Goal: Task Accomplishment & Management: Use online tool/utility

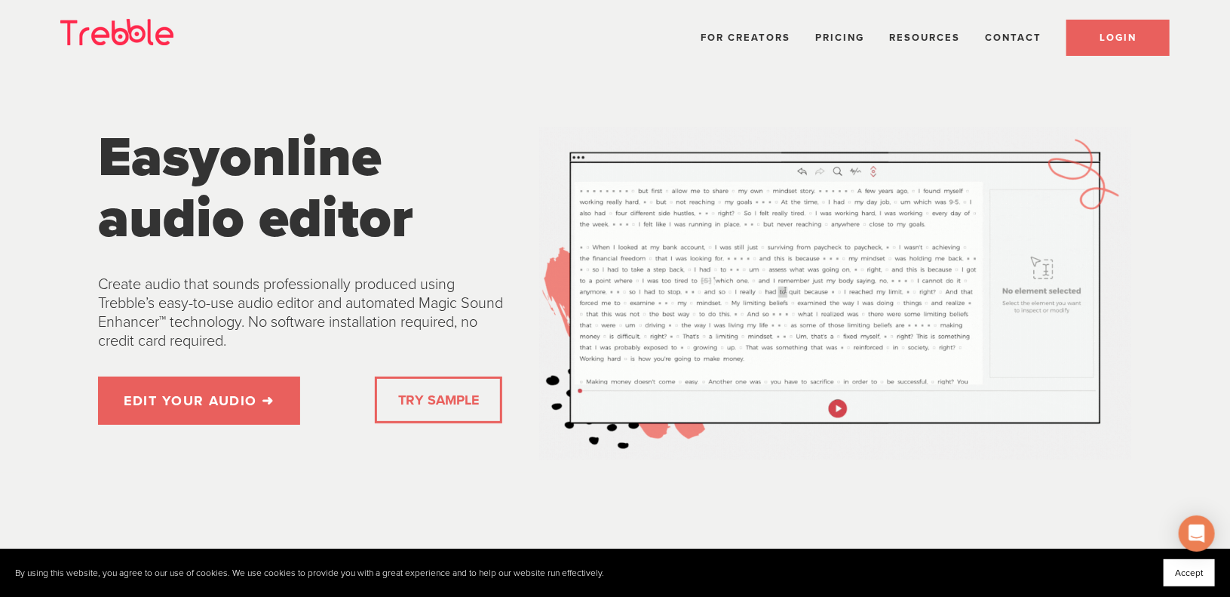
click at [1128, 44] on link "LOGIN" at bounding box center [1117, 38] width 103 height 36
click at [836, 32] on span "Pricing" at bounding box center [839, 38] width 49 height 12
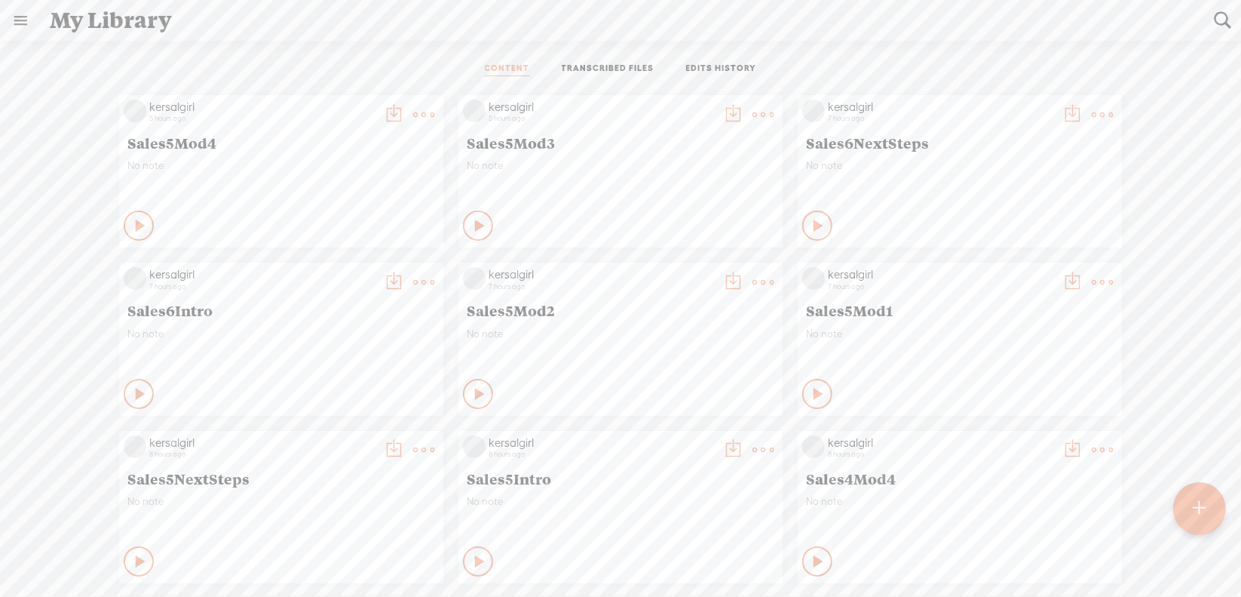
click at [1204, 520] on t at bounding box center [1200, 508] width 13 height 33
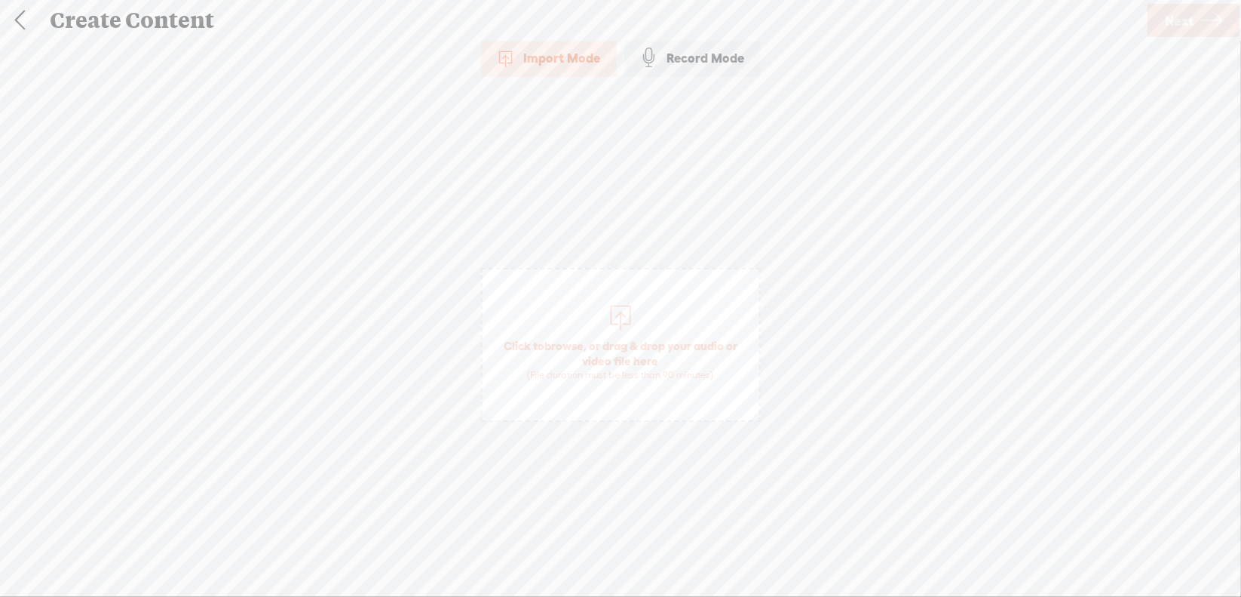
click at [562, 339] on span "browse" at bounding box center [563, 346] width 39 height 14
click at [1181, 26] on span "Next" at bounding box center [1179, 21] width 29 height 38
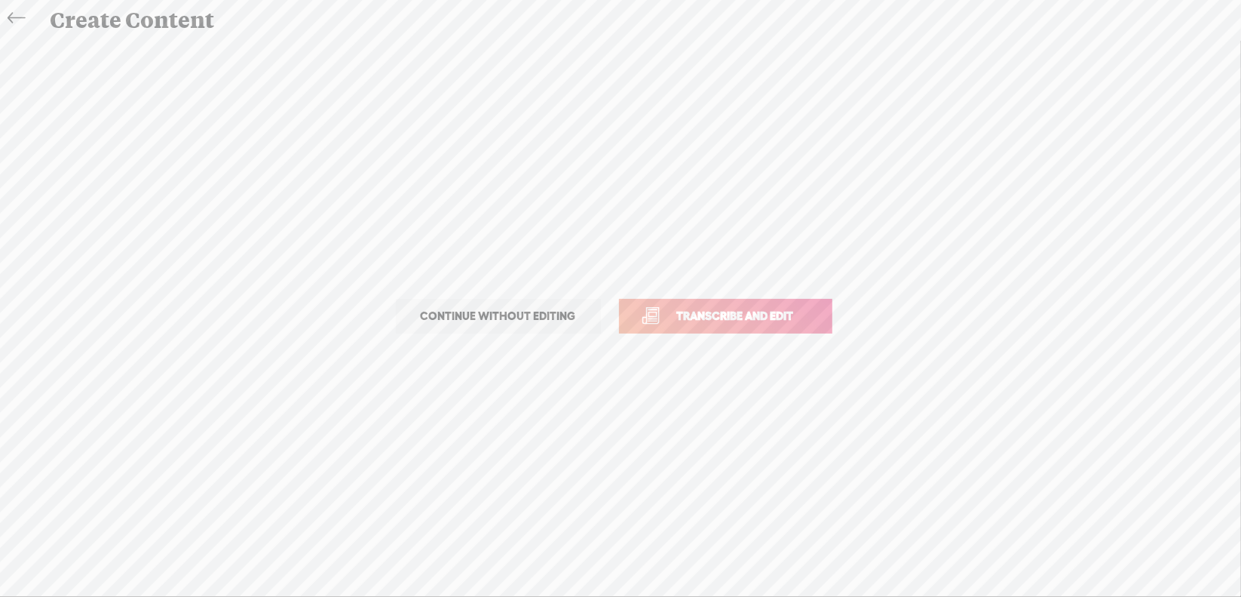
click at [730, 311] on span "Transcribe and edit" at bounding box center [735, 315] width 149 height 17
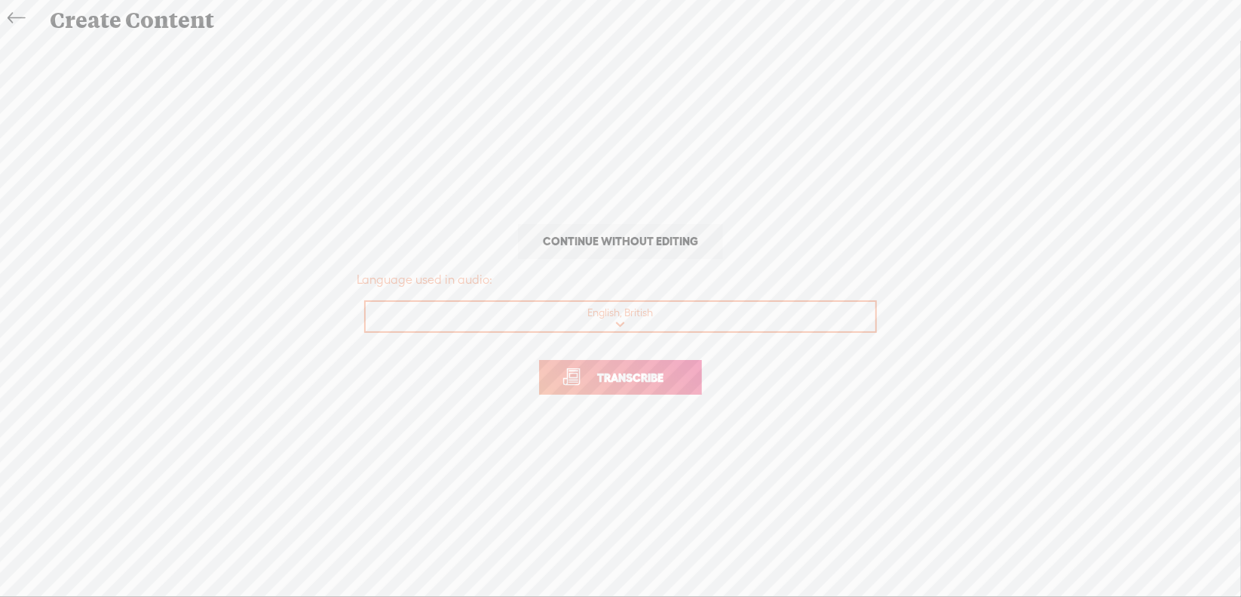
click at [590, 382] on span "Transcribe" at bounding box center [630, 377] width 98 height 17
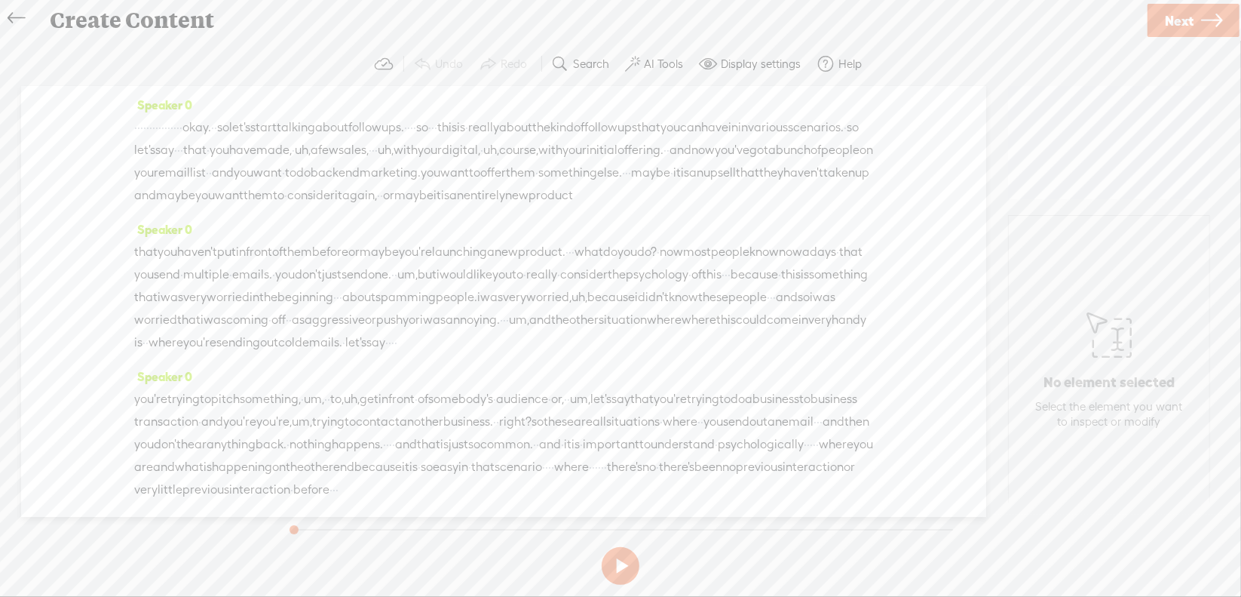
drag, startPoint x: 140, startPoint y: 128, endPoint x: 317, endPoint y: 128, distance: 177.2
click at [317, 128] on div "· · · · · · · · · · · · · · · · okay. · · so let's start talking about follow u…" at bounding box center [503, 161] width 739 height 90
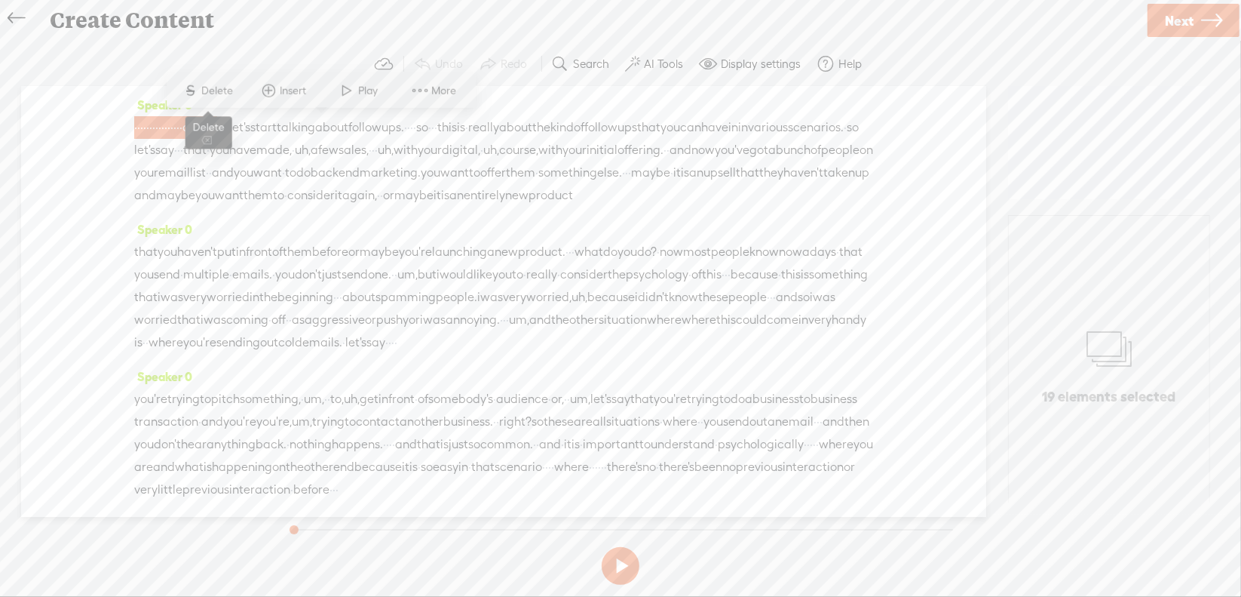
click at [230, 94] on span "Delete" at bounding box center [219, 90] width 35 height 15
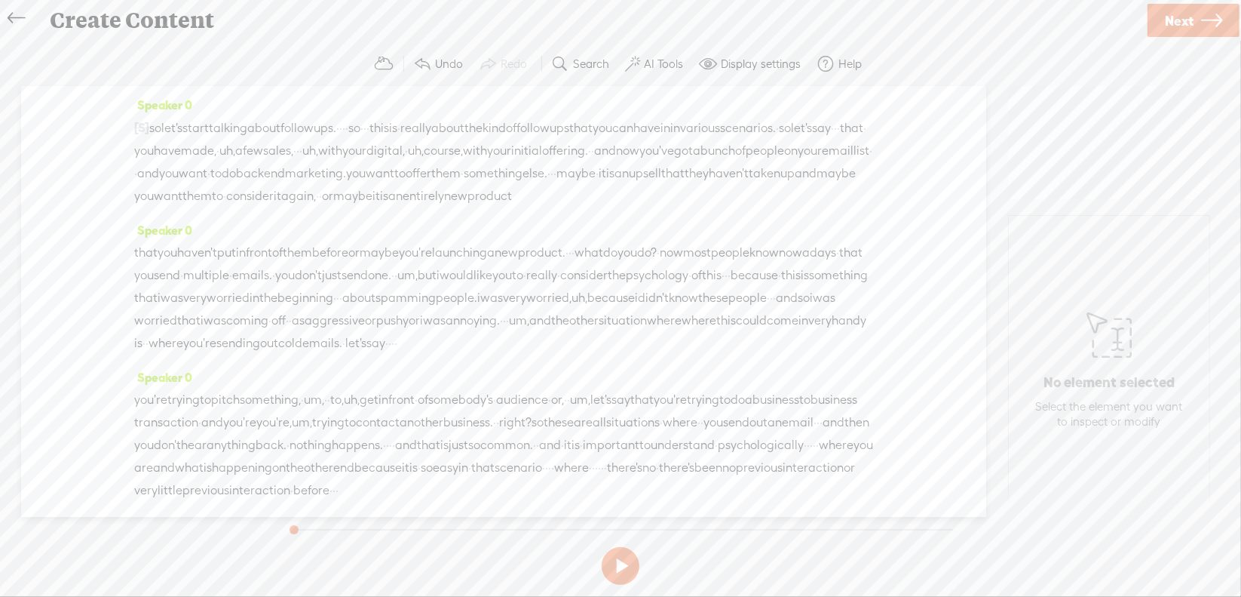
click at [342, 127] on span "·" at bounding box center [340, 128] width 3 height 23
click at [278, 89] on span "Delete" at bounding box center [289, 90] width 35 height 15
click at [379, 125] on span "·" at bounding box center [377, 128] width 3 height 23
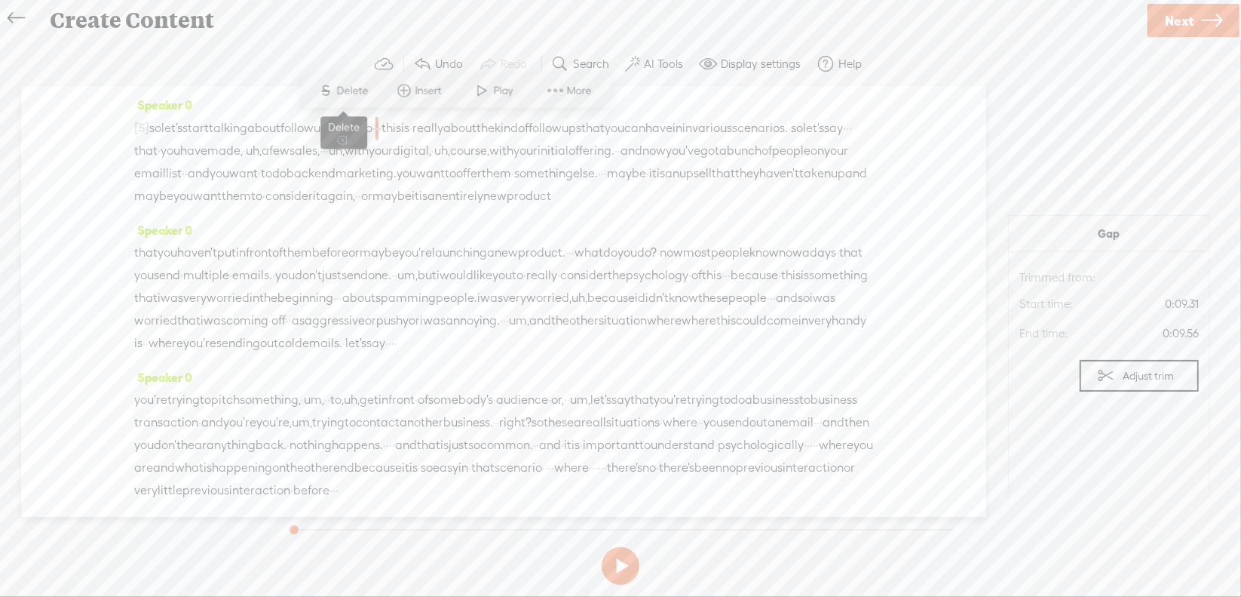
click at [365, 87] on span "Delete" at bounding box center [354, 90] width 35 height 15
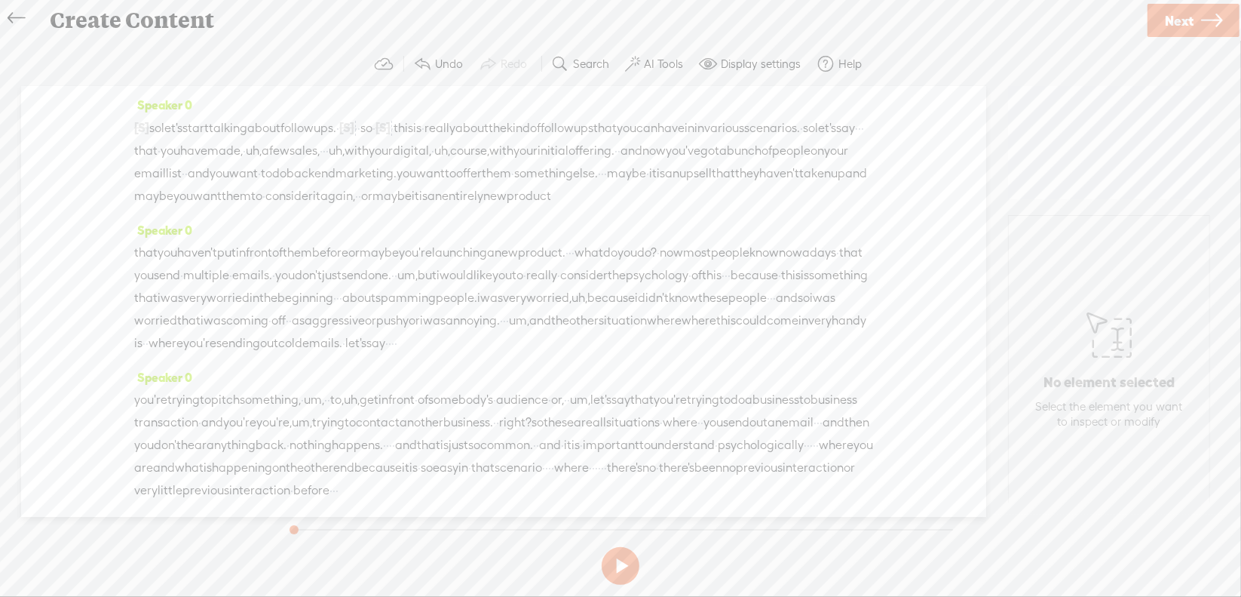
click at [262, 152] on span "uh," at bounding box center [254, 151] width 16 height 23
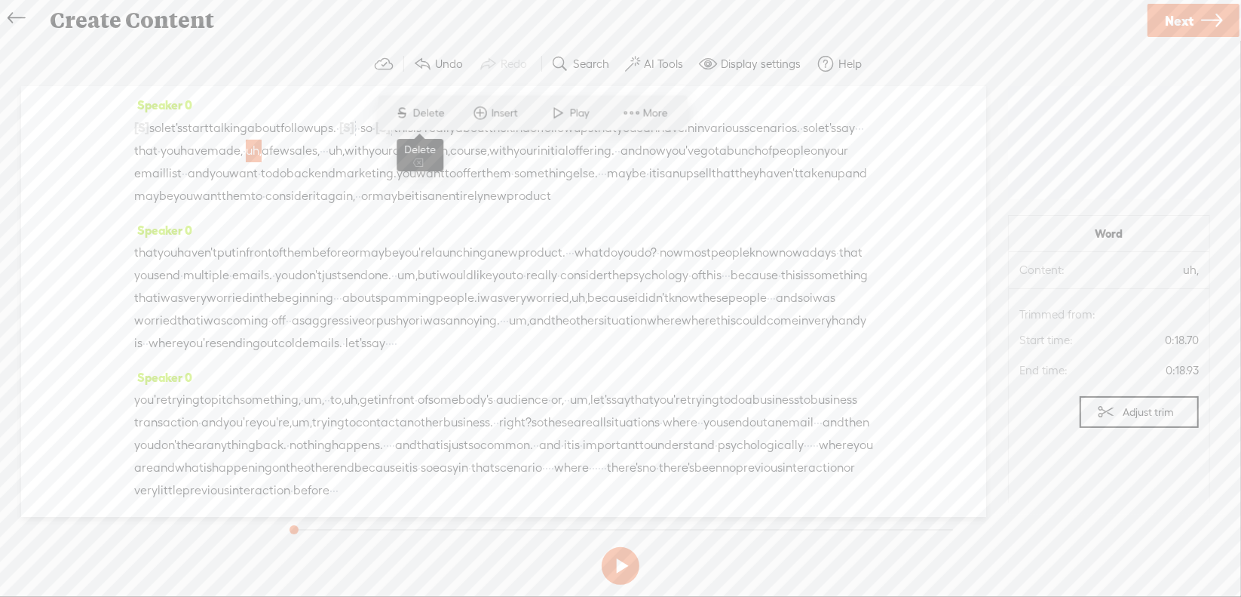
click at [430, 104] on span "S Delete" at bounding box center [419, 113] width 75 height 27
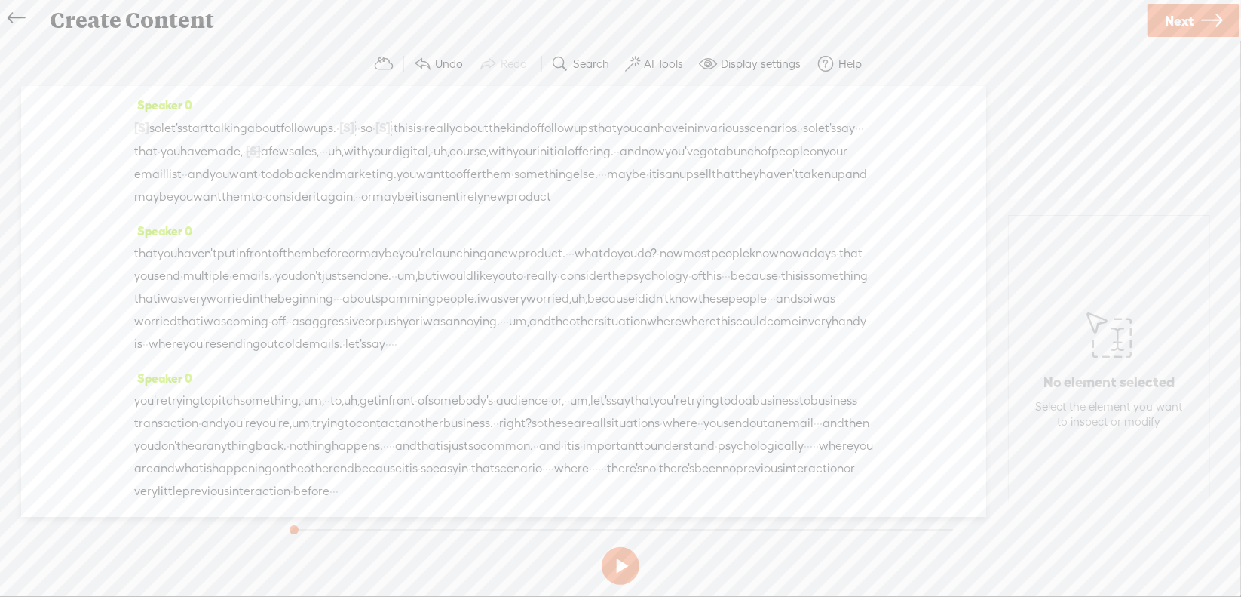
click at [344, 149] on span "uh," at bounding box center [336, 151] width 16 height 23
click at [566, 114] on span "Delete" at bounding box center [552, 113] width 35 height 15
click at [449, 150] on span "uh," at bounding box center [441, 151] width 16 height 23
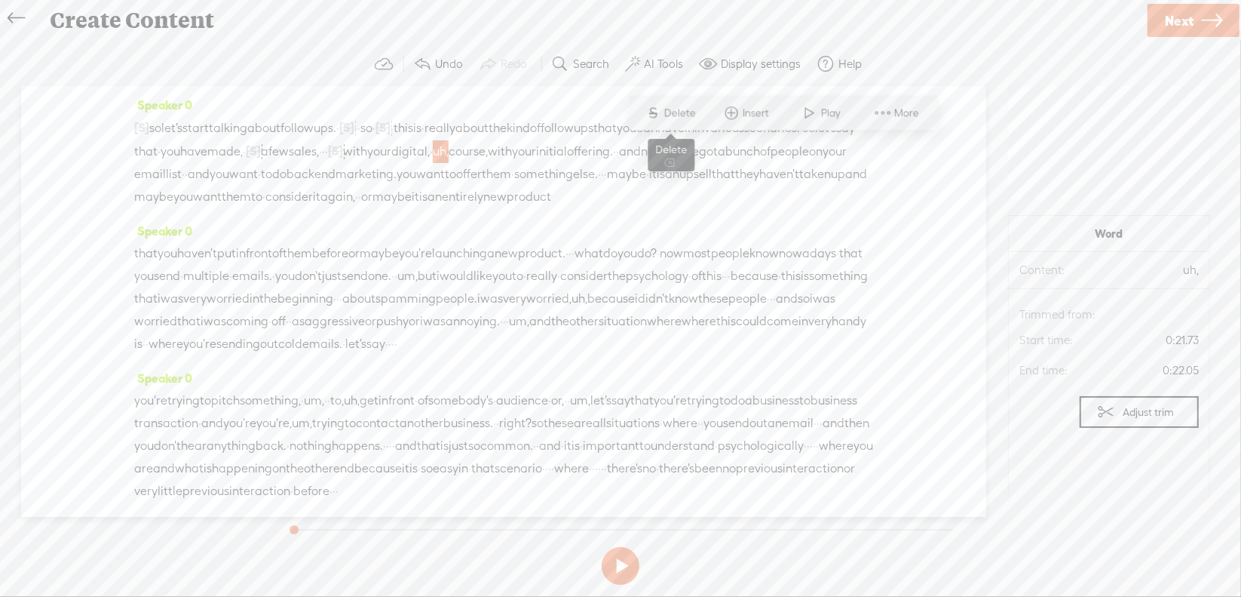
click at [704, 118] on span "S Delete" at bounding box center [670, 113] width 75 height 27
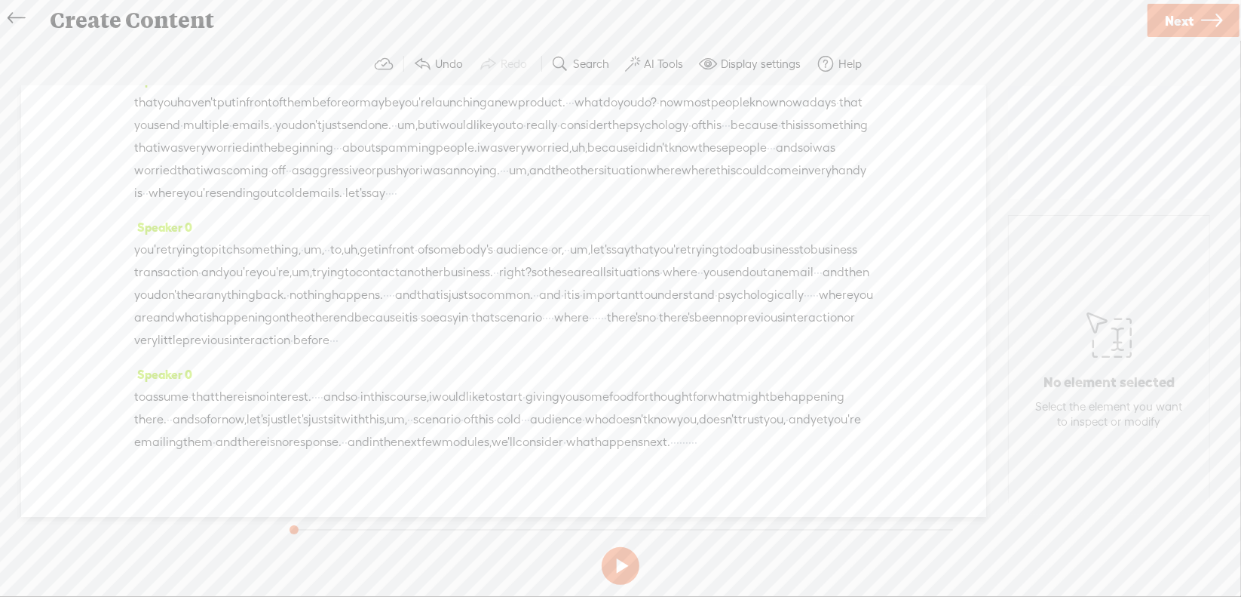
scroll to position [75, 0]
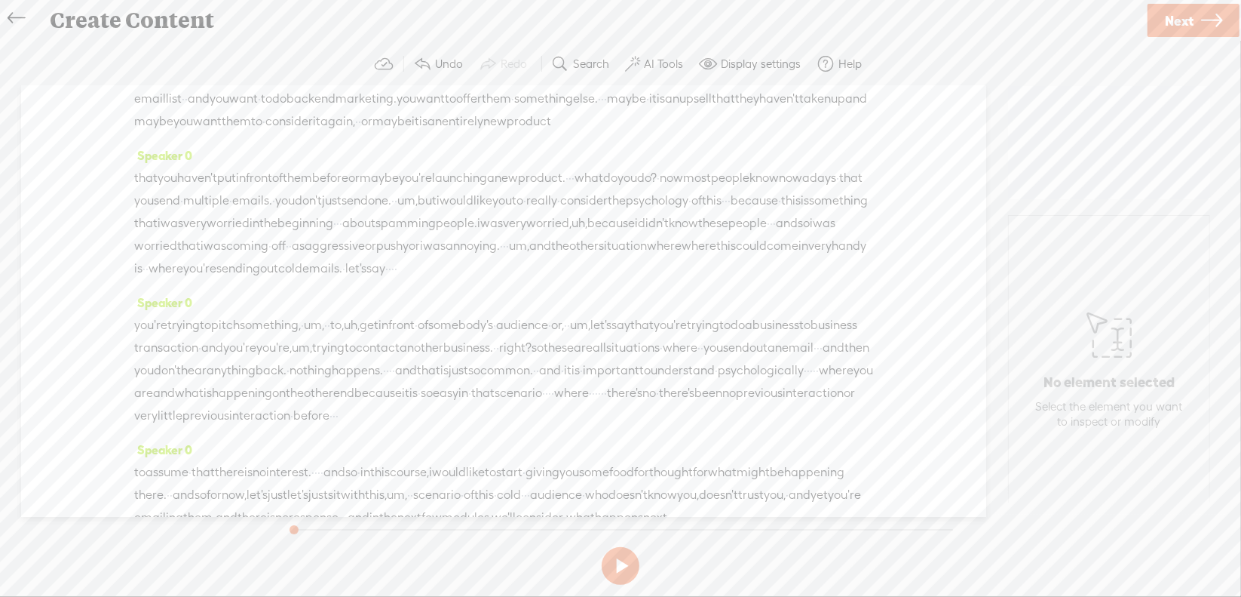
click at [572, 189] on span "·" at bounding box center [570, 178] width 3 height 23
click at [571, 164] on span "Delete" at bounding box center [564, 162] width 35 height 15
click at [441, 213] on span "um," at bounding box center [431, 201] width 20 height 23
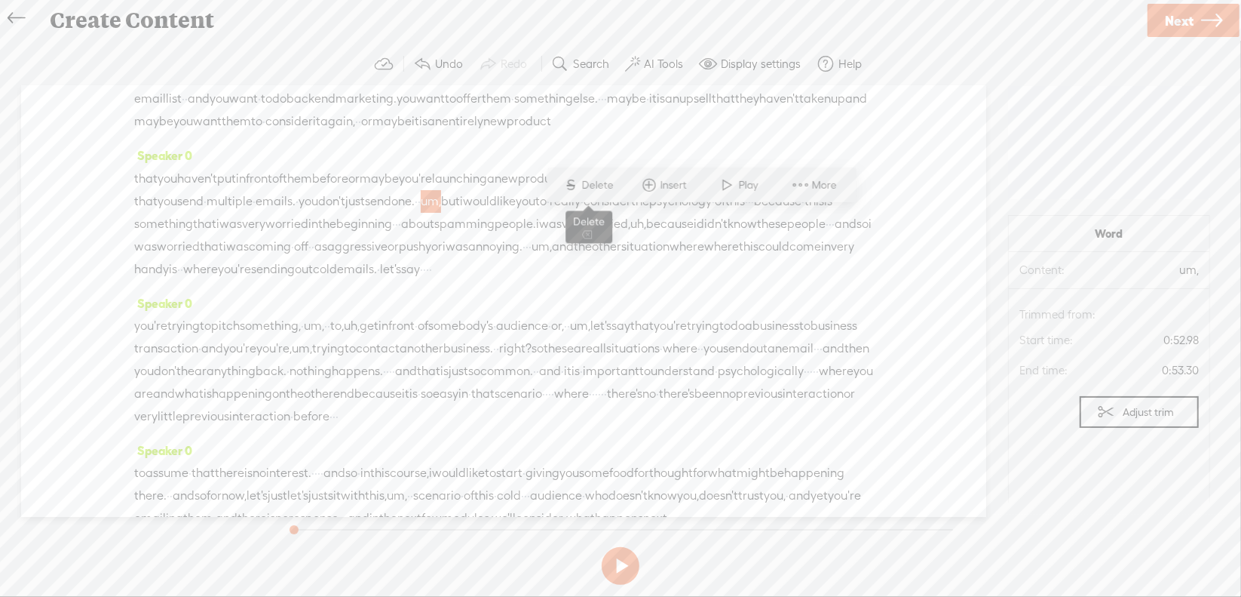
click at [593, 183] on span "Delete" at bounding box center [599, 184] width 35 height 15
click at [743, 213] on span "·" at bounding box center [744, 202] width 3 height 23
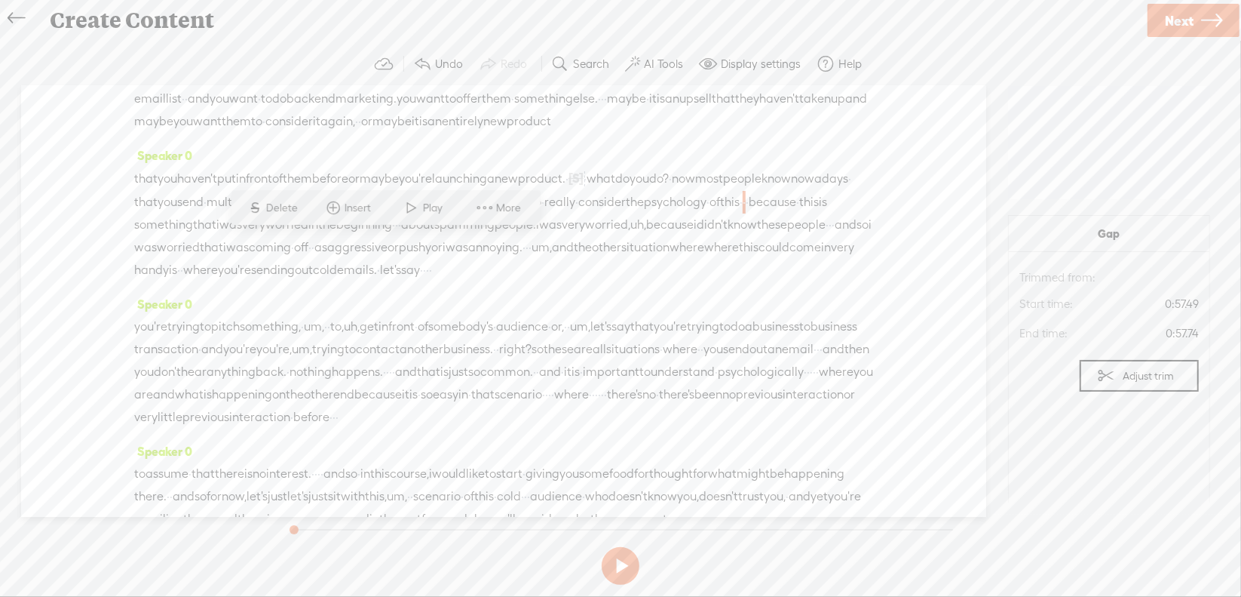
click at [293, 207] on span "Delete" at bounding box center [283, 208] width 35 height 15
click at [398, 236] on span "·" at bounding box center [396, 224] width 3 height 23
click at [728, 212] on span "Delete" at bounding box center [728, 208] width 35 height 15
click at [643, 237] on span "uh," at bounding box center [651, 225] width 16 height 23
click at [301, 227] on span "Delete" at bounding box center [307, 229] width 35 height 15
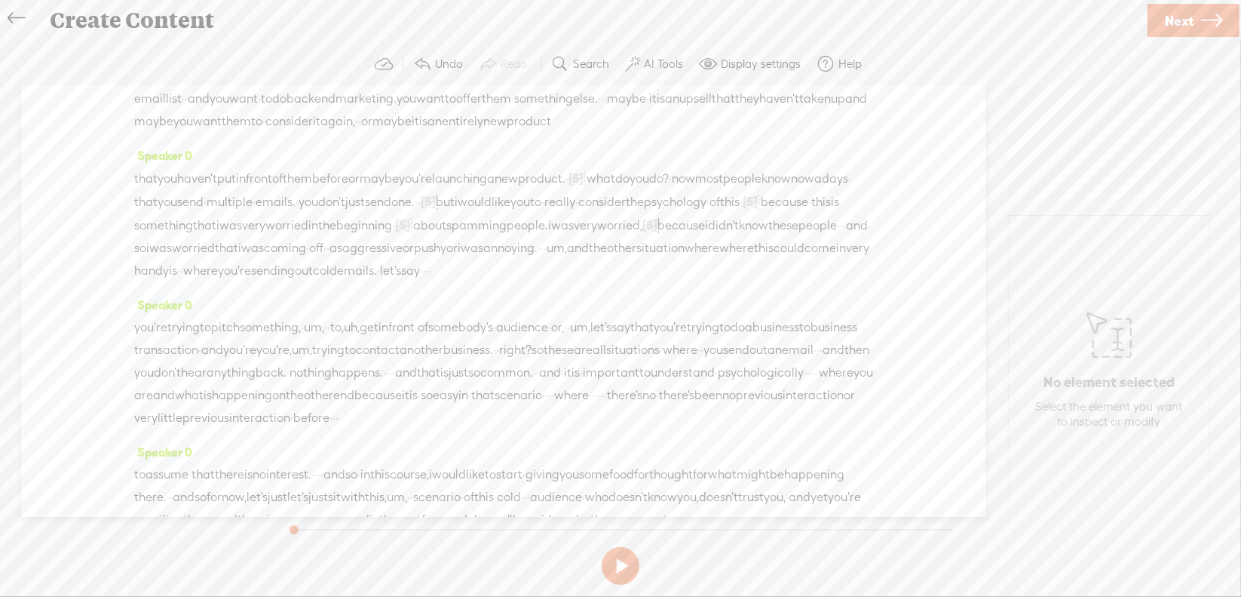
click at [840, 237] on span "·" at bounding box center [841, 225] width 3 height 23
click at [541, 228] on span "Delete" at bounding box center [542, 229] width 35 height 15
drag, startPoint x: 523, startPoint y: 289, endPoint x: 514, endPoint y: 287, distance: 9.3
click at [563, 259] on span "·" at bounding box center [564, 248] width 3 height 23
click at [420, 253] on span "Delete" at bounding box center [418, 253] width 35 height 15
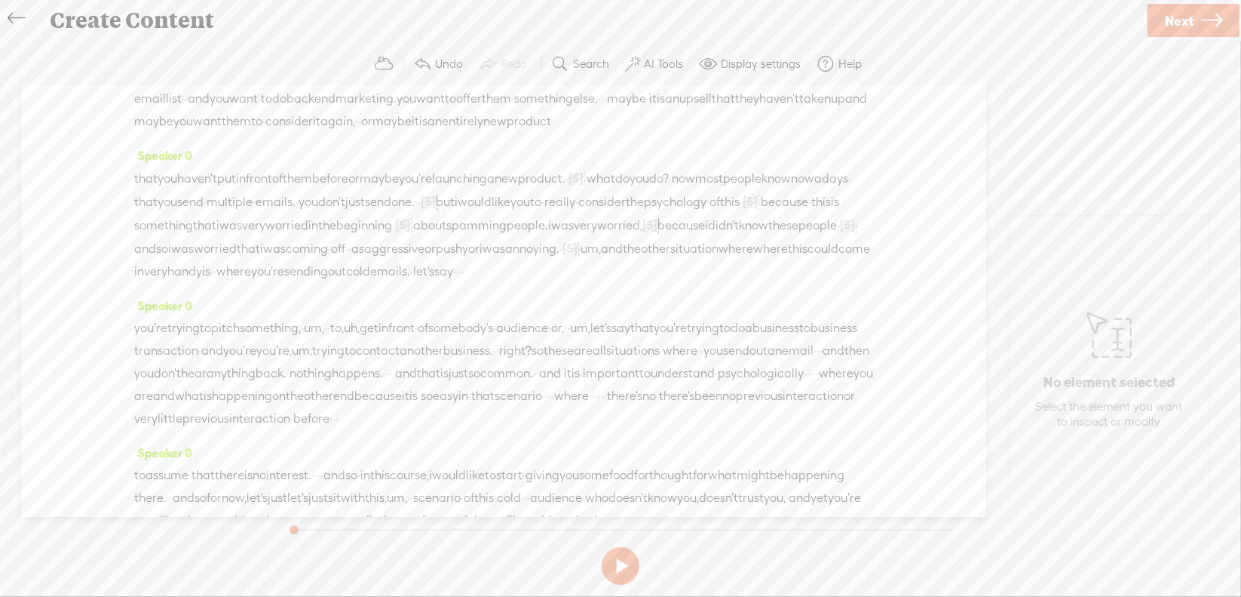
click at [581, 260] on span "um," at bounding box center [591, 249] width 20 height 23
click at [459, 259] on span "Delete" at bounding box center [457, 253] width 35 height 15
click at [722, 260] on span "where" at bounding box center [730, 249] width 35 height 23
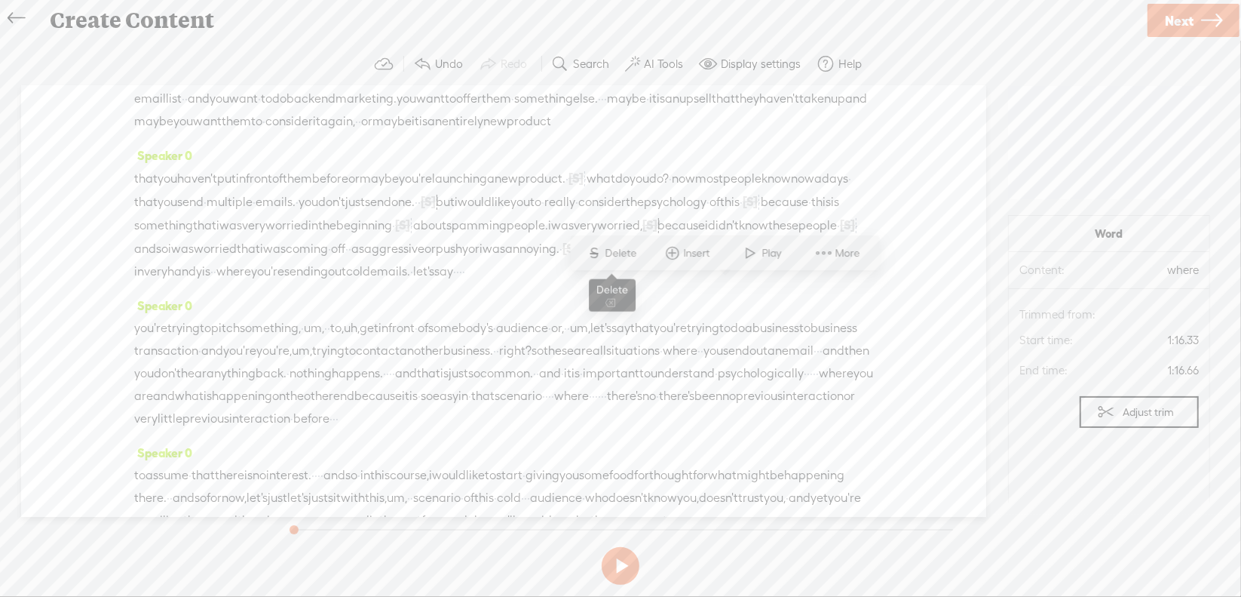
click at [623, 254] on span "Delete" at bounding box center [623, 253] width 35 height 15
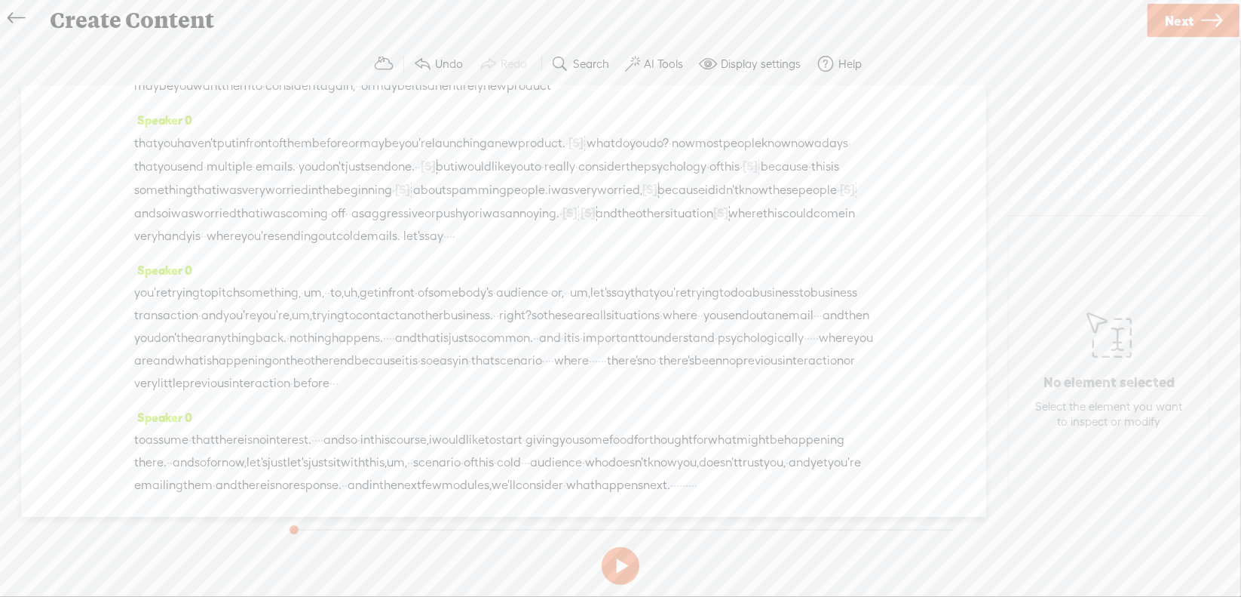
scroll to position [151, 0]
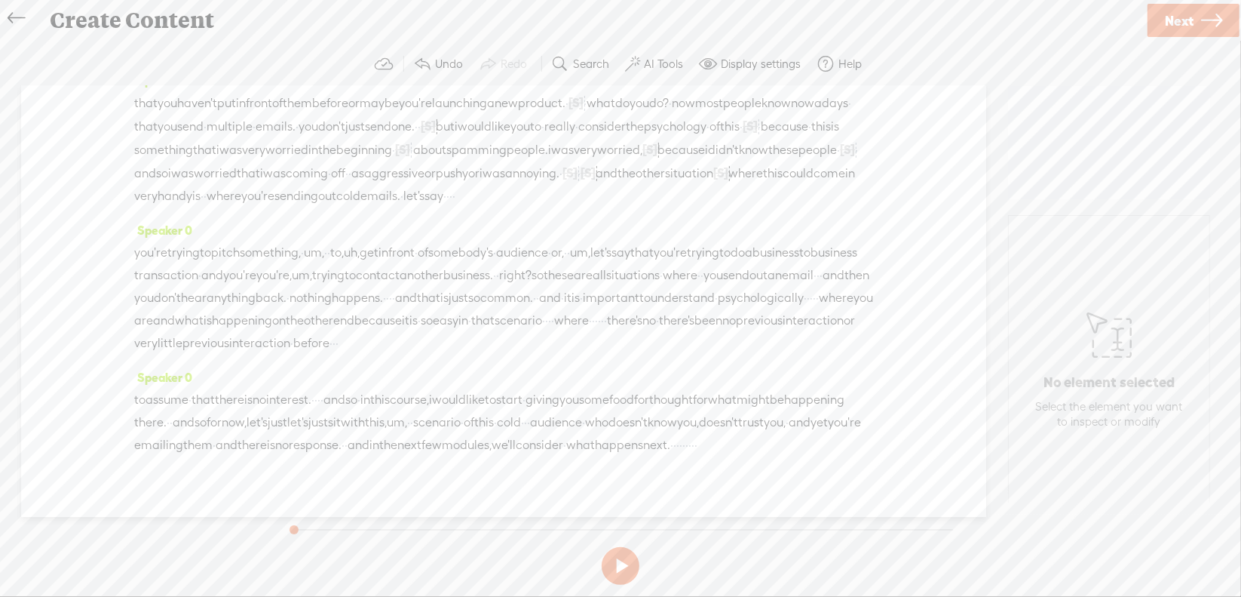
click at [449, 207] on span "·" at bounding box center [447, 196] width 3 height 23
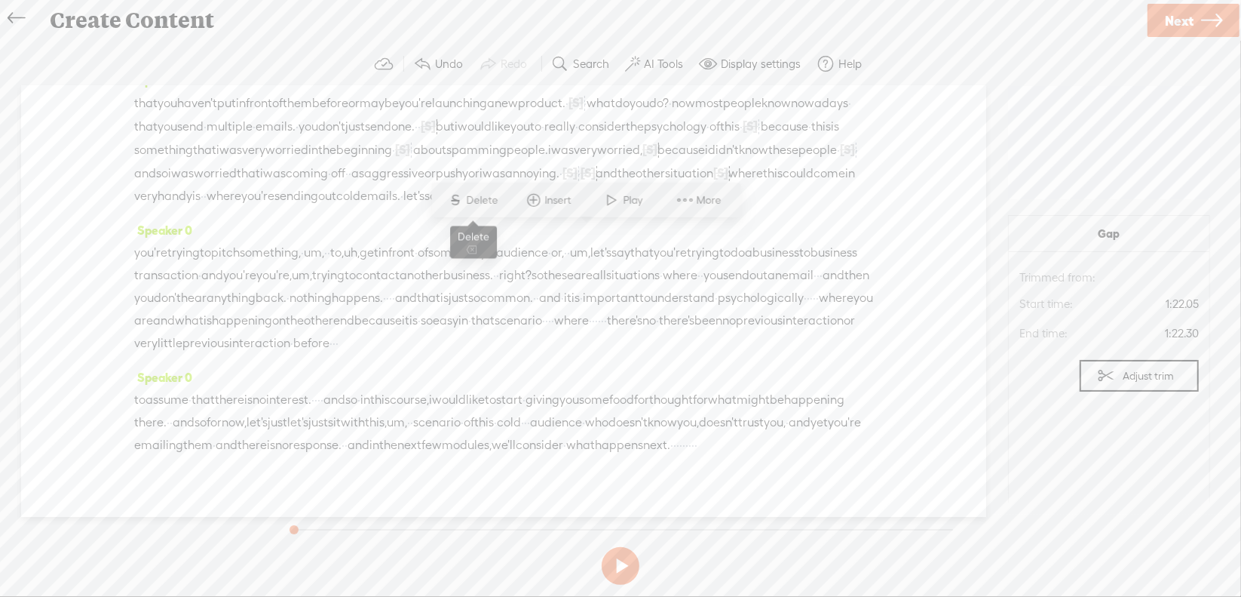
click at [478, 194] on span "Delete" at bounding box center [484, 199] width 35 height 15
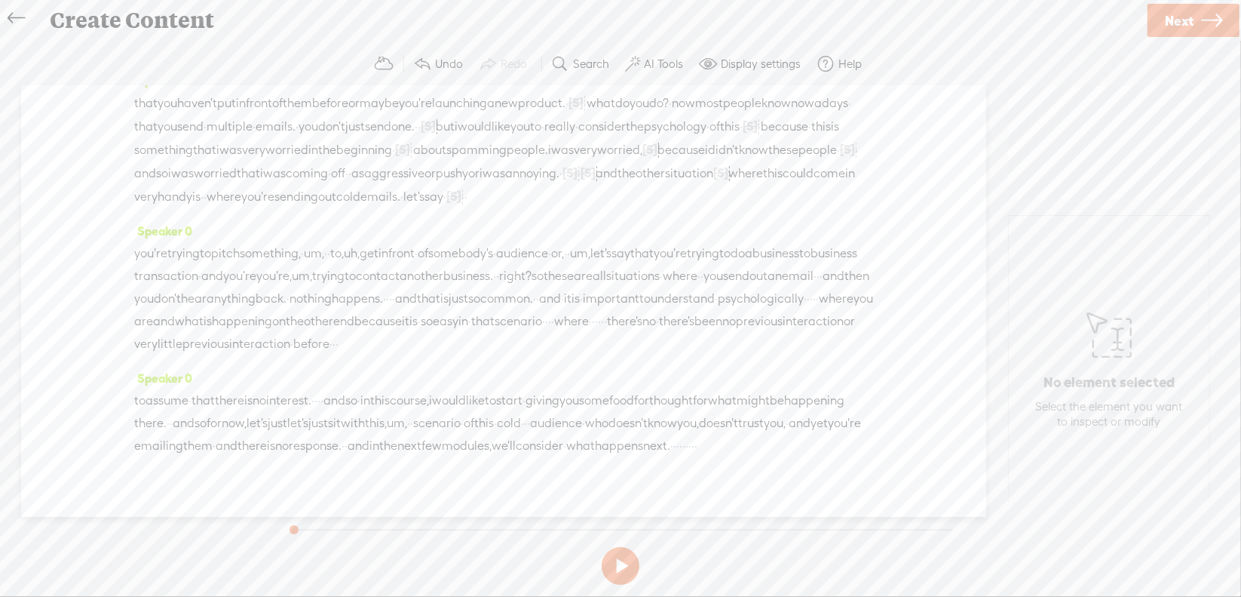
click at [324, 265] on span "um," at bounding box center [314, 253] width 20 height 23
click at [241, 252] on span "Delete" at bounding box center [246, 257] width 35 height 15
click at [354, 265] on span "uh," at bounding box center [347, 254] width 16 height 23
click at [280, 252] on span "S" at bounding box center [273, 257] width 23 height 27
click at [584, 265] on span "um," at bounding box center [574, 254] width 20 height 23
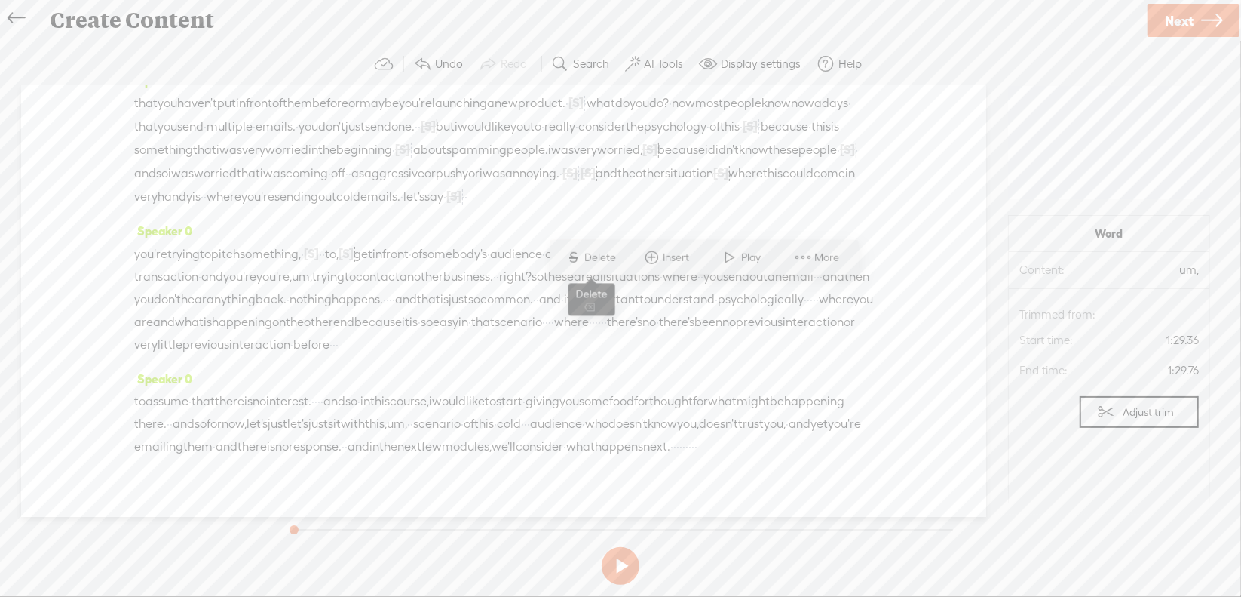
click at [586, 254] on span "Delete" at bounding box center [602, 257] width 35 height 15
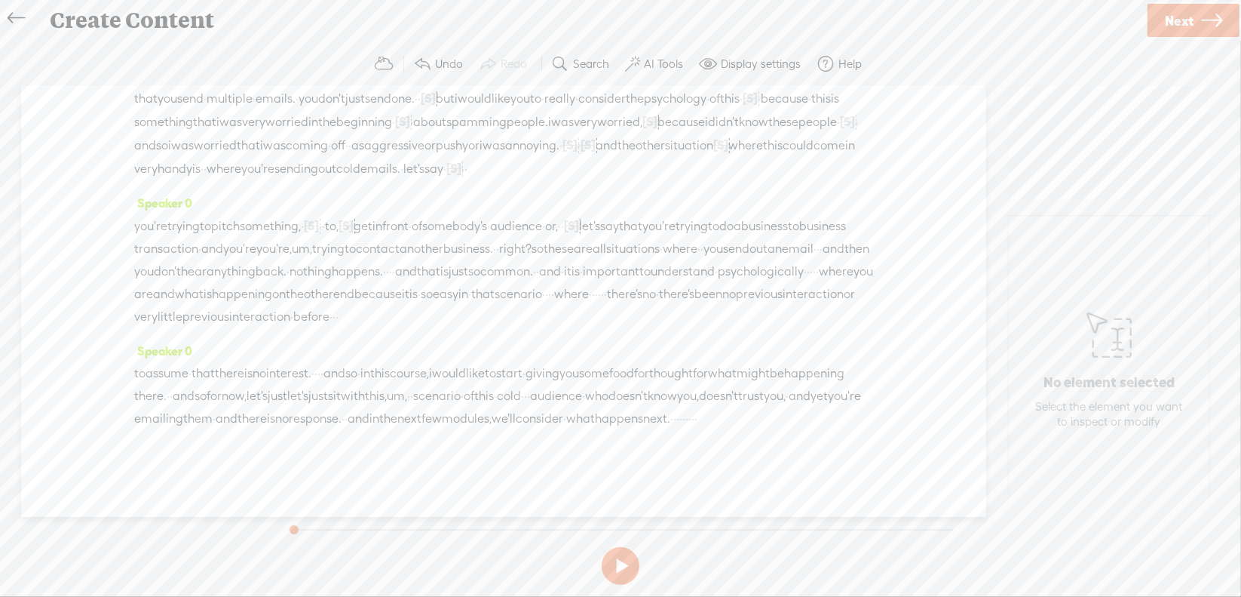
scroll to position [226, 0]
click at [256, 240] on span "you're" at bounding box center [239, 249] width 33 height 23
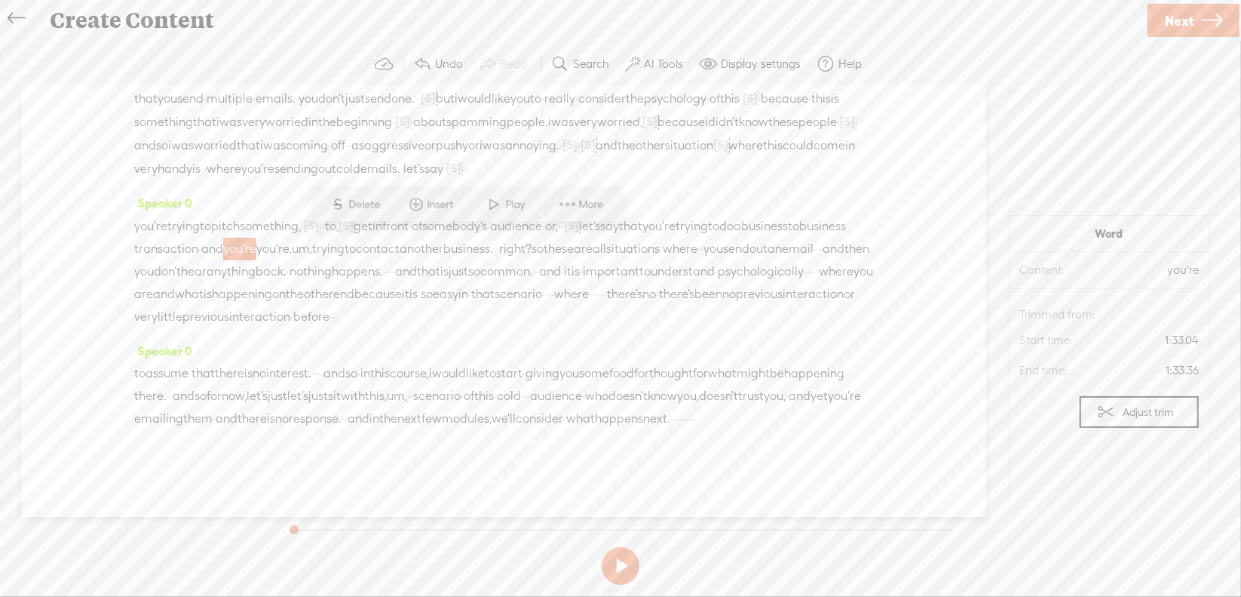
click at [375, 207] on span "Delete" at bounding box center [366, 204] width 35 height 15
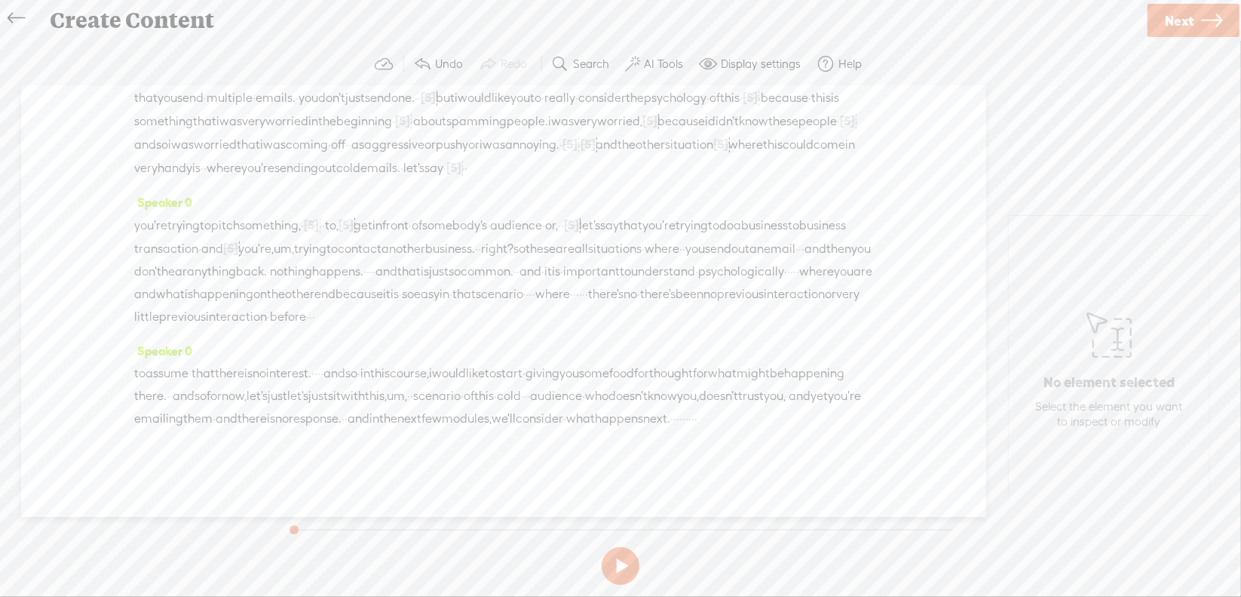
click at [294, 247] on span "um," at bounding box center [284, 249] width 20 height 23
click at [428, 207] on span "Delete" at bounding box center [421, 204] width 35 height 15
click at [508, 240] on span "right?" at bounding box center [492, 249] width 32 height 23
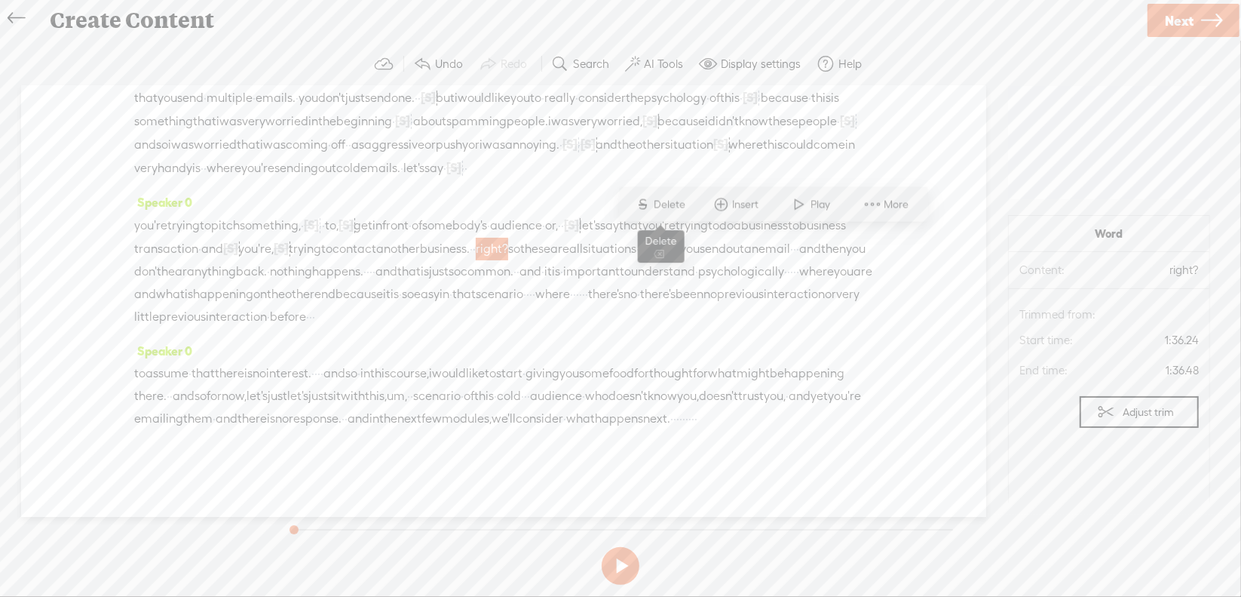
click at [677, 201] on span "Delete" at bounding box center [672, 204] width 35 height 15
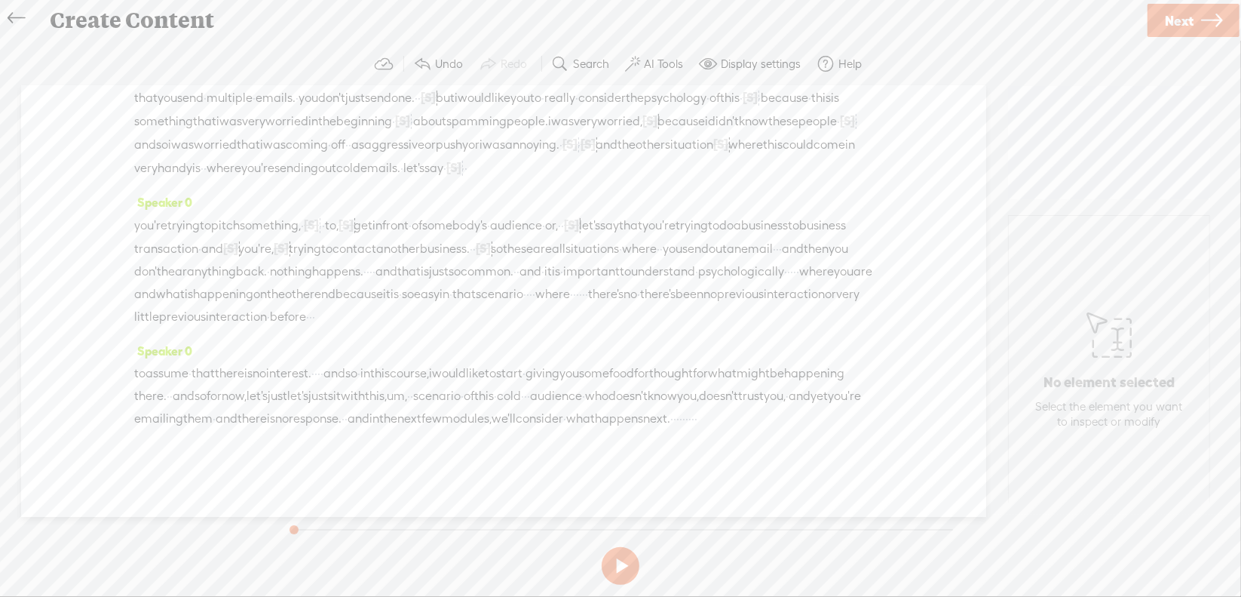
click at [776, 260] on span "·" at bounding box center [777, 249] width 3 height 23
click at [341, 230] on span "Delete" at bounding box center [328, 226] width 35 height 15
click at [370, 266] on span "·" at bounding box center [368, 271] width 3 height 23
click at [733, 229] on span "Delete" at bounding box center [717, 226] width 35 height 15
click at [802, 279] on span "·" at bounding box center [803, 271] width 3 height 23
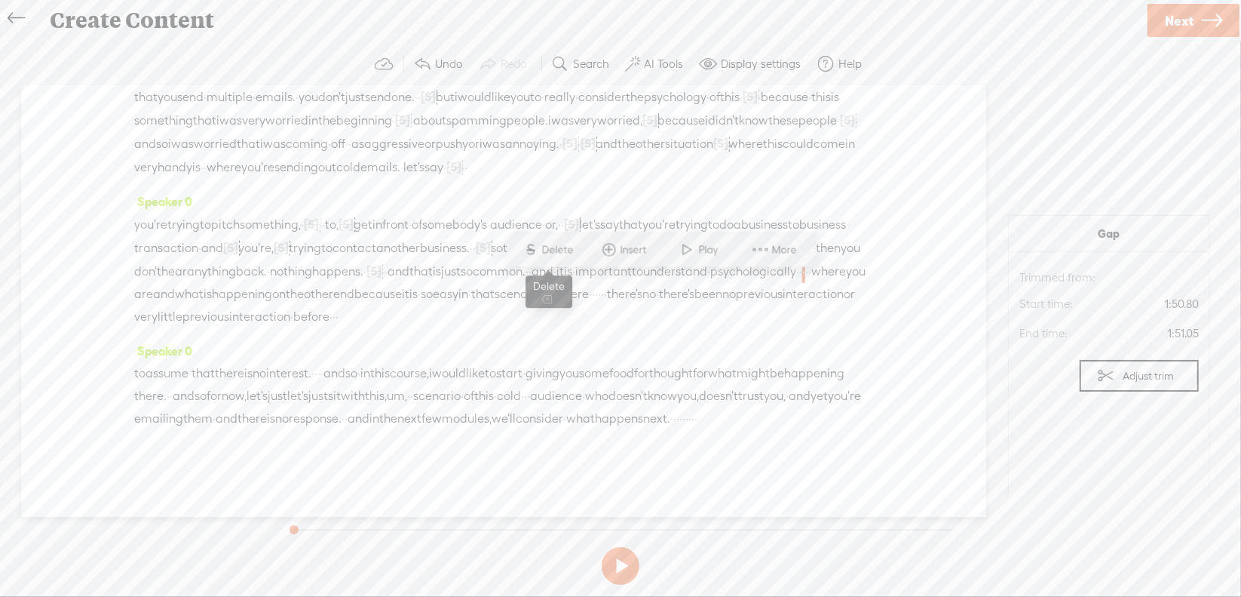
click at [555, 245] on span "Delete" at bounding box center [559, 249] width 35 height 15
click at [568, 305] on span "·" at bounding box center [569, 294] width 3 height 23
click at [485, 272] on span "Delete" at bounding box center [469, 272] width 35 height 15
drag, startPoint x: 652, startPoint y: 309, endPoint x: 668, endPoint y: 311, distance: 16.7
click at [668, 311] on div "you're trying to pitch something, · [S] um, · · to, [S] uh, get in front · of s…" at bounding box center [503, 270] width 739 height 116
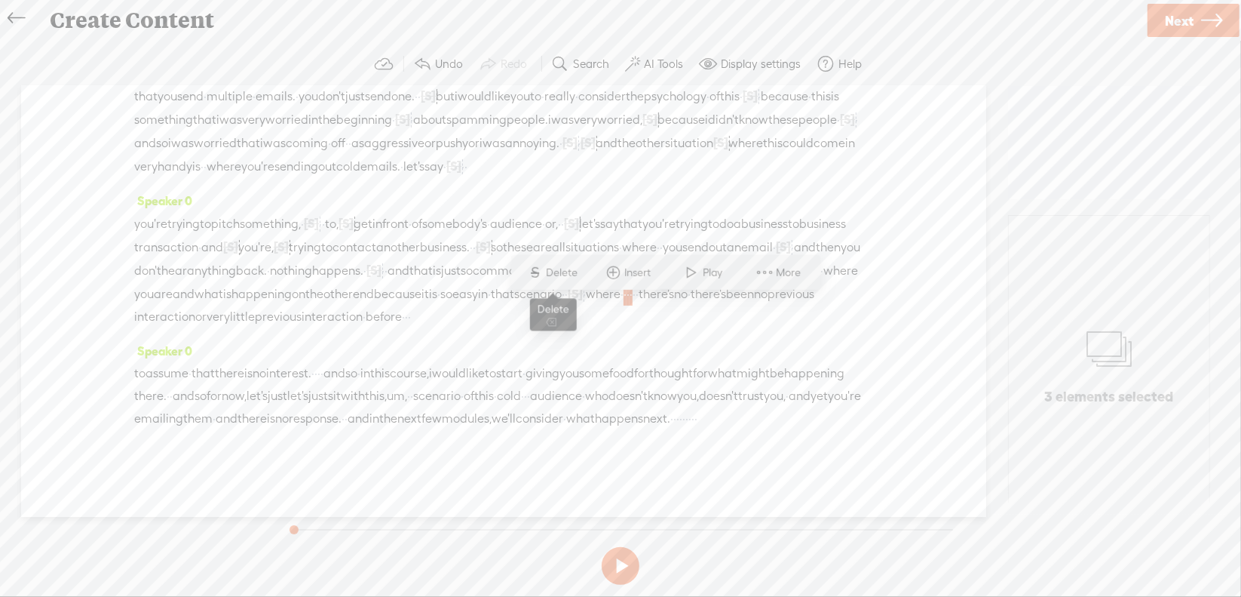
click at [580, 274] on span "Delete" at bounding box center [564, 272] width 35 height 15
drag, startPoint x: 460, startPoint y: 324, endPoint x: 502, endPoint y: 333, distance: 42.6
click at [502, 328] on div "you're trying to pitch something, · [S] um, · · to, [S] uh, get in front · of s…" at bounding box center [503, 270] width 739 height 116
click at [388, 297] on span "Delete" at bounding box center [403, 294] width 35 height 15
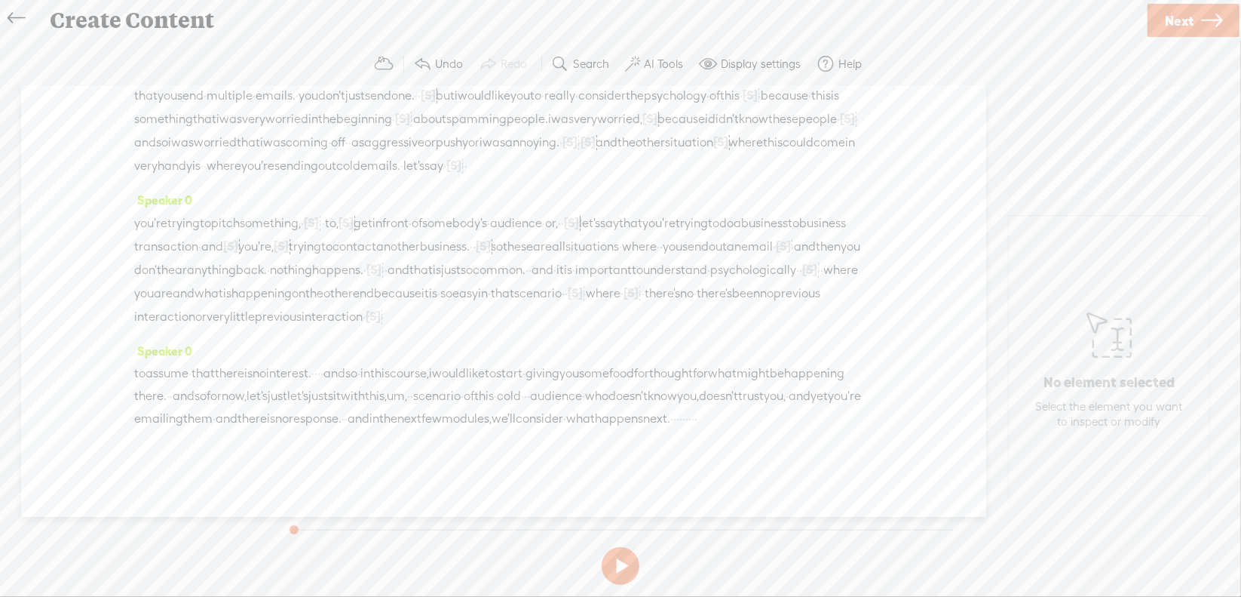
click at [321, 362] on span "·" at bounding box center [318, 373] width 3 height 23
click at [286, 311] on span "Delete" at bounding box center [274, 312] width 35 height 15
click at [407, 385] on span "um," at bounding box center [397, 396] width 20 height 23
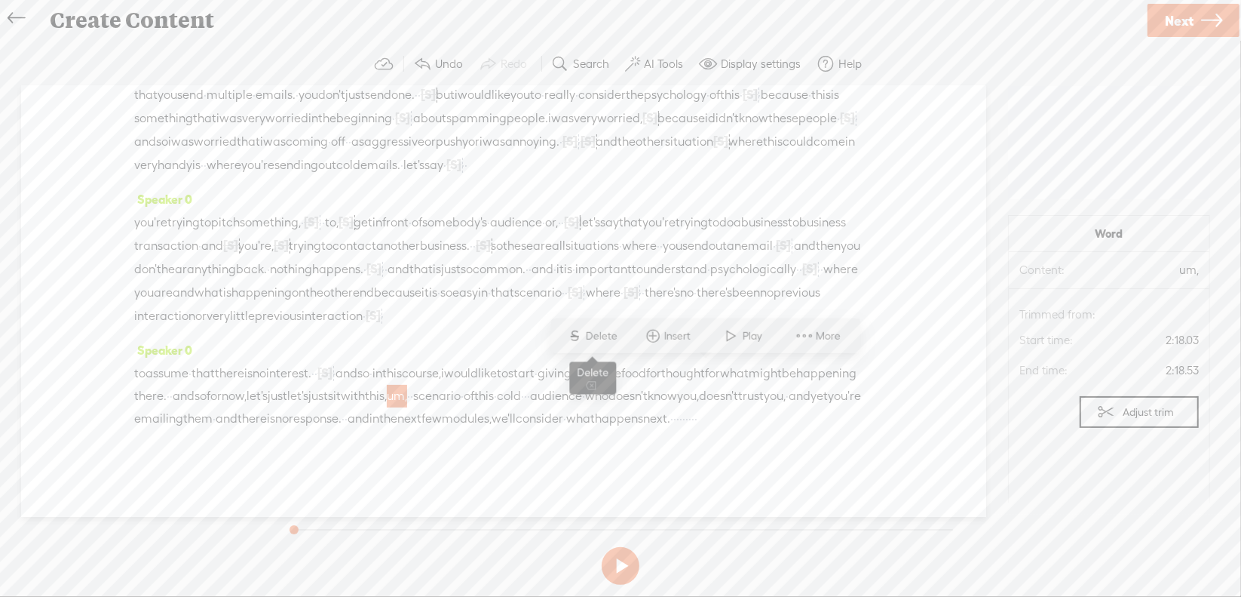
click at [594, 333] on span "Delete" at bounding box center [603, 335] width 35 height 15
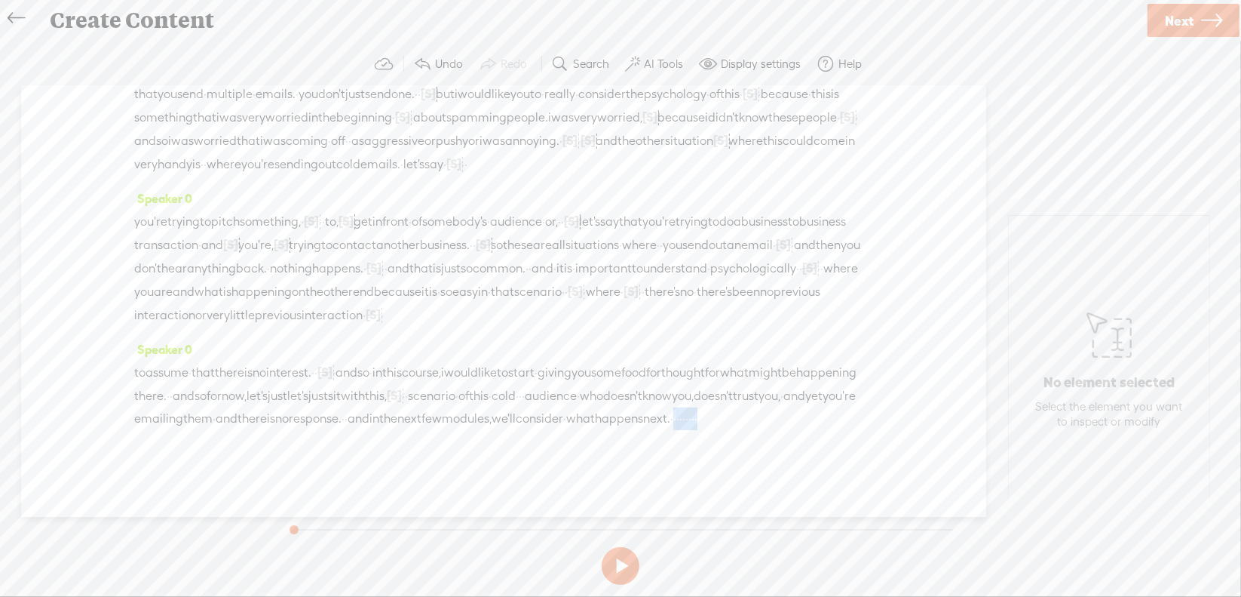
drag, startPoint x: 539, startPoint y: 416, endPoint x: 614, endPoint y: 422, distance: 74.8
click at [614, 422] on div "to assume · that there is no interest. · · [S] · · and so · in this course, i w…" at bounding box center [503, 394] width 739 height 69
click at [490, 381] on span "Delete" at bounding box center [503, 380] width 35 height 15
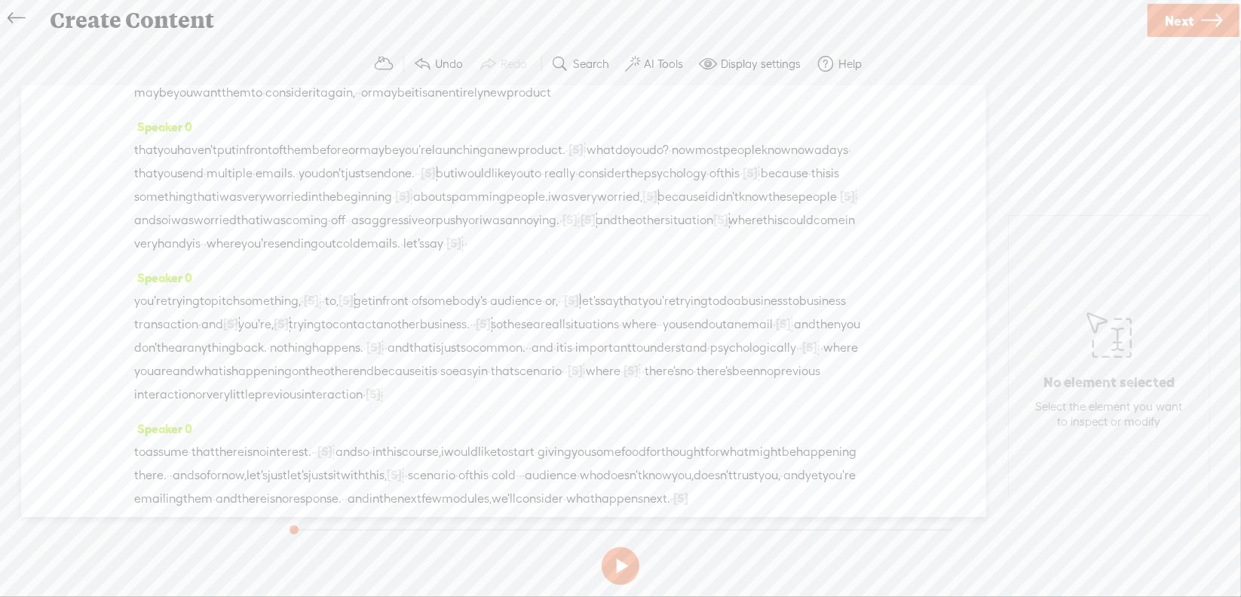
scroll to position [0, 0]
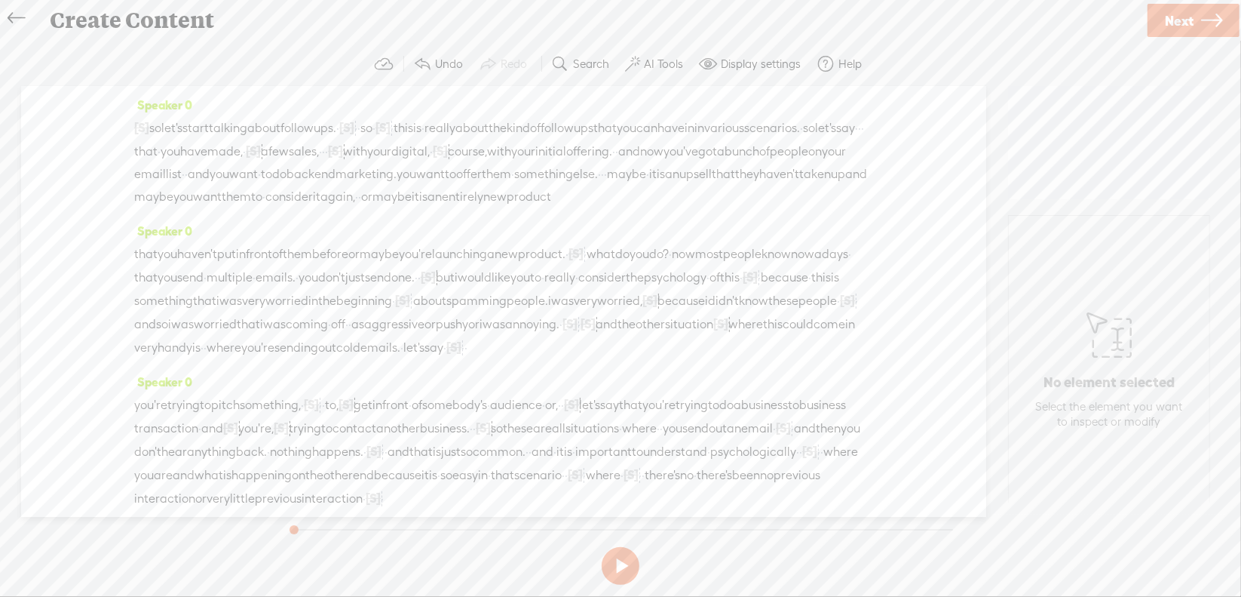
click at [161, 125] on span "so" at bounding box center [155, 128] width 12 height 23
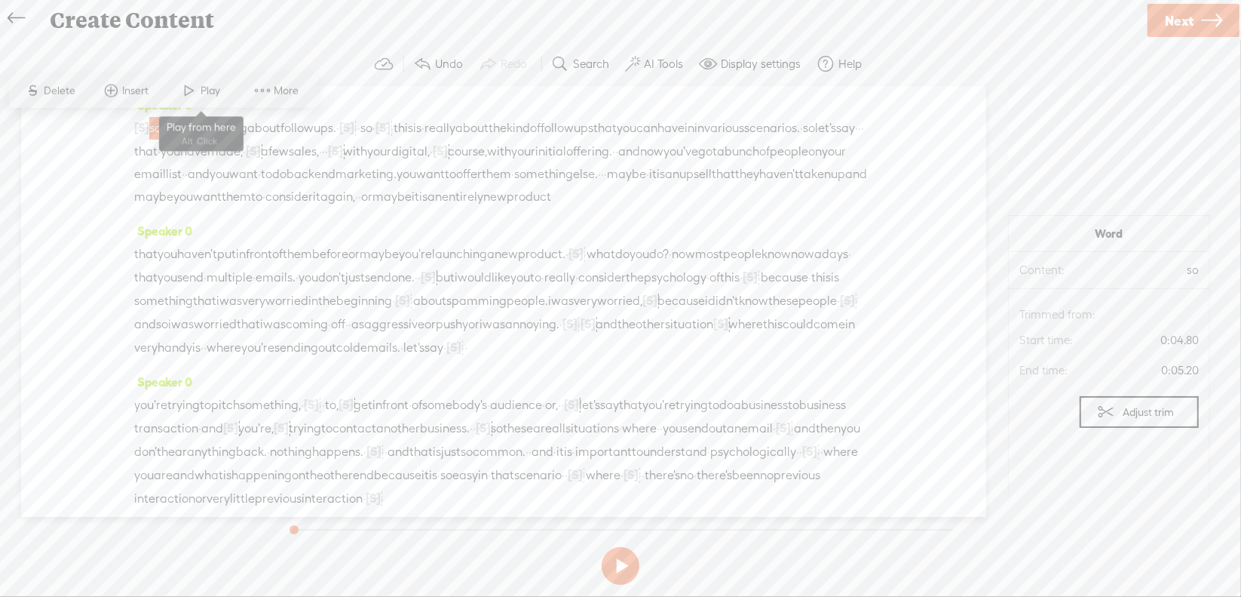
click at [203, 86] on span "Play" at bounding box center [212, 90] width 23 height 15
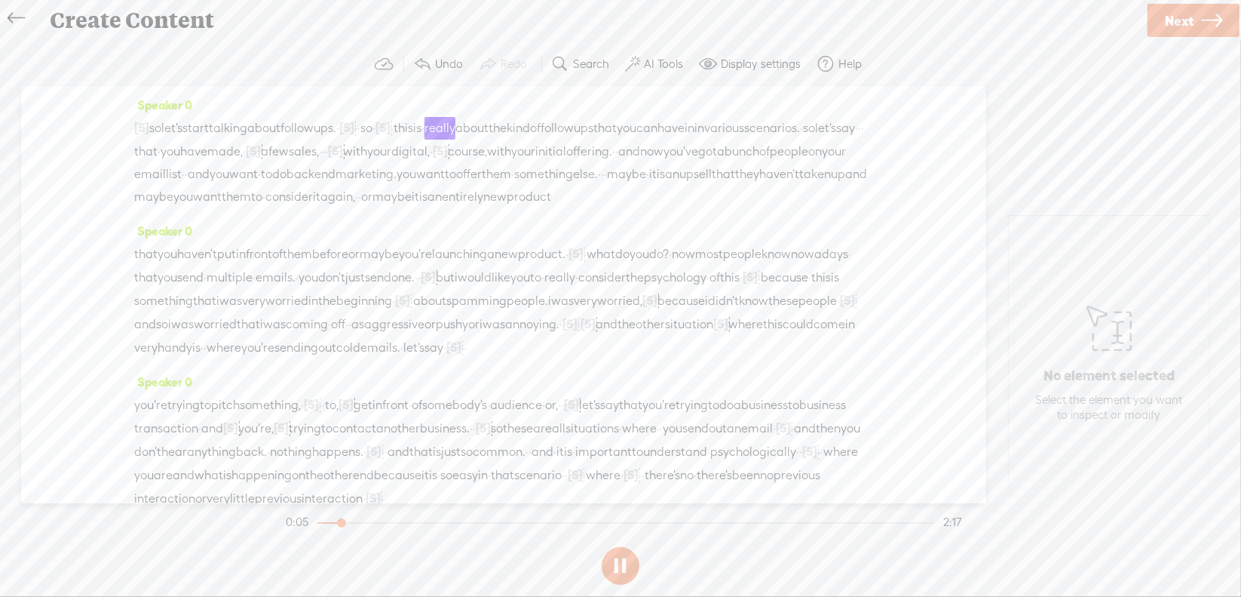
click at [616, 564] on section at bounding box center [621, 566] width 676 height 50
click at [618, 565] on button at bounding box center [621, 566] width 38 height 38
drag, startPoint x: 410, startPoint y: 127, endPoint x: 479, endPoint y: 136, distance: 69.2
click at [479, 136] on div "[S] · · · · · · · · · · · · · · · · okay. · · so let's start talking about foll…" at bounding box center [503, 162] width 739 height 92
click at [378, 88] on span "Delete" at bounding box center [374, 90] width 35 height 15
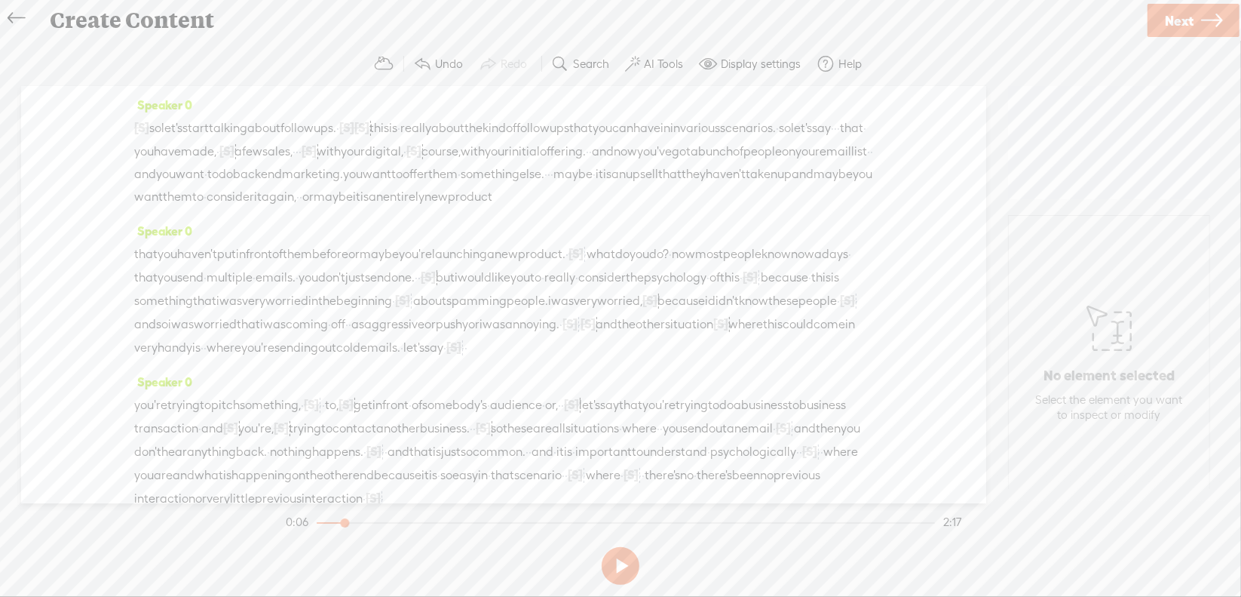
click at [281, 124] on span "about" at bounding box center [263, 128] width 33 height 23
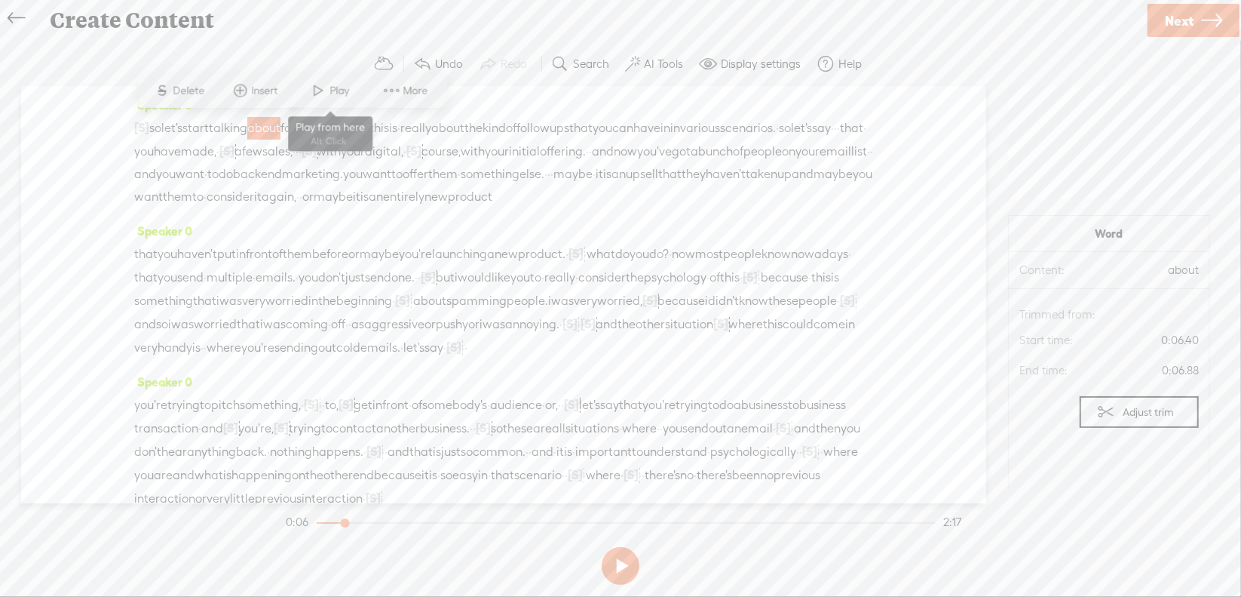
click at [337, 96] on span "Play" at bounding box center [341, 90] width 23 height 15
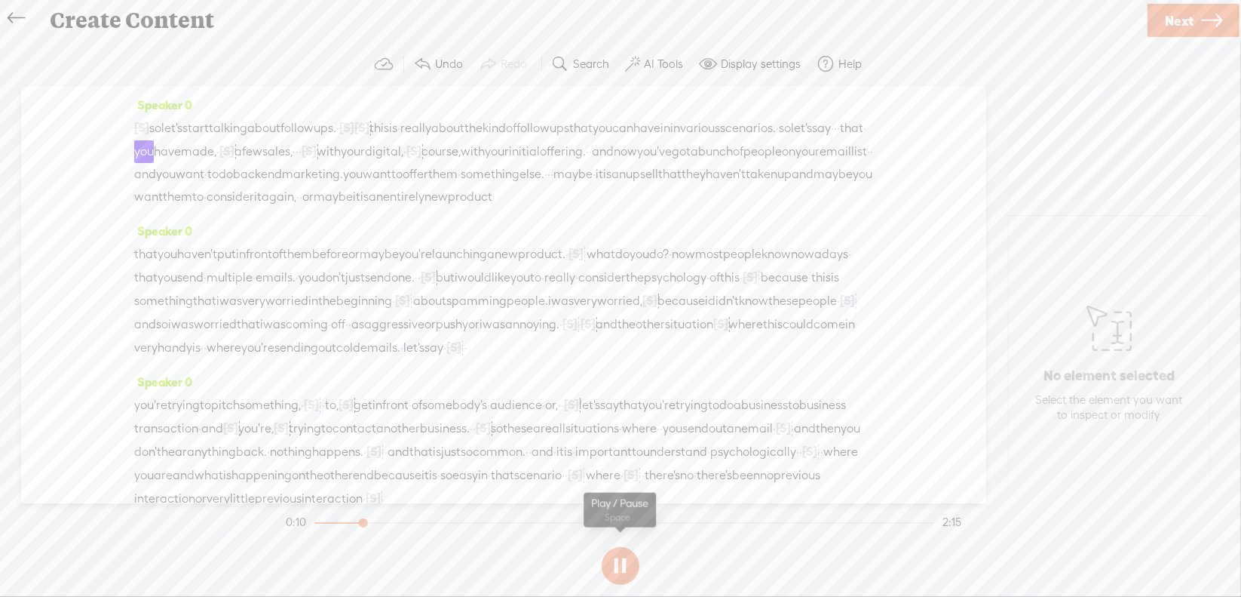
click at [624, 560] on button at bounding box center [621, 566] width 38 height 38
click at [834, 140] on span "·" at bounding box center [835, 128] width 3 height 23
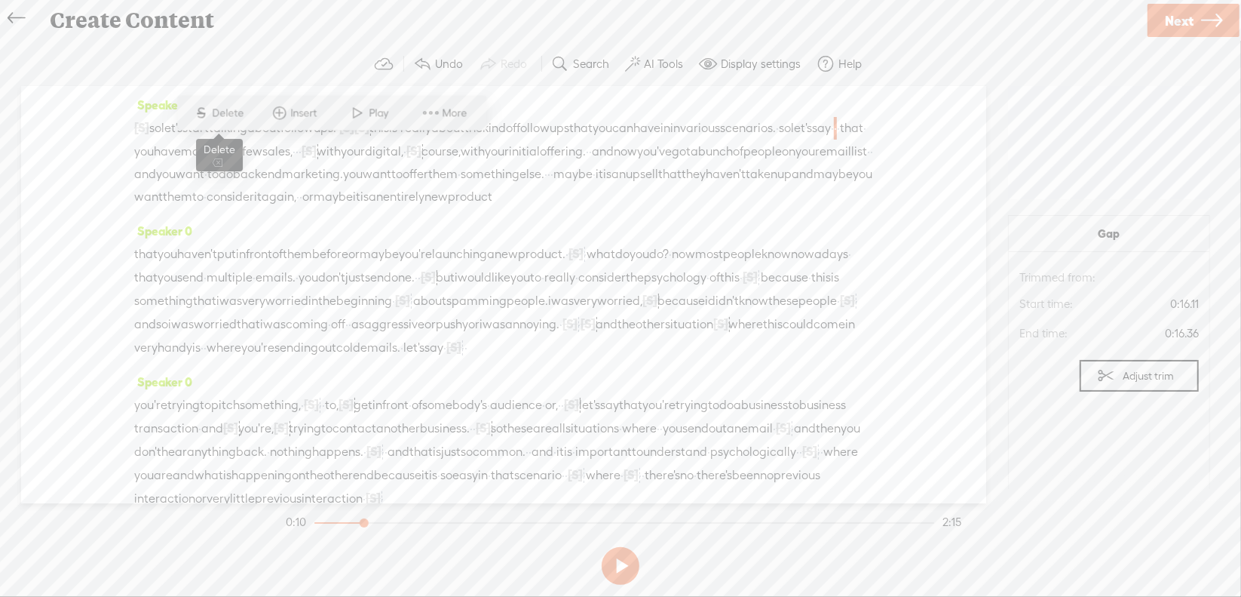
click at [224, 106] on span "Delete" at bounding box center [230, 113] width 35 height 15
click at [680, 140] on span "various" at bounding box center [700, 128] width 40 height 23
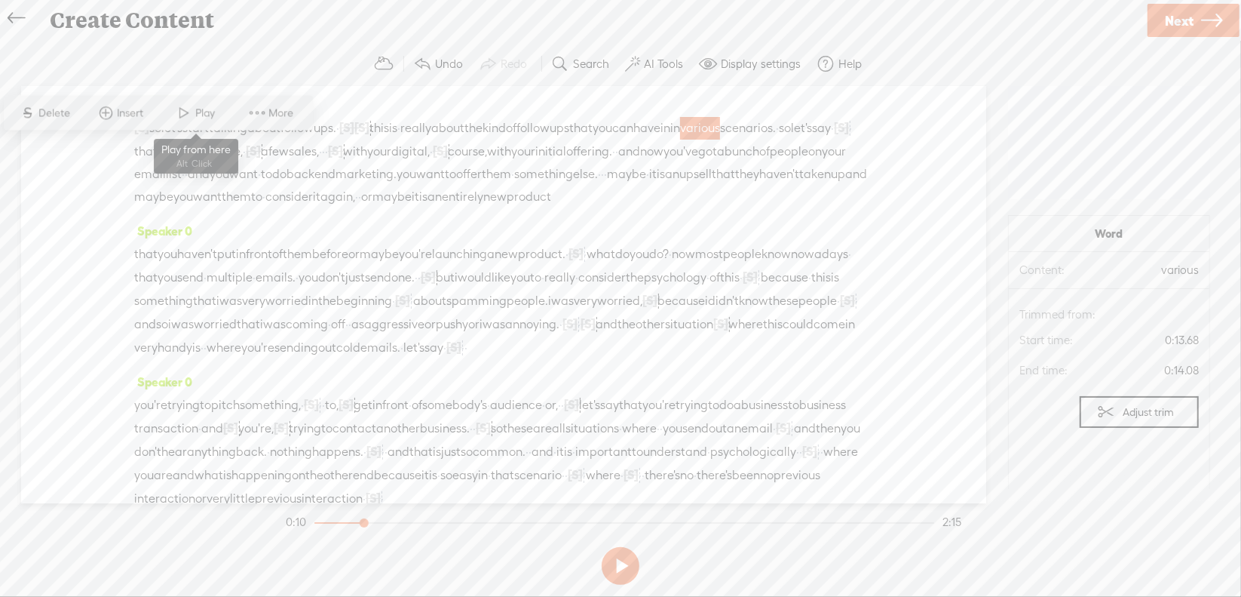
click at [202, 118] on span "Play" at bounding box center [207, 113] width 23 height 15
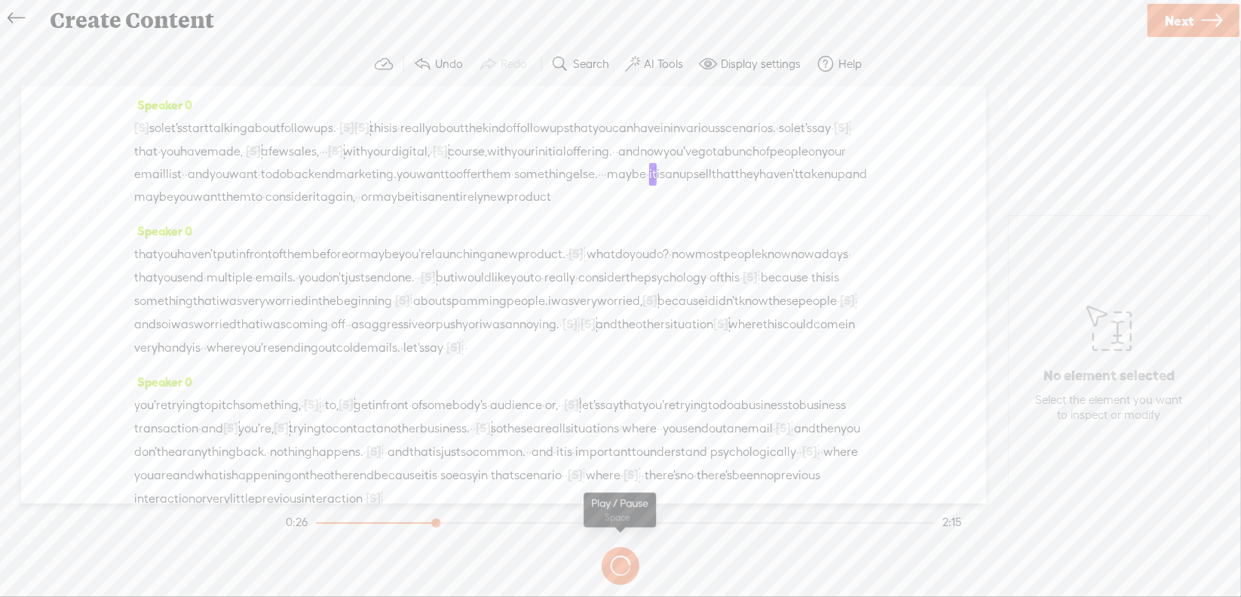
click at [0, 0] on button at bounding box center [0, 0] width 0 height 0
click at [601, 186] on span "·" at bounding box center [602, 174] width 3 height 23
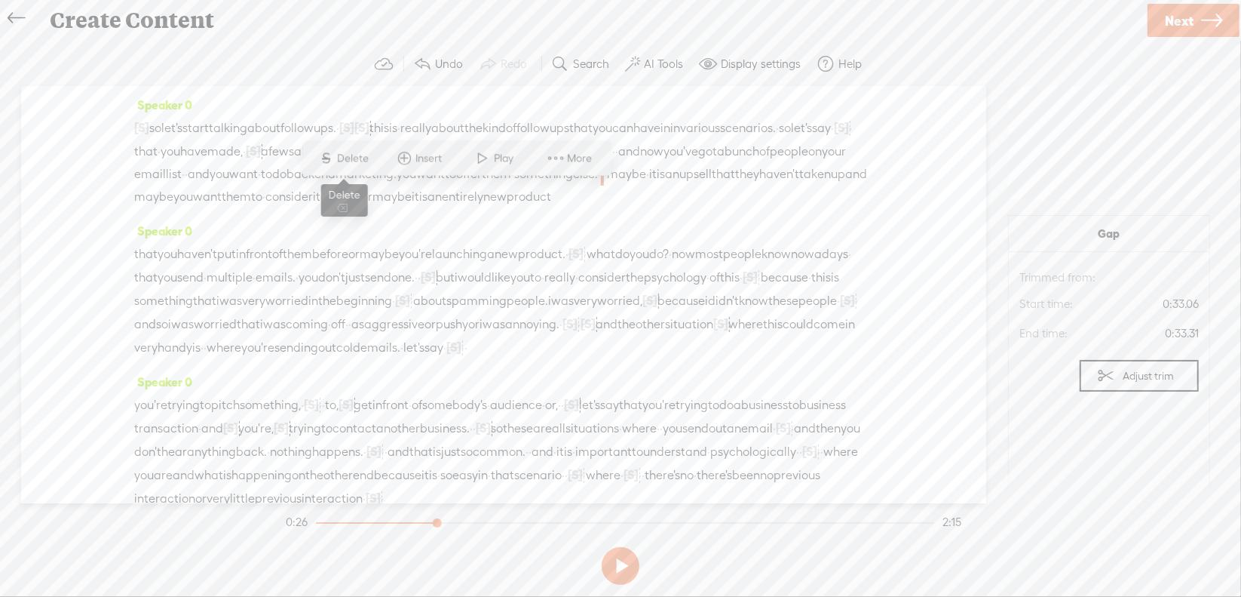
click at [354, 154] on span "Delete" at bounding box center [355, 158] width 35 height 15
click at [514, 186] on span "something" at bounding box center [543, 175] width 59 height 23
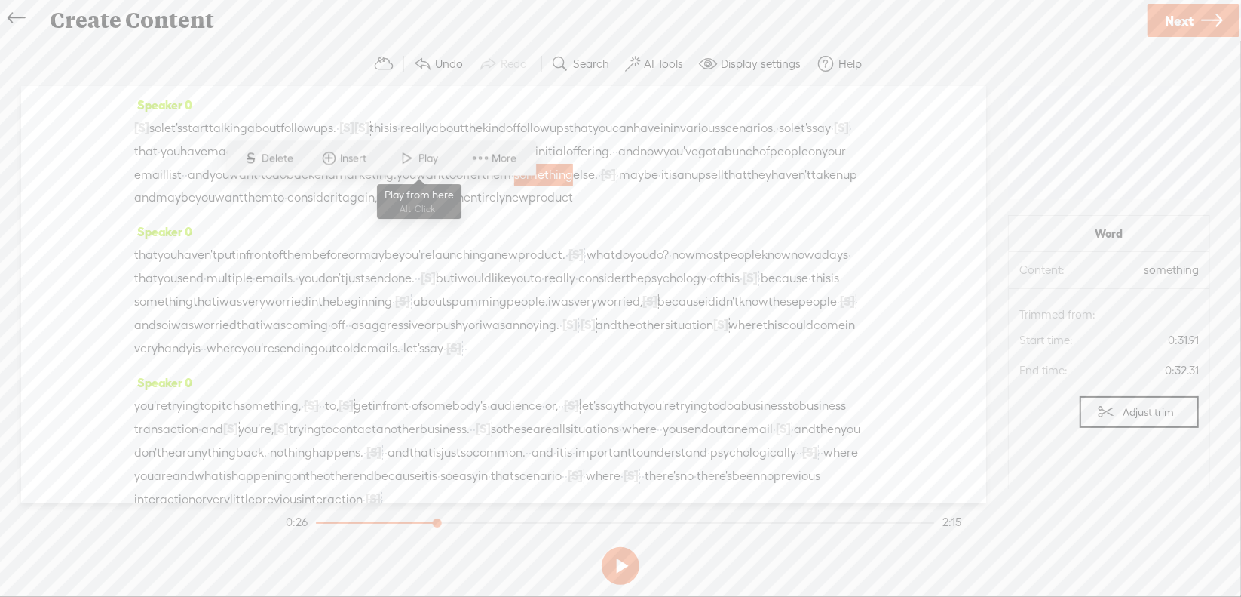
click at [391, 161] on span "Play" at bounding box center [419, 158] width 75 height 27
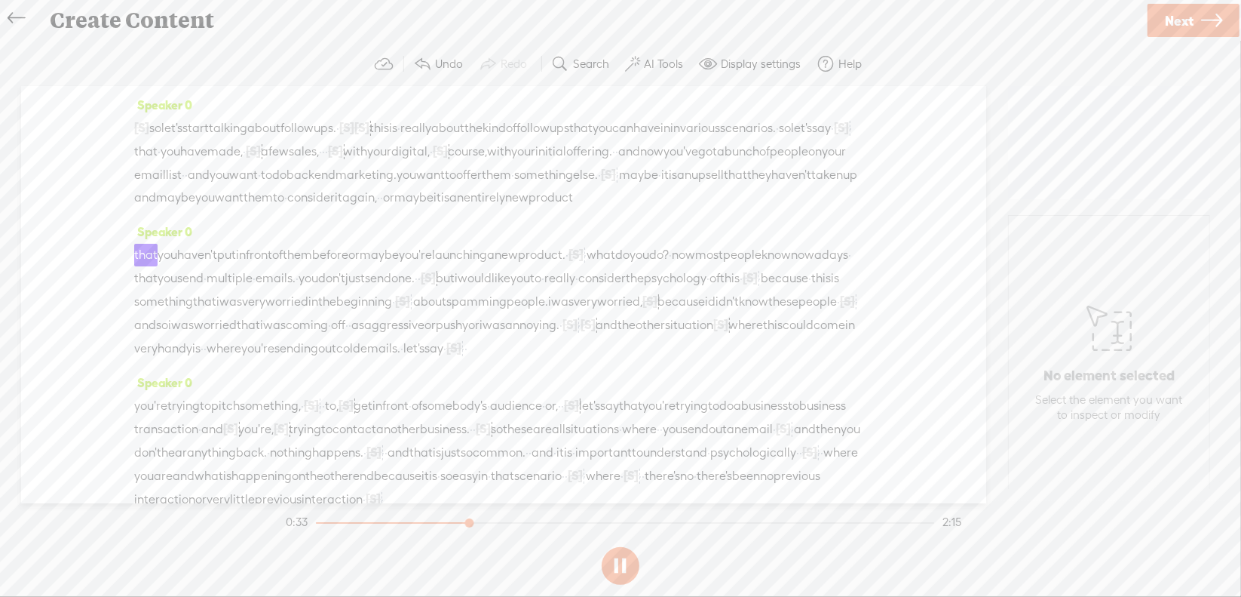
scroll to position [75, 0]
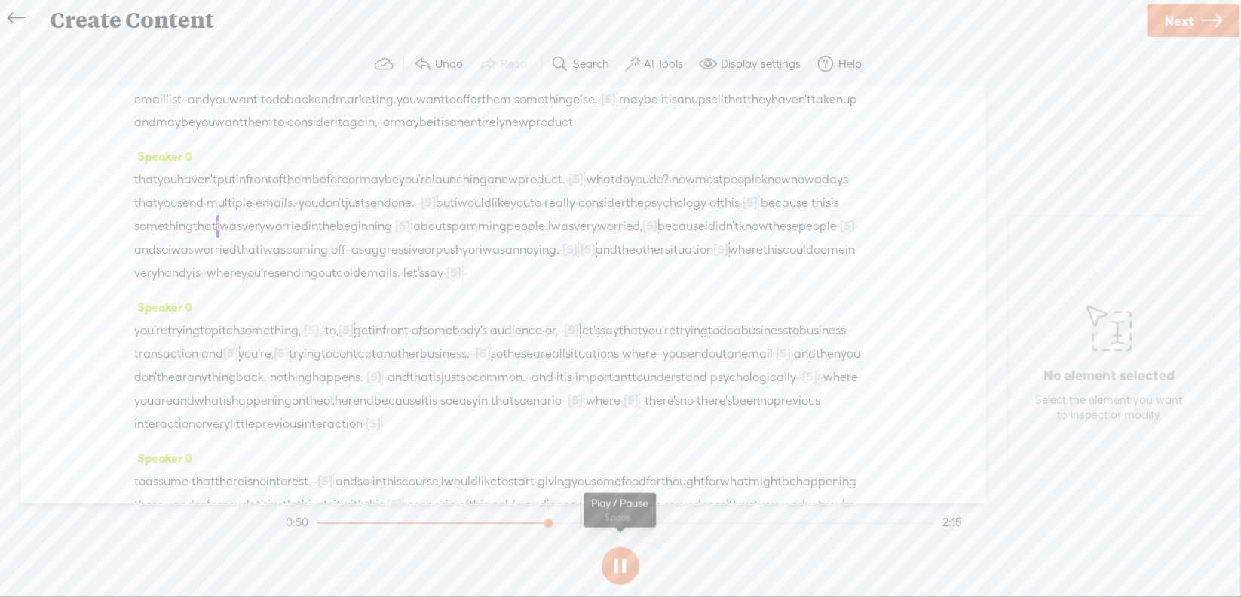
click at [621, 569] on section at bounding box center [621, 566] width 676 height 50
click at [618, 563] on button at bounding box center [621, 566] width 38 height 38
drag, startPoint x: 155, startPoint y: 244, endPoint x: 133, endPoint y: 240, distance: 21.4
click at [544, 214] on span "really" at bounding box center [559, 203] width 31 height 23
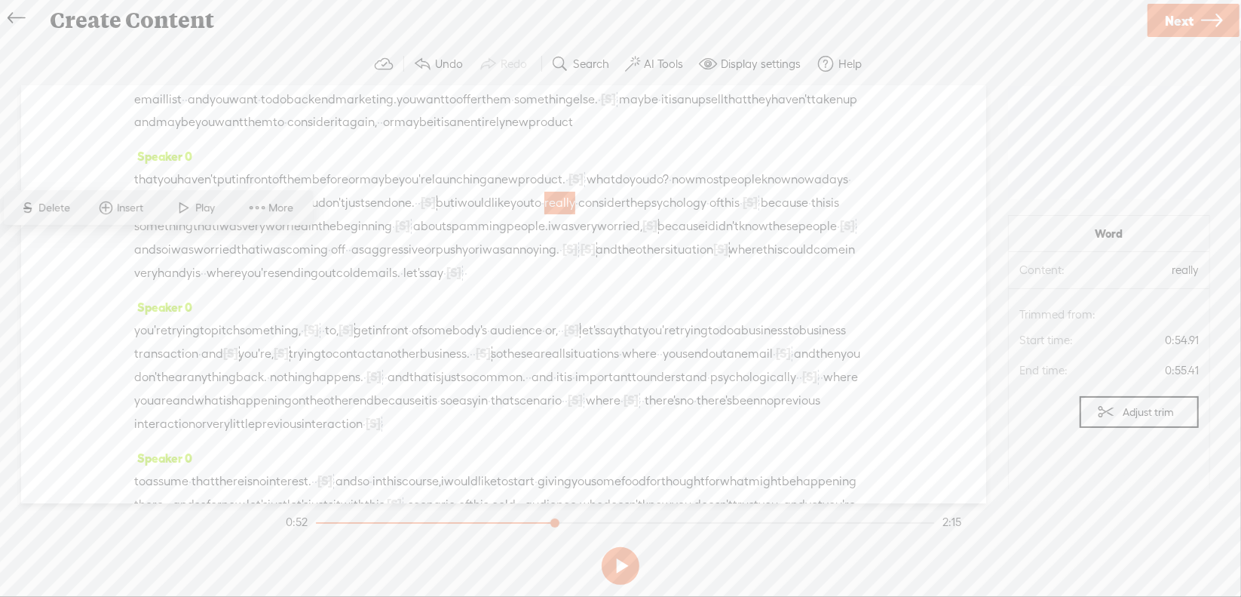
click at [55, 213] on span "Delete" at bounding box center [56, 208] width 35 height 15
click at [455, 214] on span "but" at bounding box center [445, 203] width 19 height 23
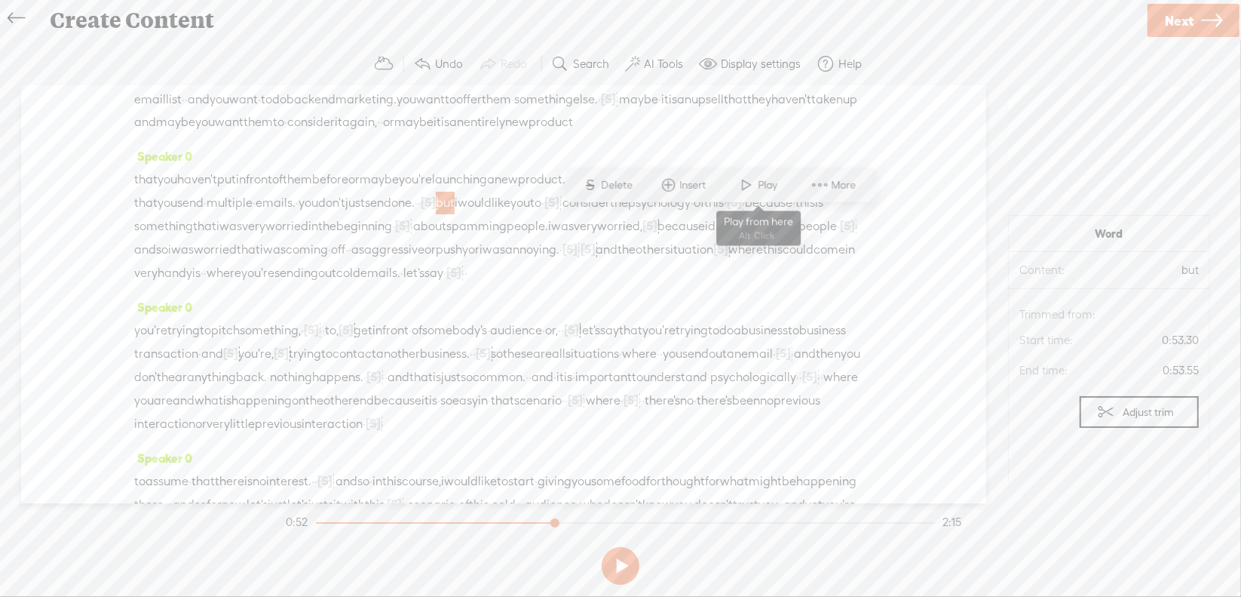
click at [737, 184] on span at bounding box center [747, 184] width 23 height 27
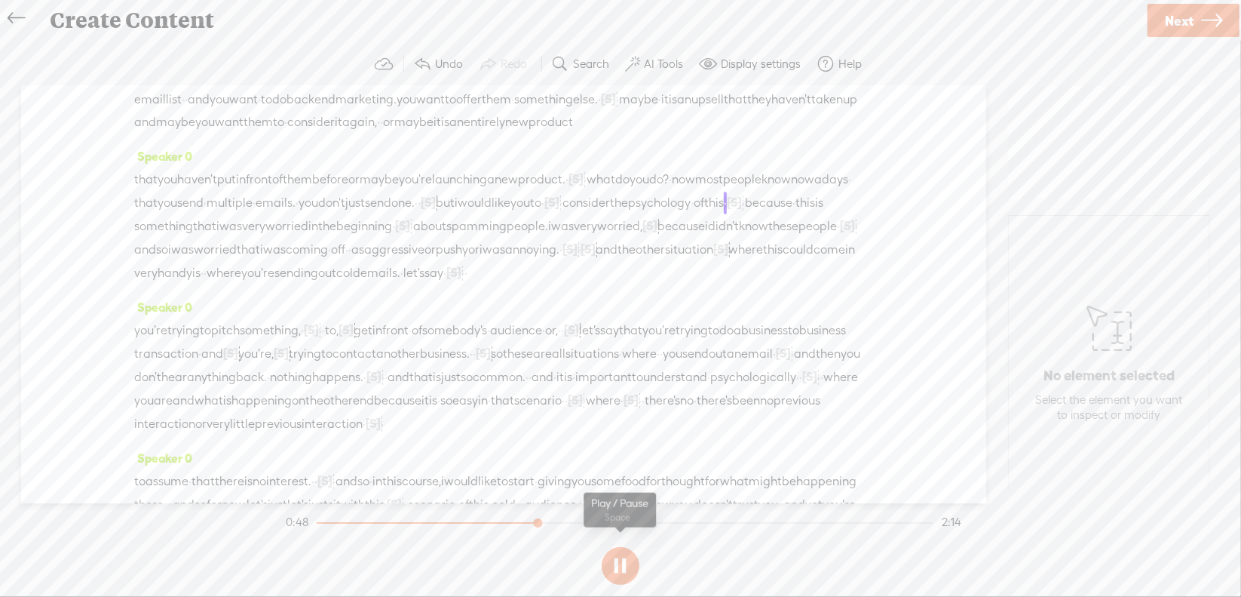
click at [620, 562] on button at bounding box center [621, 566] width 38 height 38
click at [544, 209] on span "[S]" at bounding box center [551, 202] width 15 height 14
click at [133, 209] on span at bounding box center [125, 207] width 34 height 31
click at [511, 214] on span "like" at bounding box center [501, 203] width 19 height 23
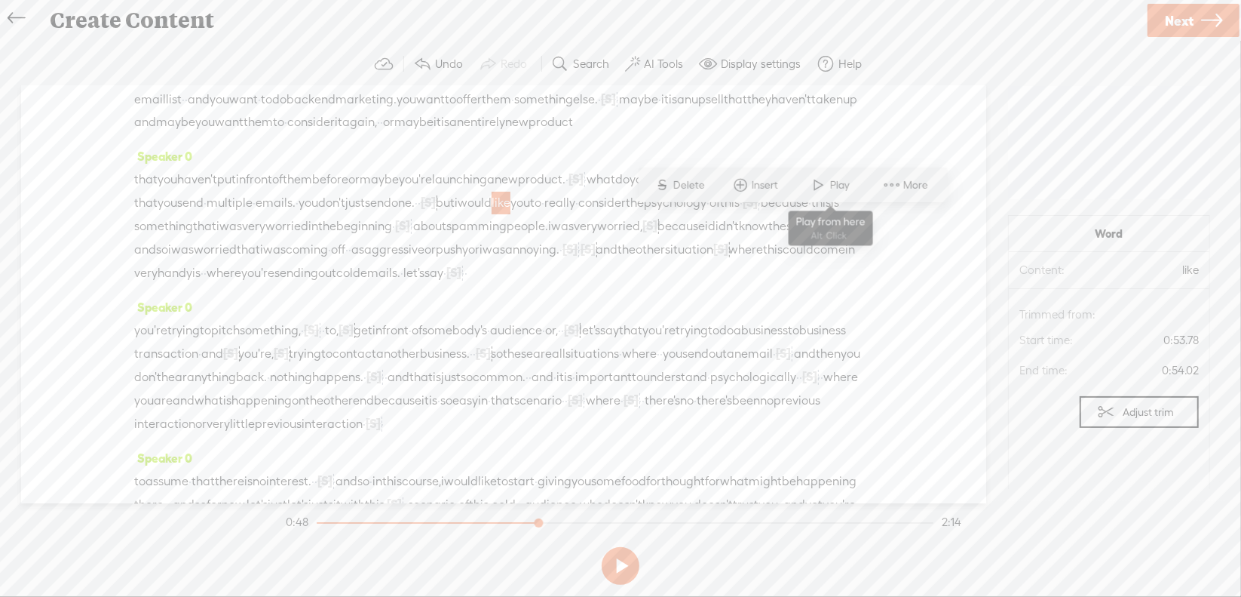
click at [814, 192] on span at bounding box center [819, 184] width 23 height 27
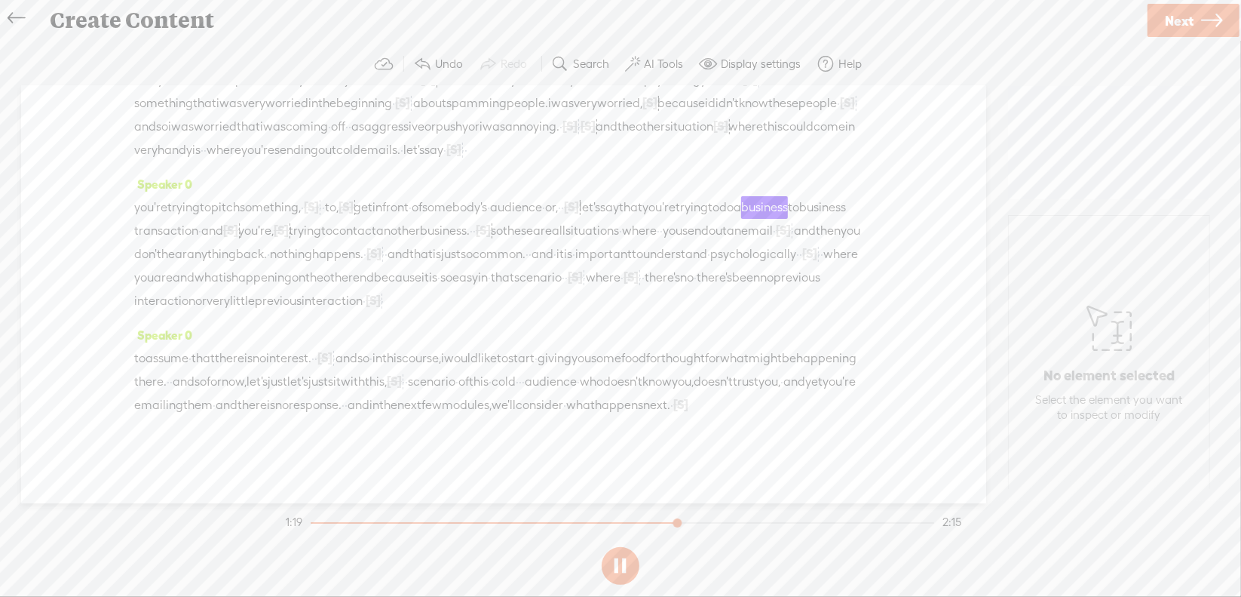
scroll to position [278, 0]
click at [622, 565] on button at bounding box center [621, 566] width 38 height 38
drag, startPoint x: 688, startPoint y: 261, endPoint x: 734, endPoint y: 256, distance: 46.3
click at [734, 256] on div "you're trying to pitch something, · [S] um, · · to, [S] uh, get in front · of s…" at bounding box center [503, 253] width 739 height 117
click at [644, 224] on span "Delete" at bounding box center [630, 220] width 35 height 15
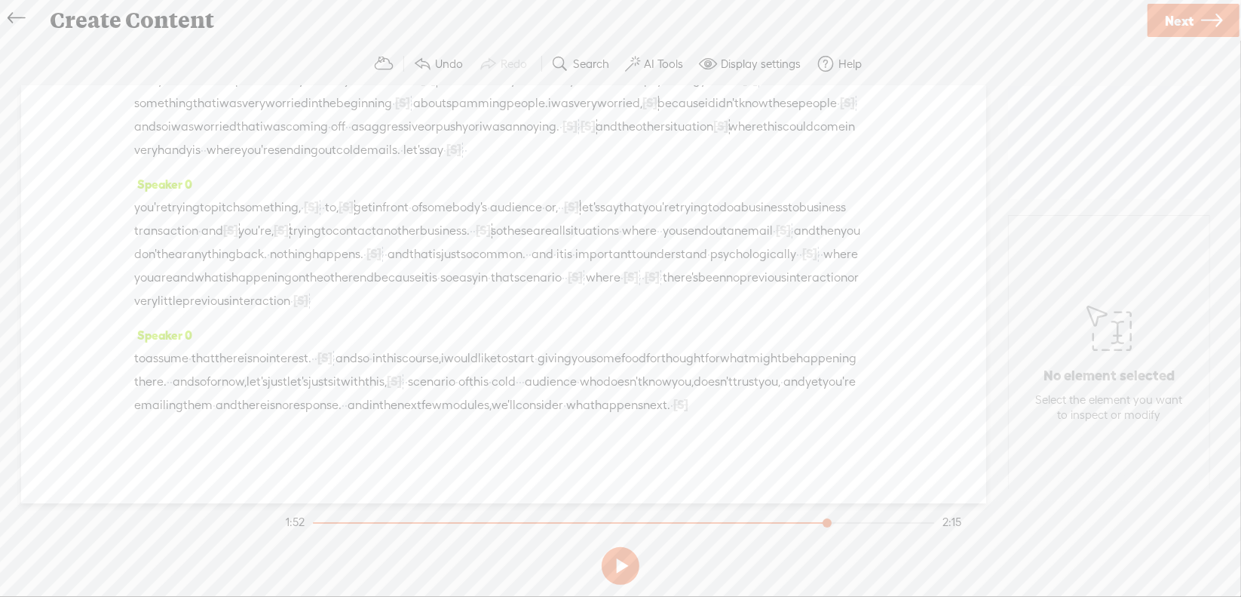
click at [491, 266] on span "that" at bounding box center [502, 277] width 23 height 23
click at [511, 225] on span at bounding box center [508, 220] width 23 height 27
click at [624, 566] on button at bounding box center [621, 566] width 38 height 38
click at [660, 270] on span "[S]" at bounding box center [652, 277] width 15 height 14
click at [697, 224] on span "Restore" at bounding box center [703, 220] width 40 height 15
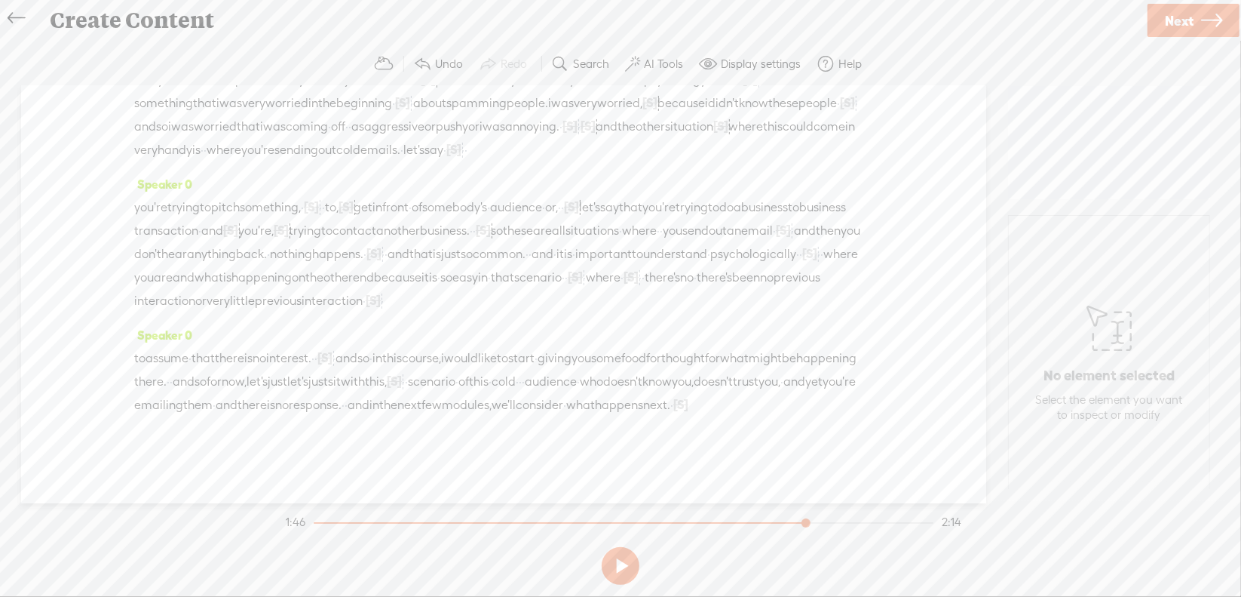
click at [514, 266] on span "scenario" at bounding box center [538, 277] width 48 height 23
click at [553, 210] on span at bounding box center [549, 220] width 23 height 27
click at [848, 439] on div "Speaker 0 [S] · · · · · · · · · · · · · · · · okay. · · so let's start talking …" at bounding box center [503, 294] width 965 height 417
click at [623, 566] on section at bounding box center [621, 566] width 676 height 50
click at [0, 0] on button at bounding box center [0, 0] width 0 height 0
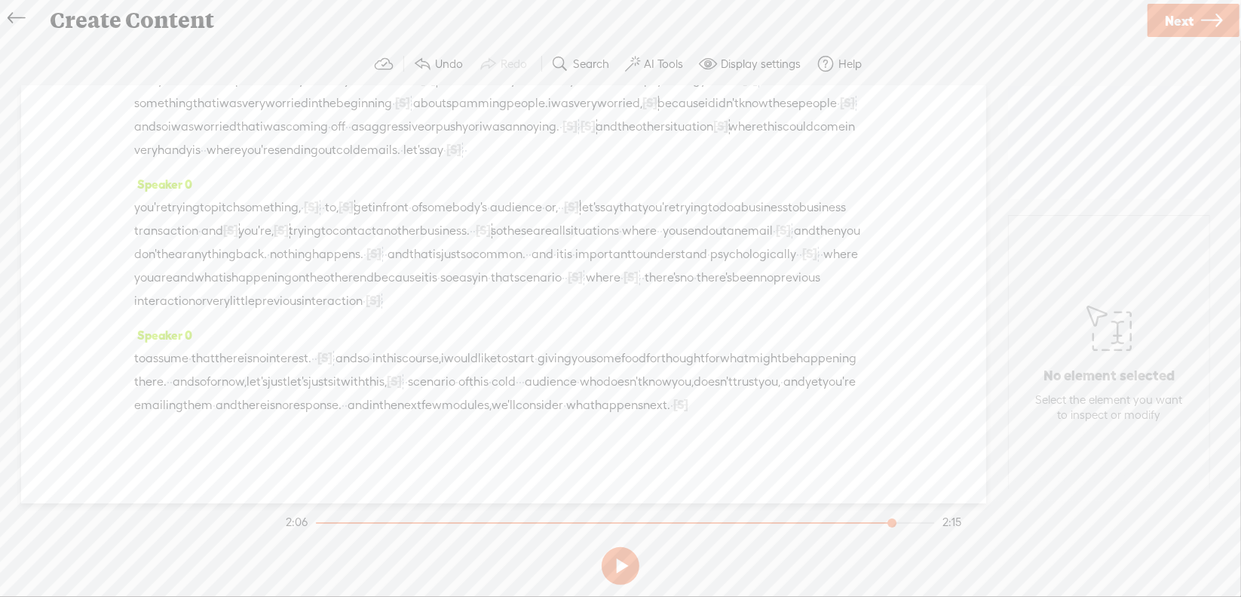
click at [519, 382] on span "·" at bounding box center [520, 381] width 3 height 23
click at [79, 343] on span "Delete" at bounding box center [74, 345] width 35 height 15
click at [455, 370] on span "scenario" at bounding box center [432, 381] width 48 height 23
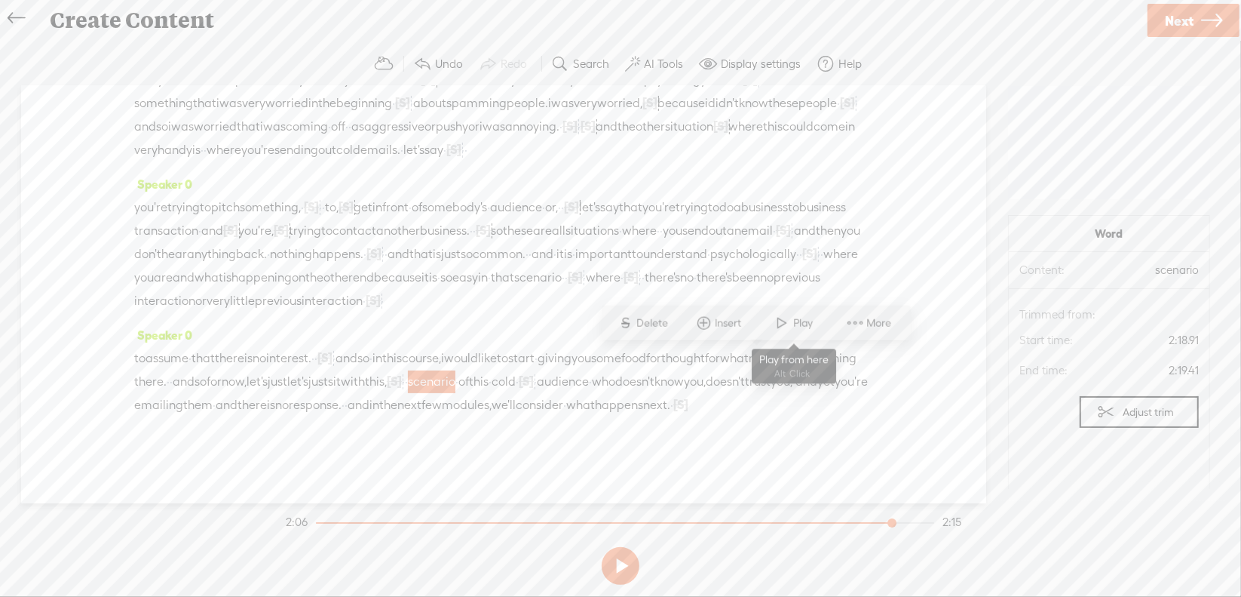
click at [776, 327] on span at bounding box center [782, 322] width 23 height 27
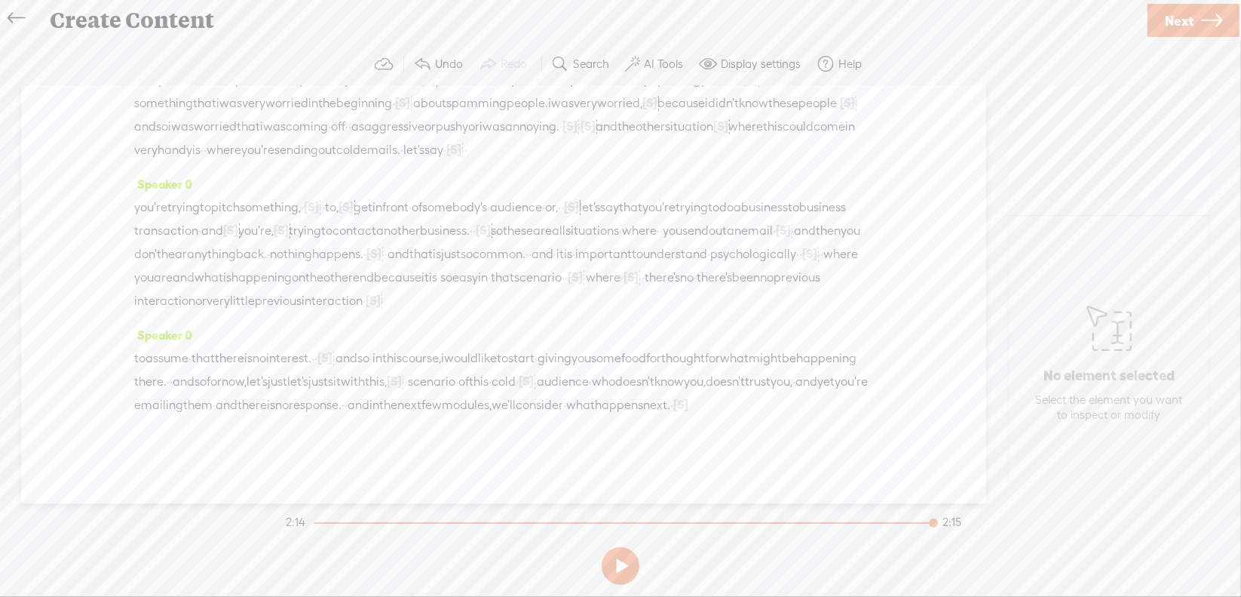
click at [673, 403] on span "[S]" at bounding box center [680, 404] width 15 height 14
click at [575, 369] on span "Restore" at bounding box center [570, 367] width 40 height 15
drag, startPoint x: 561, startPoint y: 403, endPoint x: 630, endPoint y: 396, distance: 69.7
click at [630, 396] on div "to assume · that there is no interest. · · [S] · · and so · in this course, i w…" at bounding box center [503, 381] width 739 height 69
click at [498, 370] on span "Delete" at bounding box center [512, 367] width 35 height 15
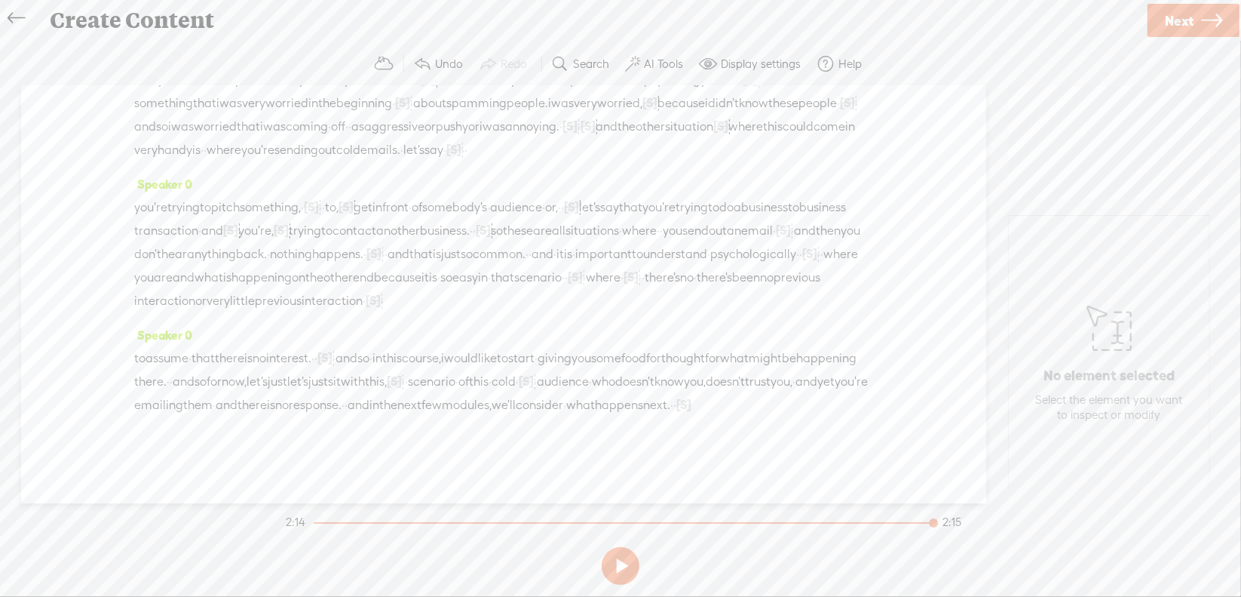
click at [595, 402] on span "happens" at bounding box center [619, 405] width 48 height 23
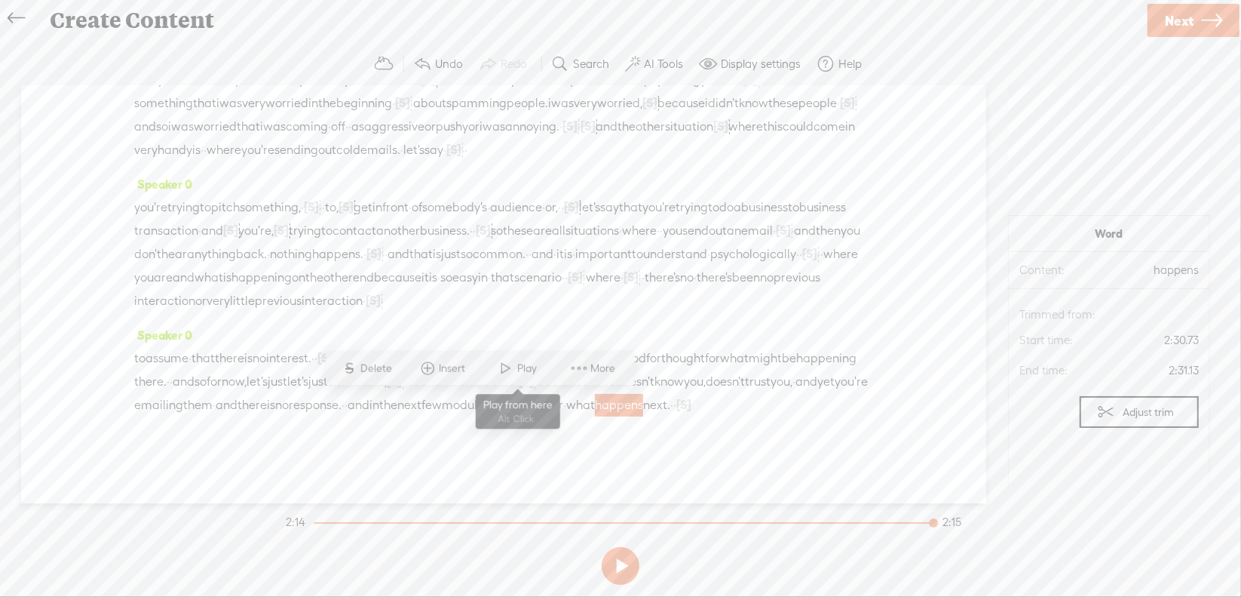
click at [518, 373] on span "Play" at bounding box center [529, 367] width 23 height 15
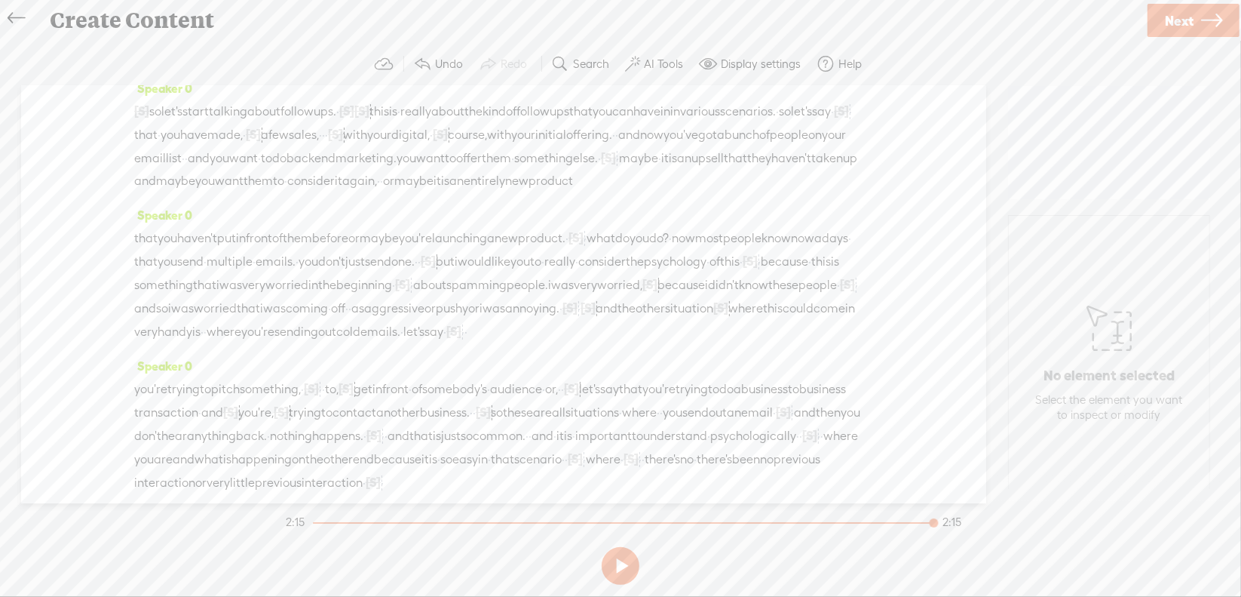
scroll to position [0, 0]
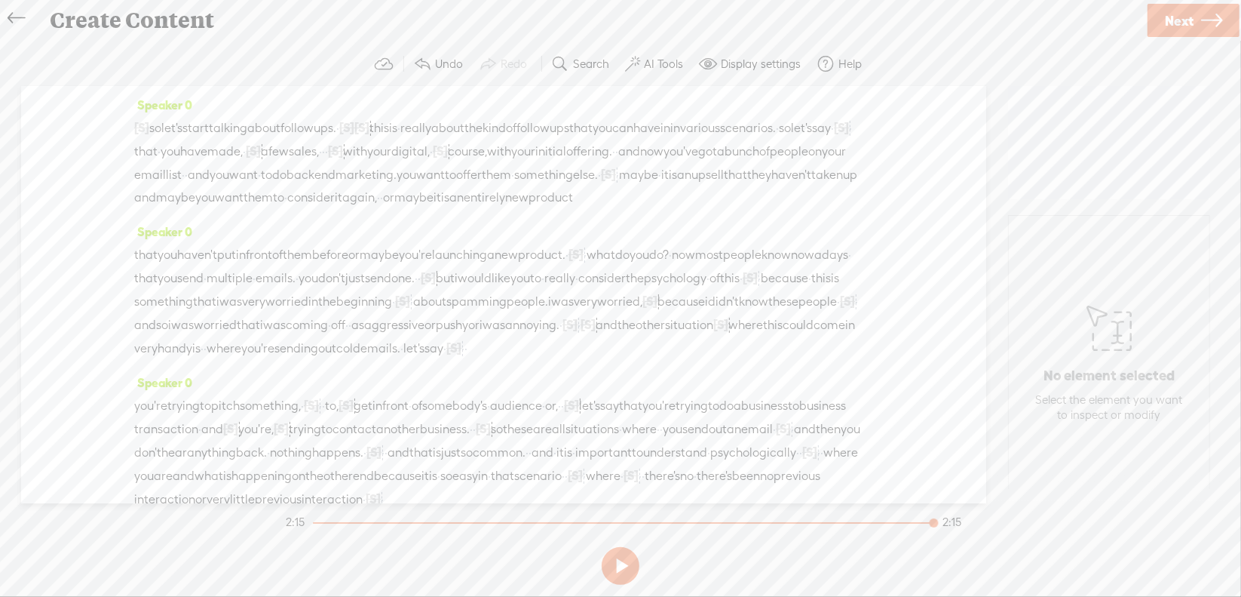
click at [161, 124] on span "so" at bounding box center [155, 128] width 12 height 23
click at [212, 91] on span "Play" at bounding box center [212, 90] width 23 height 15
click at [625, 561] on button at bounding box center [621, 566] width 38 height 38
click at [431, 124] on span "really" at bounding box center [415, 128] width 31 height 23
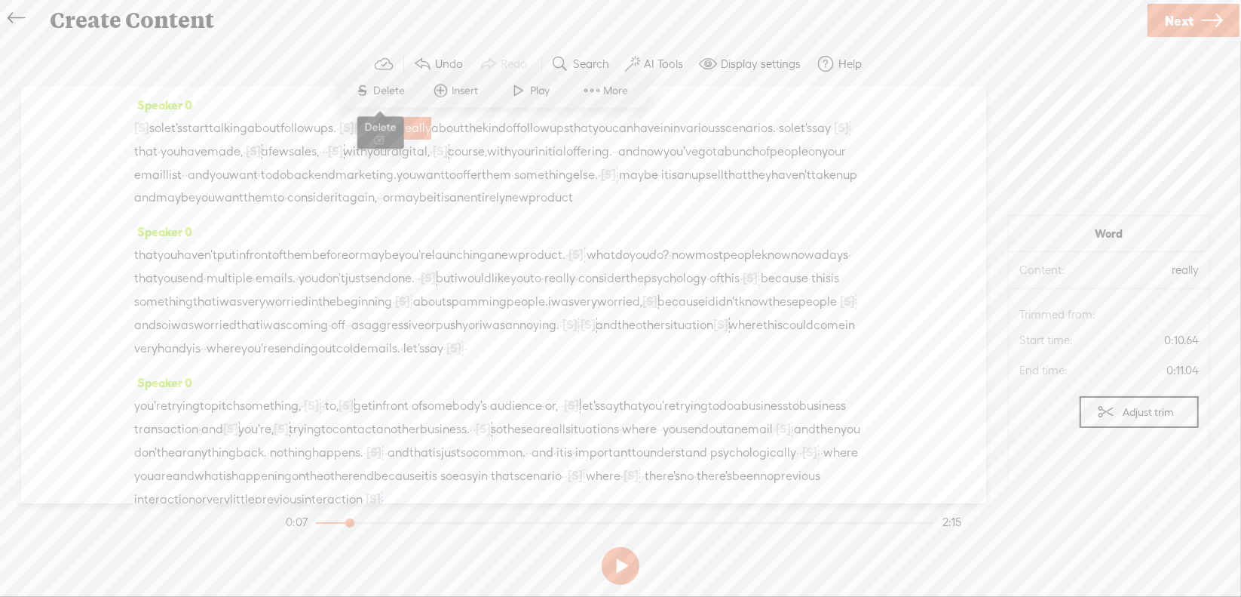
click at [403, 96] on span "Delete" at bounding box center [391, 90] width 35 height 15
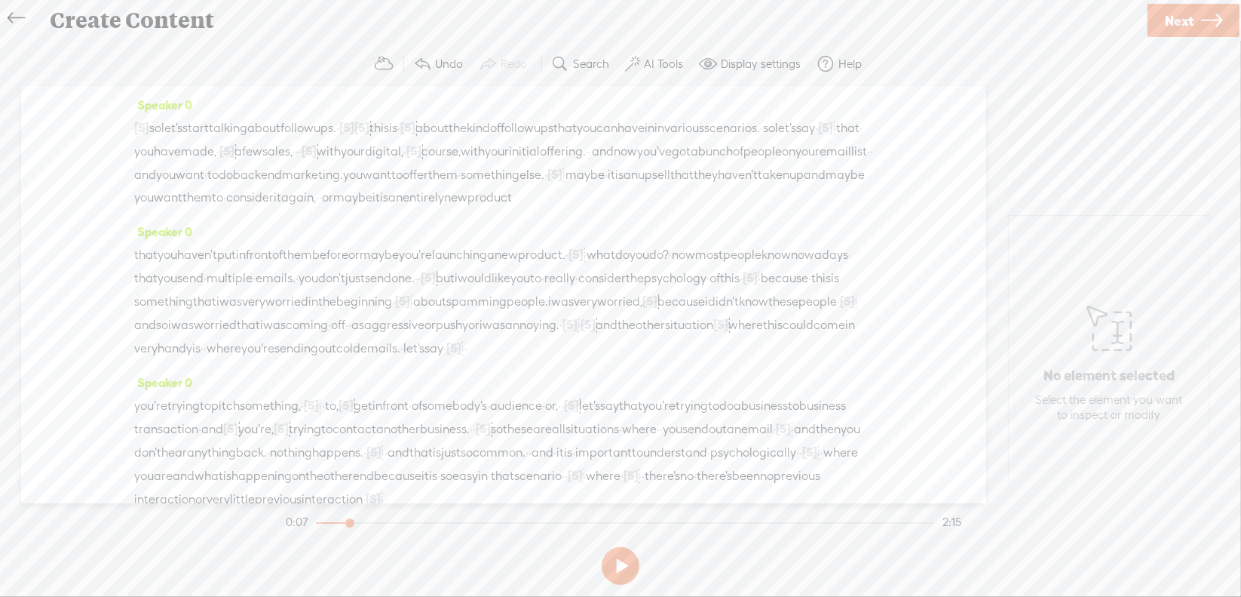
click at [281, 124] on span "about" at bounding box center [263, 128] width 33 height 23
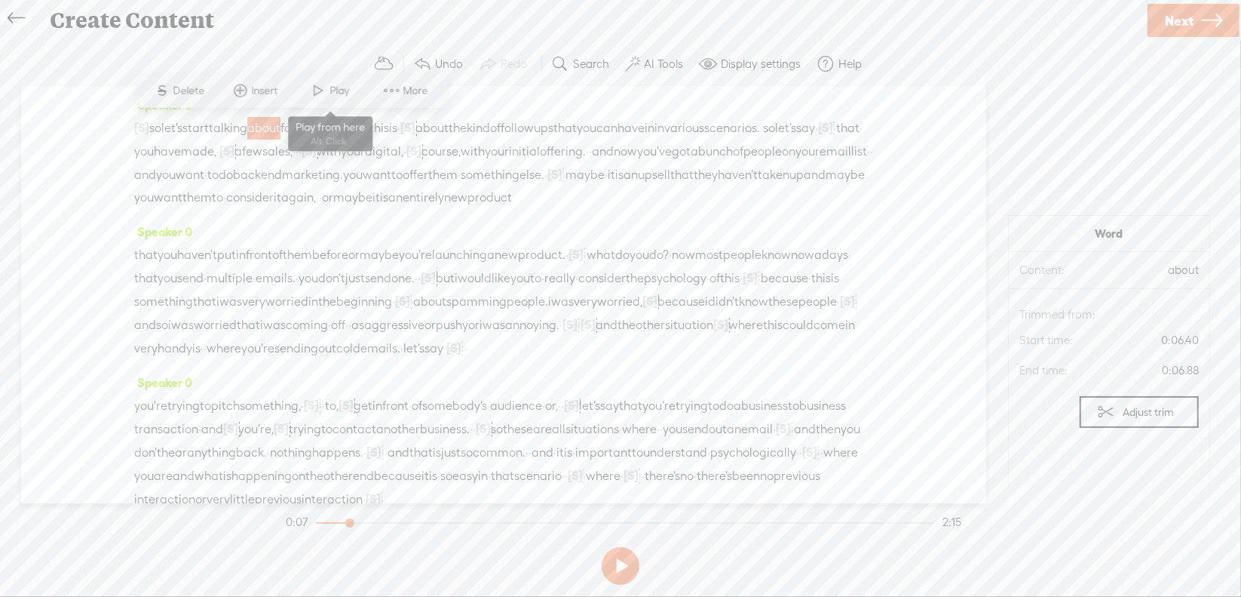
click at [335, 87] on span "Play" at bounding box center [341, 90] width 23 height 15
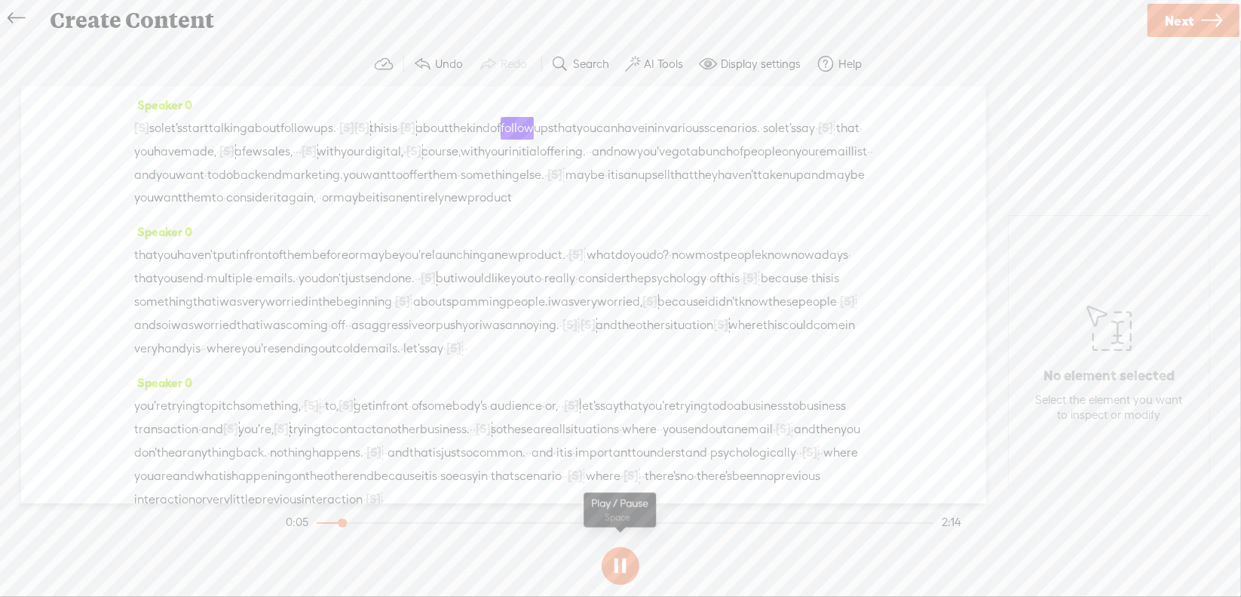
click at [620, 568] on button at bounding box center [621, 566] width 38 height 38
click at [416, 124] on span "[S]" at bounding box center [407, 128] width 15 height 14
click at [489, 94] on span "Restore" at bounding box center [497, 90] width 40 height 15
click at [314, 126] on span "follow" at bounding box center [297, 128] width 33 height 23
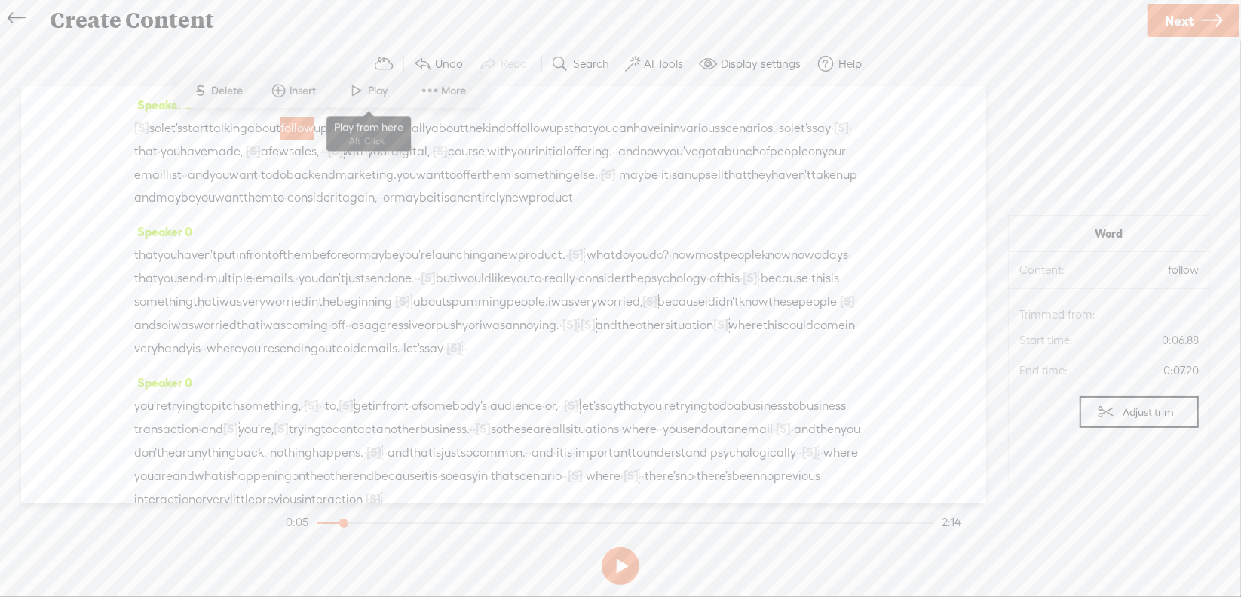
click at [370, 91] on span "Play" at bounding box center [380, 90] width 23 height 15
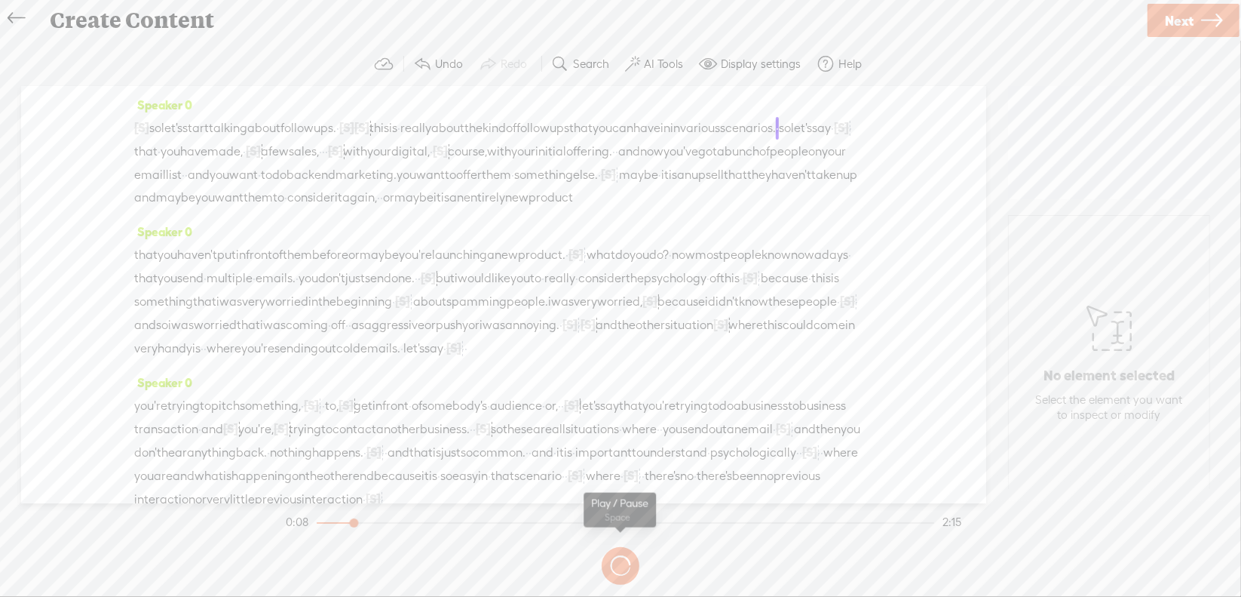
click at [0, 0] on button at bounding box center [0, 0] width 0 height 0
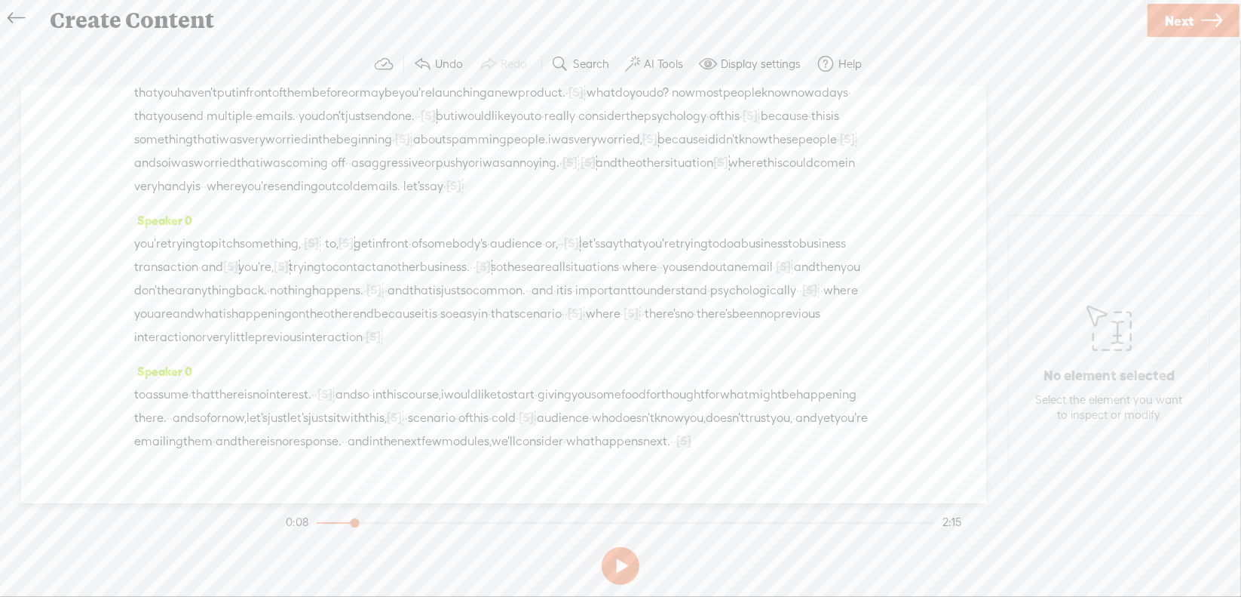
scroll to position [278, 0]
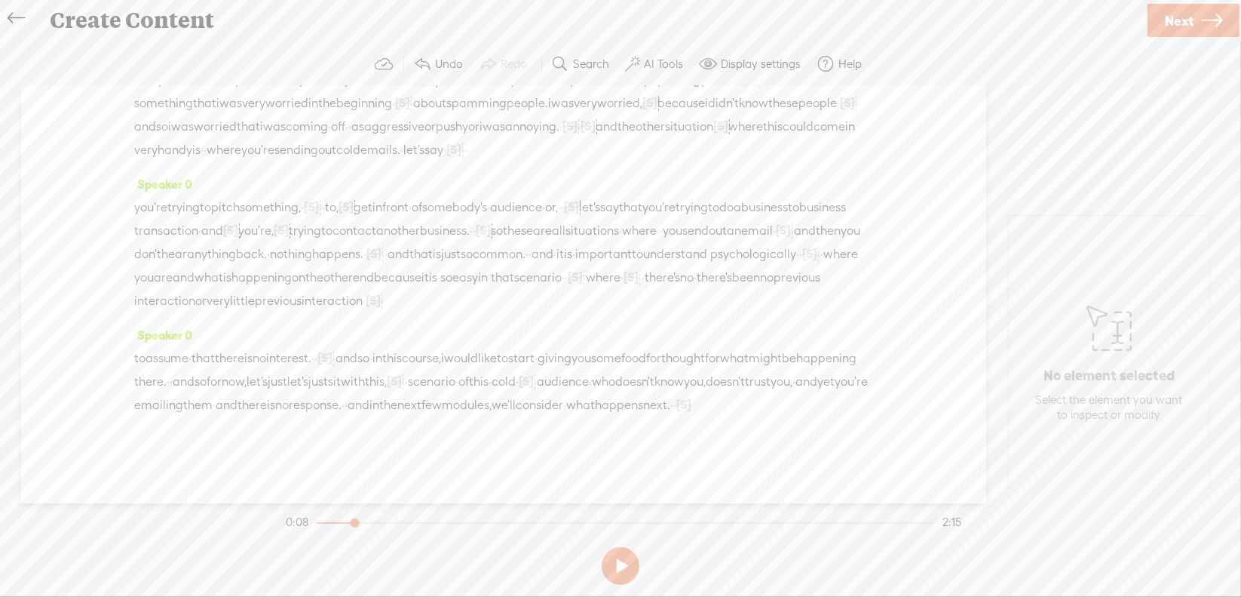
click at [183, 394] on span "emailing" at bounding box center [158, 405] width 49 height 23
click at [676, 349] on span "Play" at bounding box center [683, 345] width 23 height 15
click at [1195, 16] on link "Next" at bounding box center [1194, 20] width 92 height 33
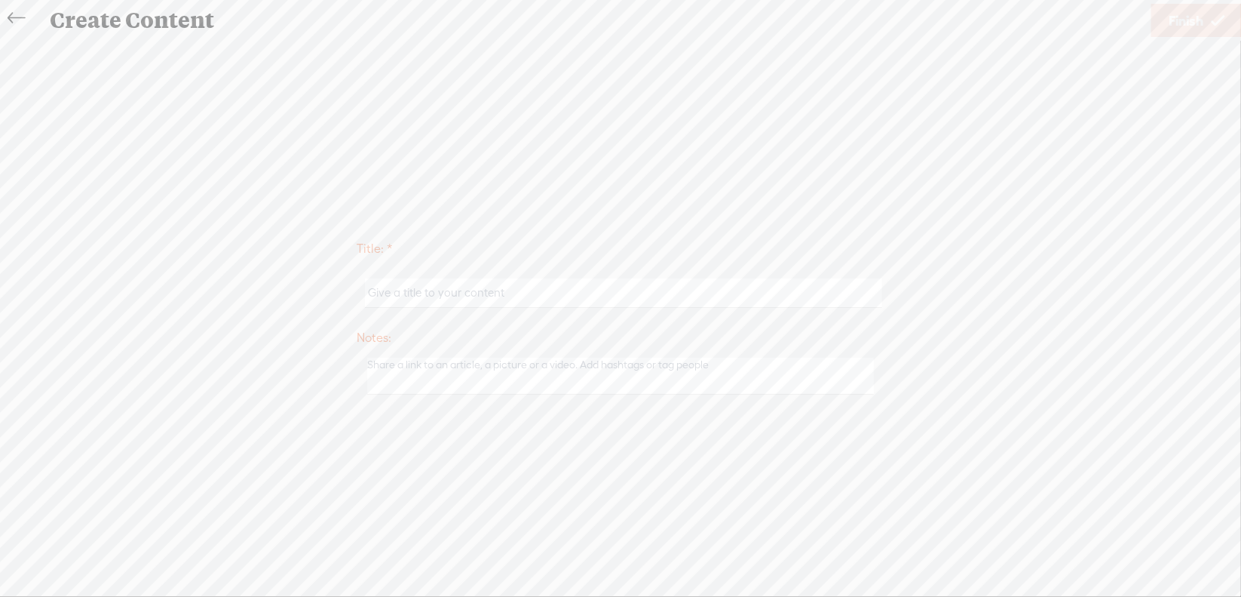
click at [560, 292] on input "text" at bounding box center [623, 292] width 517 height 29
type input "Sales6Mod1"
click at [1192, 18] on span "Finish" at bounding box center [1186, 21] width 35 height 38
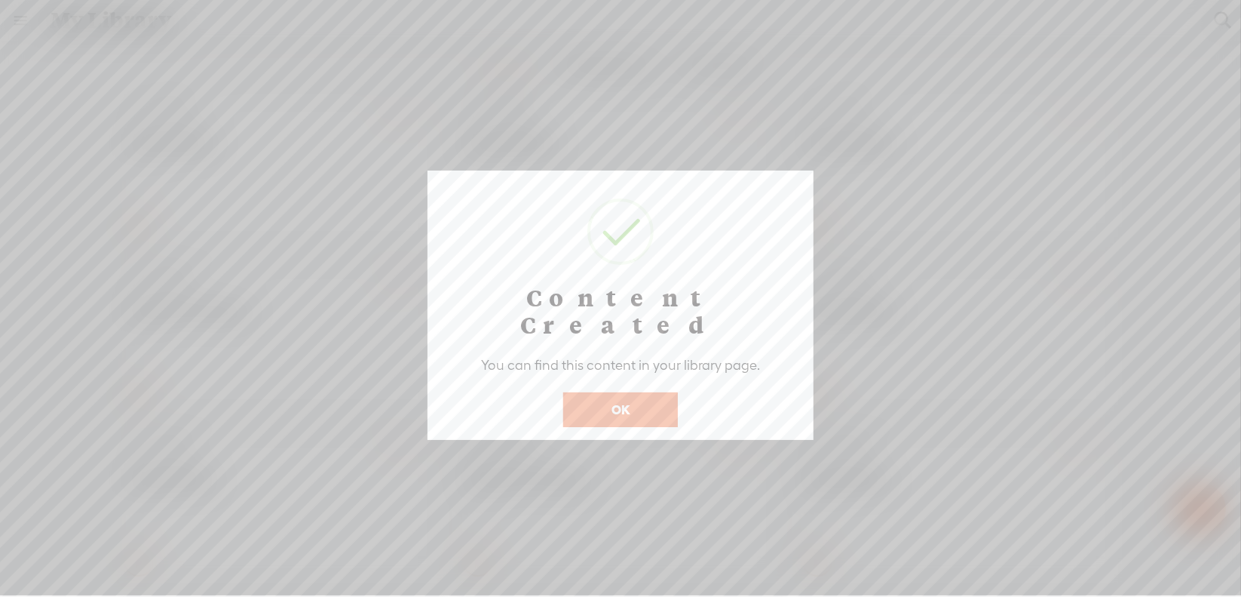
click at [655, 392] on button "OK" at bounding box center [620, 409] width 115 height 35
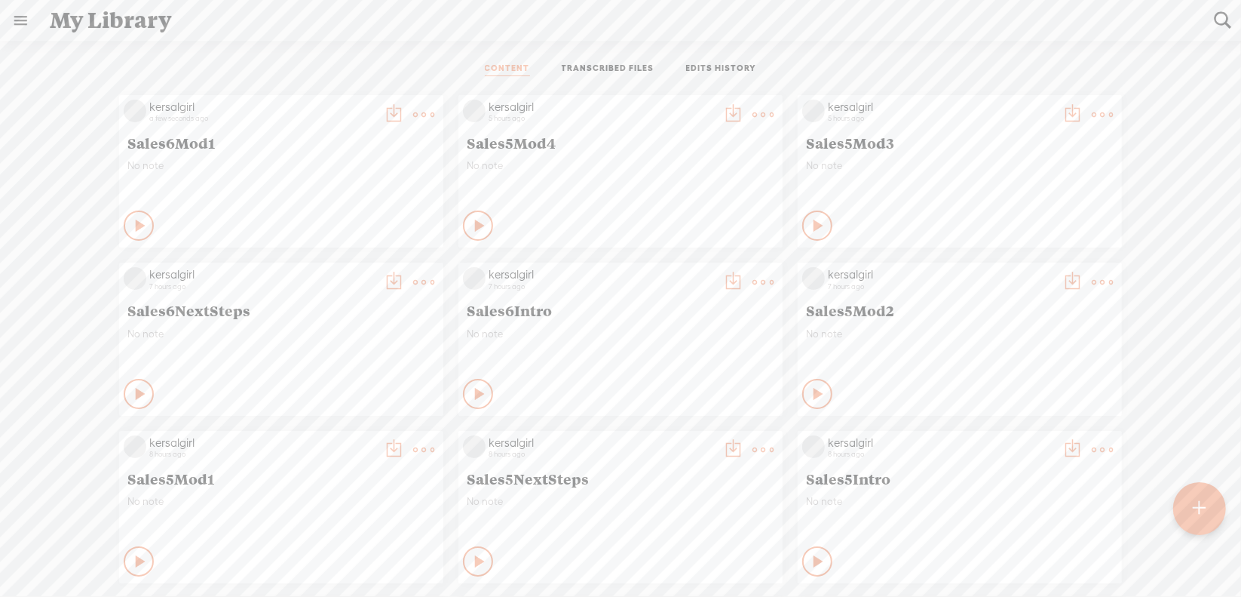
click at [434, 106] on t at bounding box center [423, 114] width 21 height 21
click at [1030, 265] on link "Download as..." at bounding box center [1019, 268] width 151 height 35
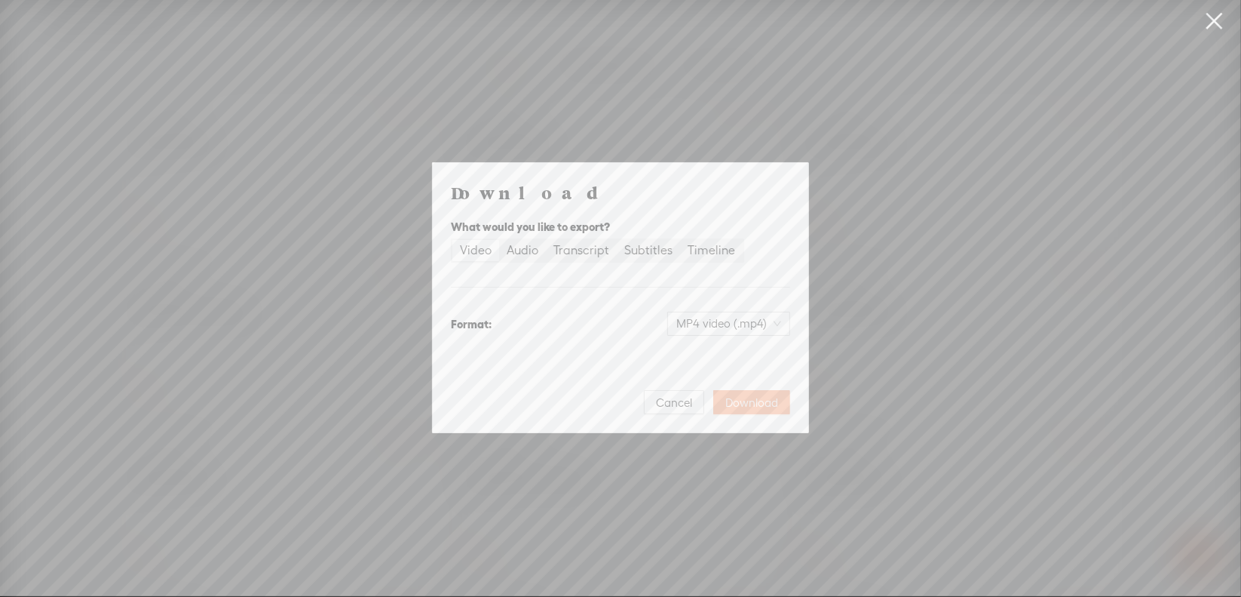
click at [746, 403] on span "Download" at bounding box center [751, 402] width 53 height 15
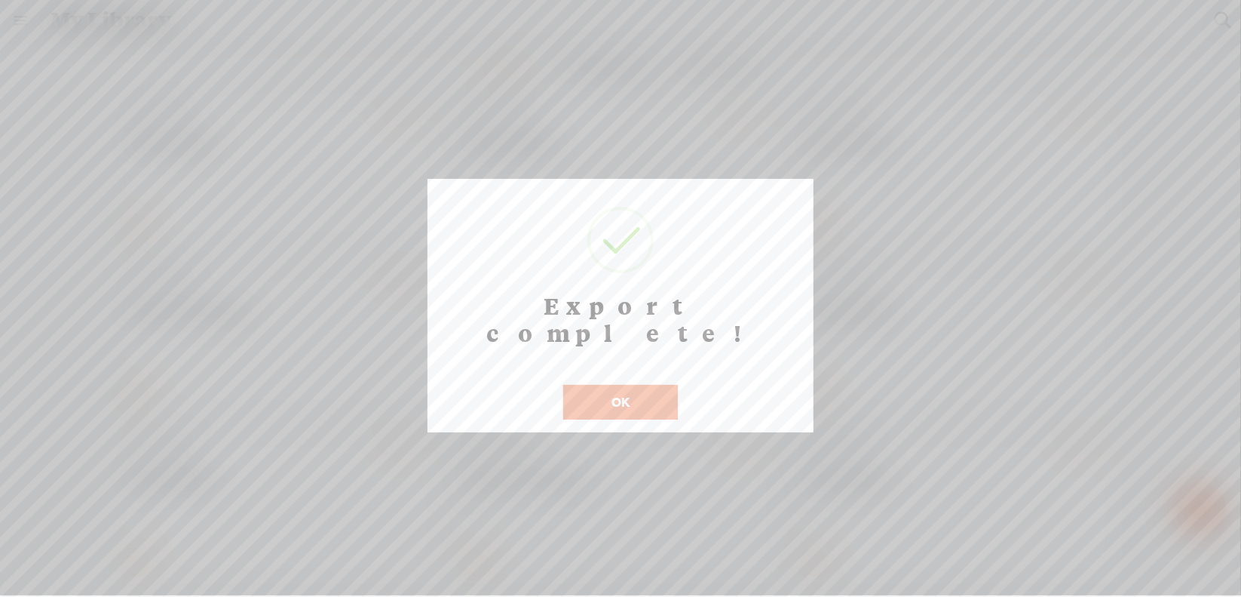
click at [611, 385] on button "OK" at bounding box center [620, 402] width 115 height 35
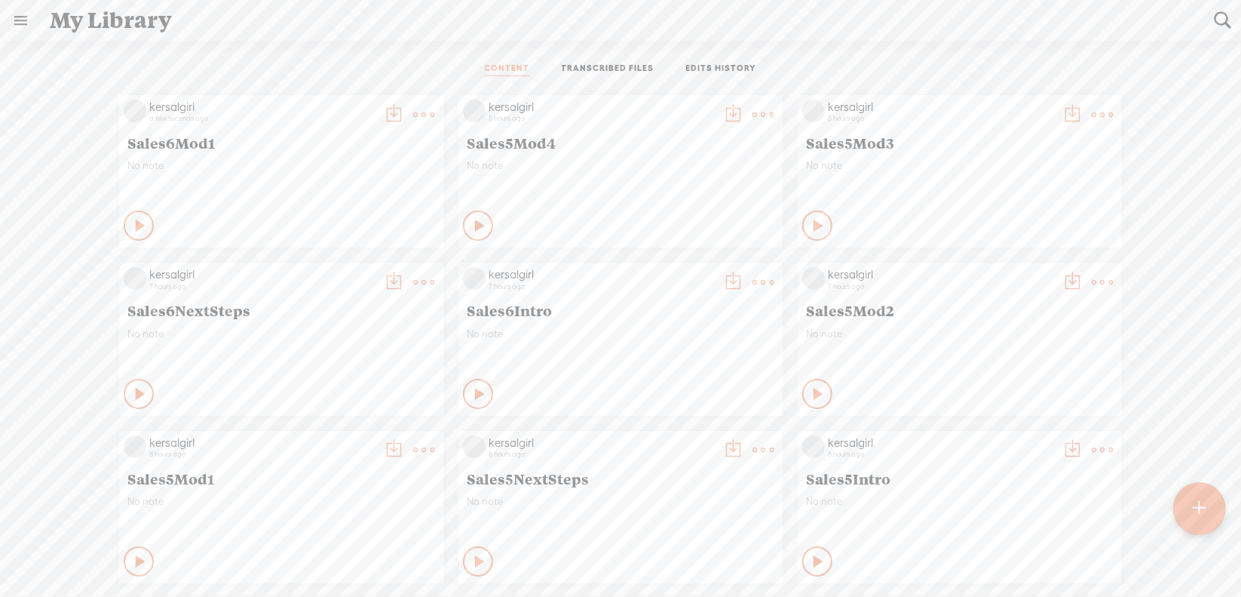
click at [434, 111] on t at bounding box center [423, 114] width 21 height 21
click at [682, 268] on link "Download as..." at bounding box center [680, 268] width 151 height 35
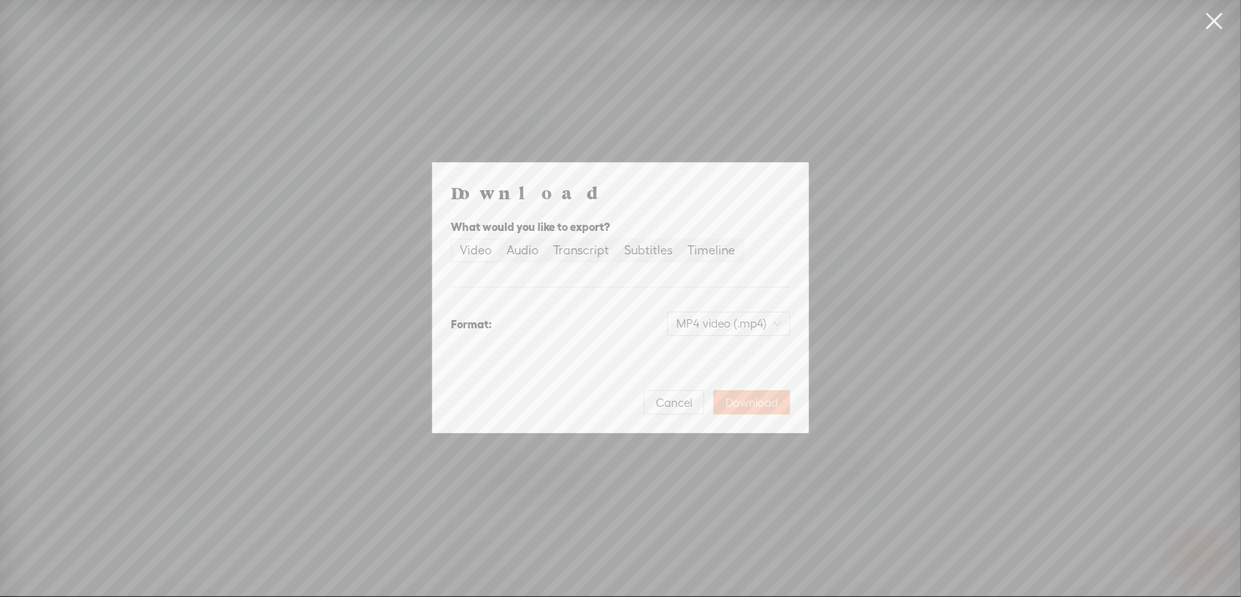
click at [753, 400] on span "Download" at bounding box center [751, 402] width 53 height 15
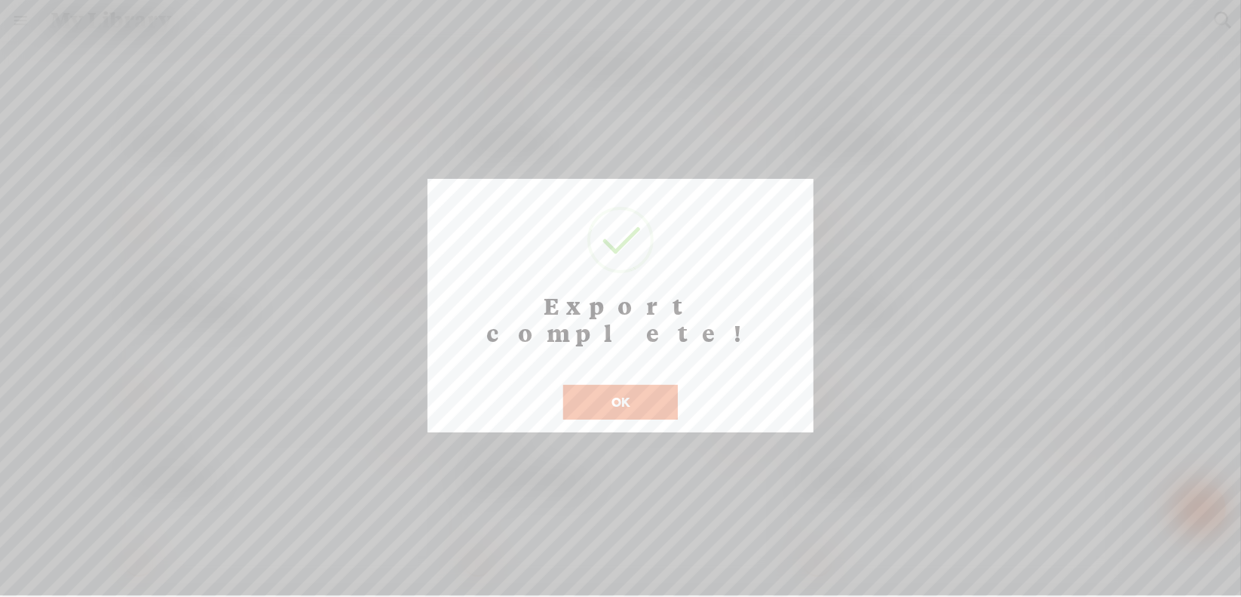
click at [651, 385] on button "OK" at bounding box center [620, 402] width 115 height 35
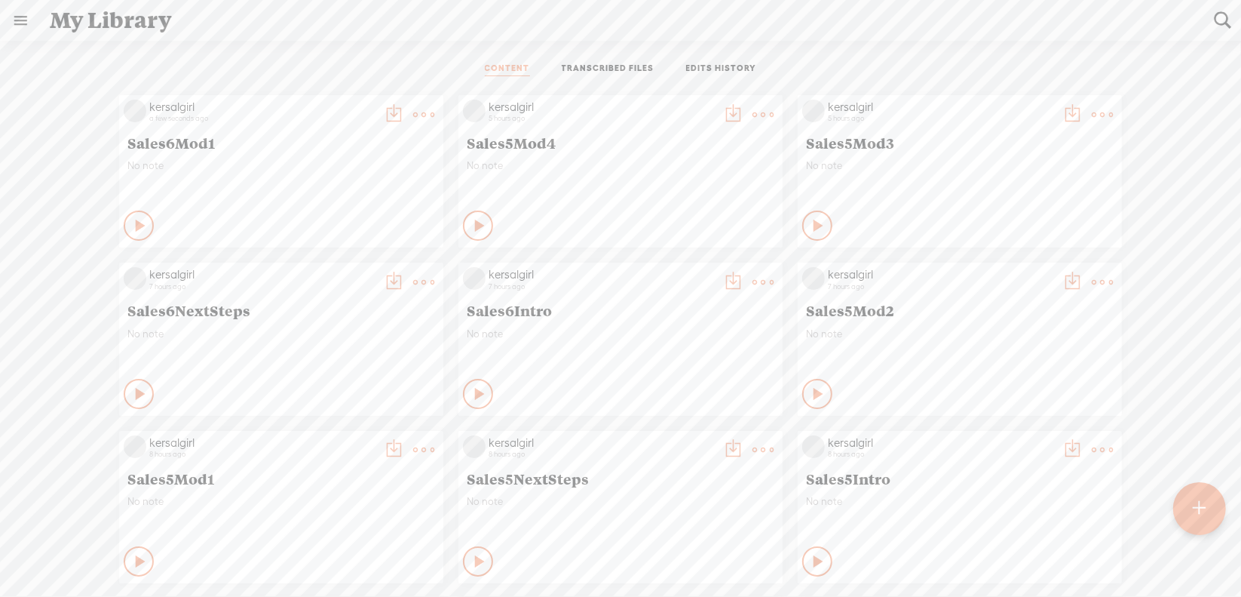
click at [434, 125] on t at bounding box center [423, 114] width 21 height 21
click at [691, 434] on link "Download as..." at bounding box center [680, 436] width 151 height 35
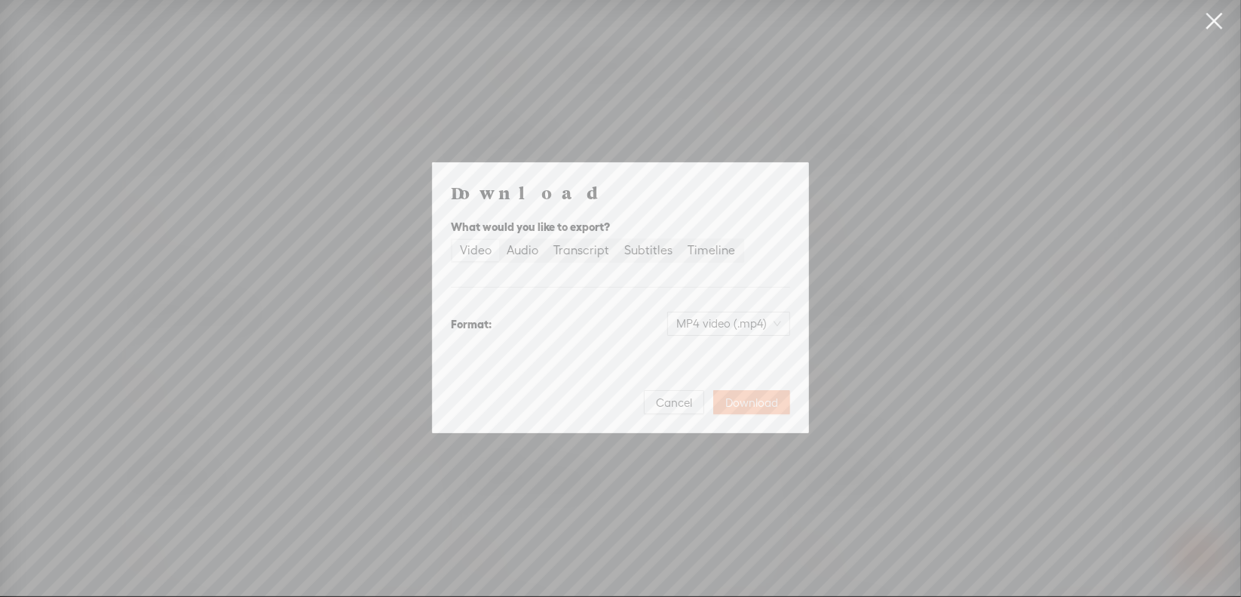
click at [779, 405] on button "Download" at bounding box center [751, 402] width 77 height 24
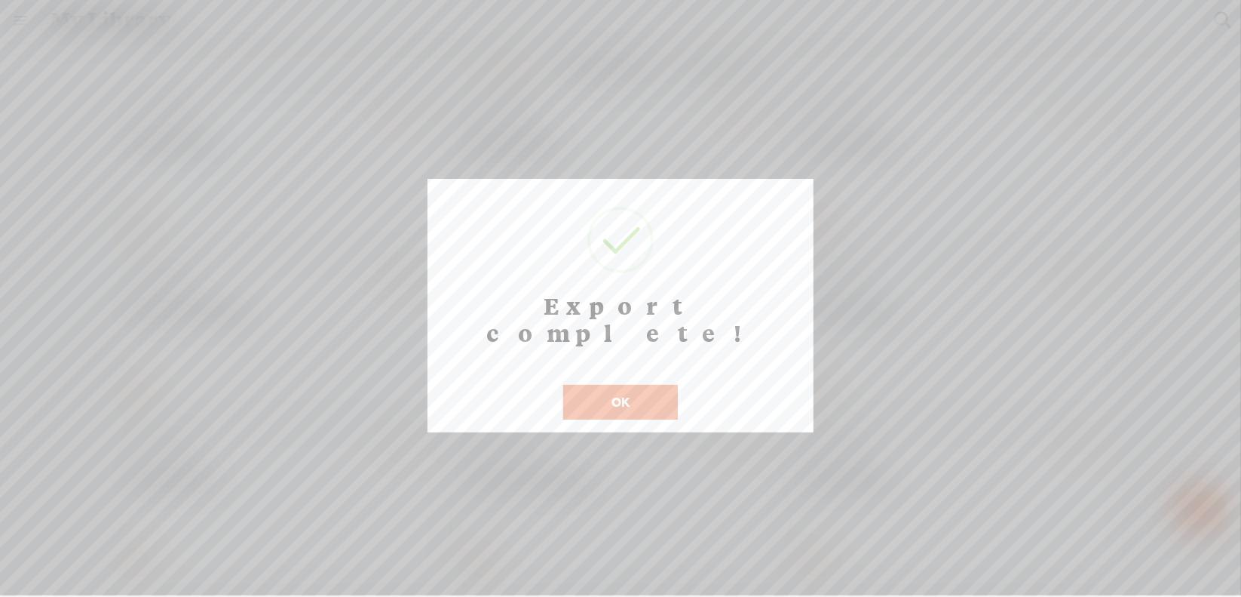
click at [601, 385] on button "OK" at bounding box center [620, 402] width 115 height 35
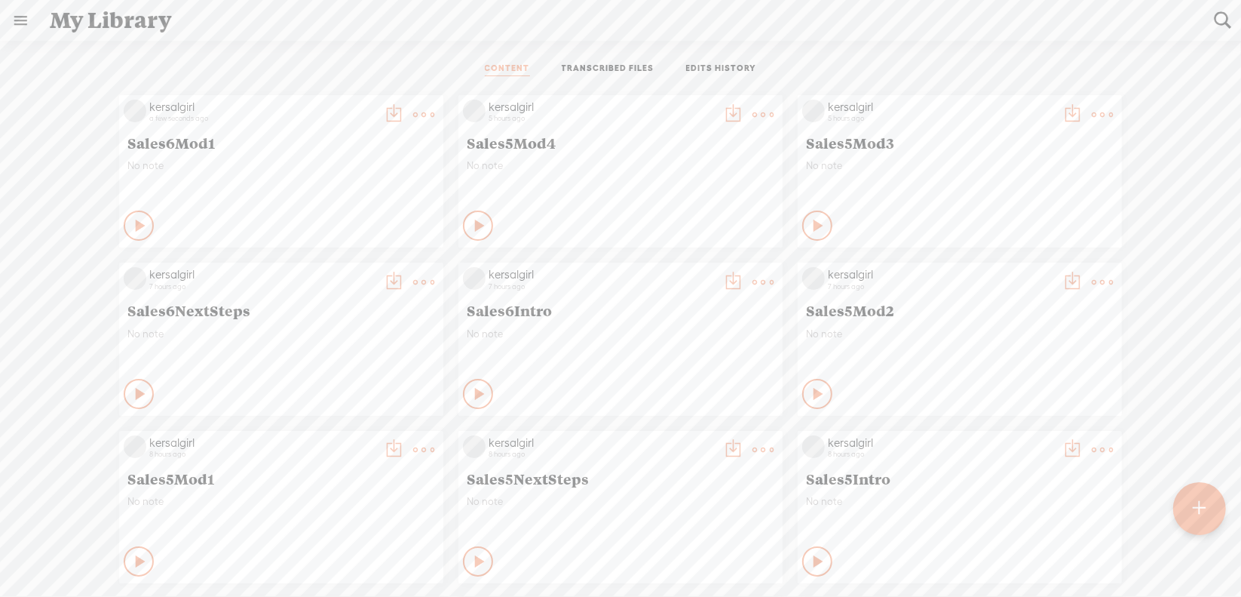
click at [415, 125] on t at bounding box center [423, 114] width 21 height 21
click at [363, 428] on link "Download as..." at bounding box center [340, 436] width 151 height 35
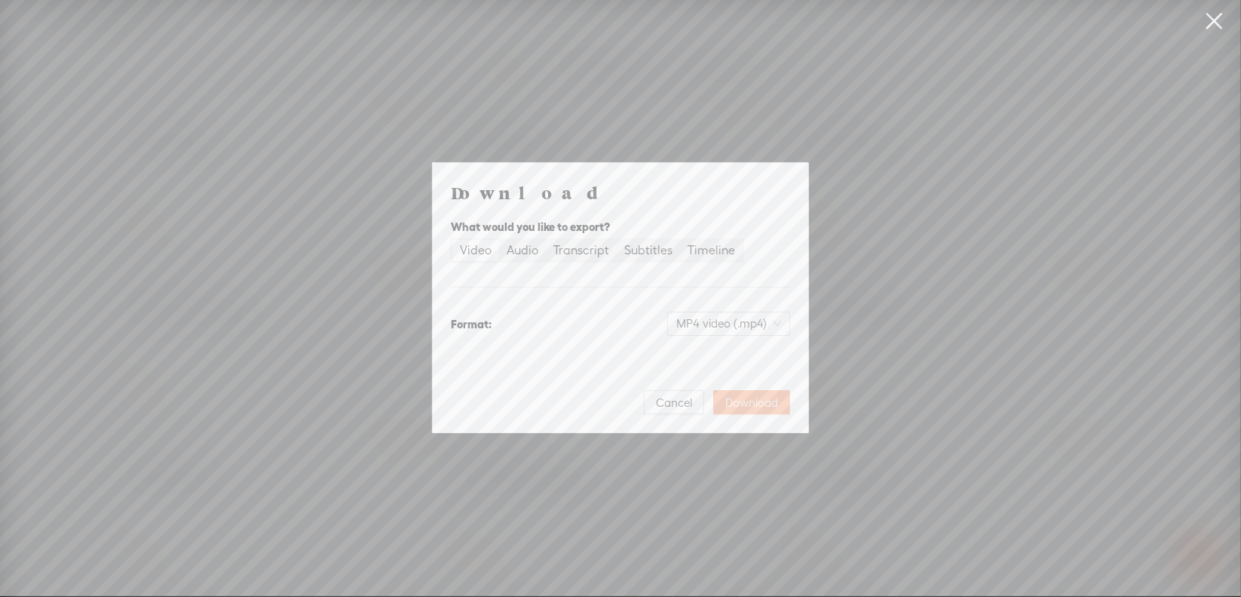
click at [746, 399] on span "Download" at bounding box center [751, 402] width 53 height 15
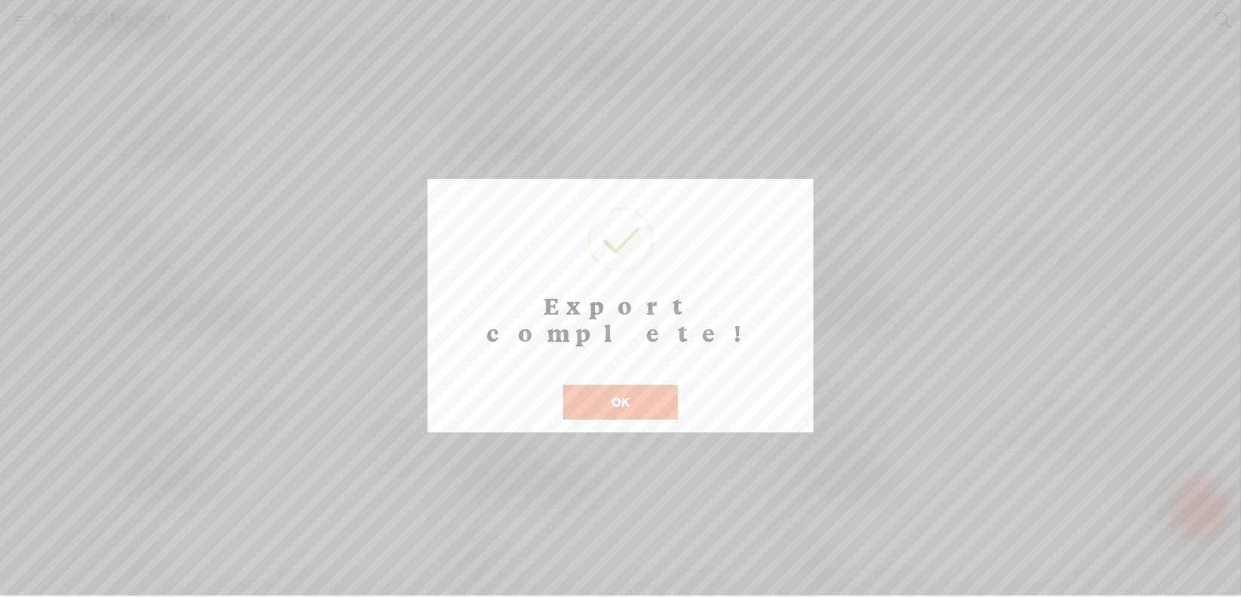
click at [595, 385] on button "OK" at bounding box center [620, 402] width 115 height 35
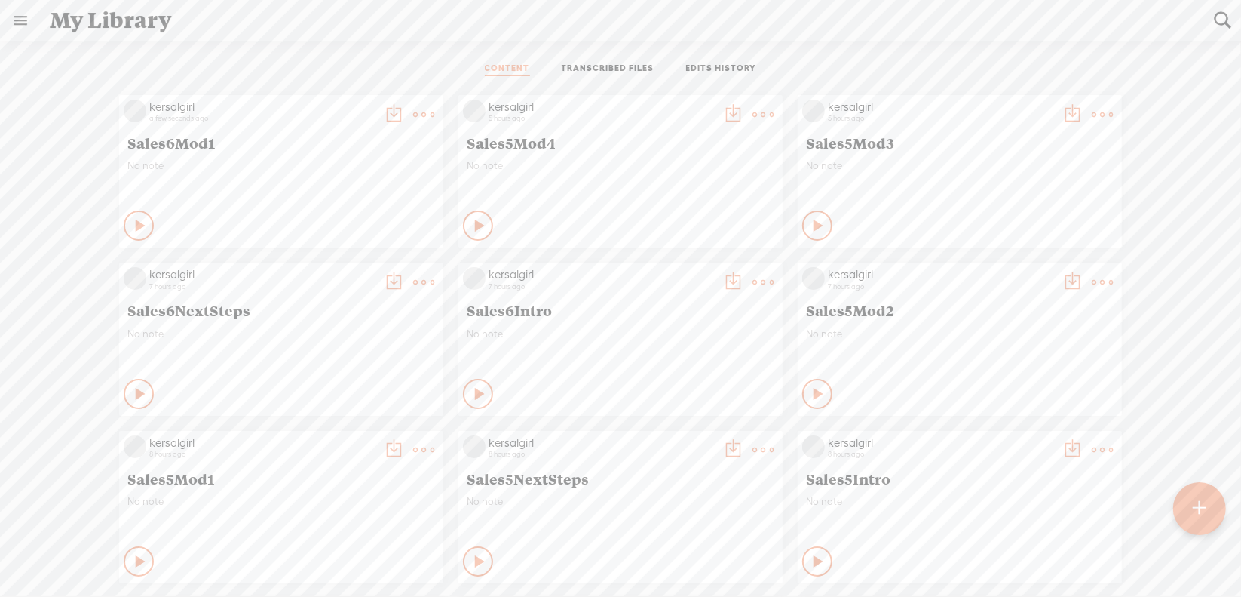
click at [413, 115] on t at bounding box center [423, 114] width 21 height 21
click at [425, 56] on ul "CONTENT TRANSCRIBED FILES EDITS HISTORY" at bounding box center [621, 69] width 400 height 36
click at [1199, 509] on t at bounding box center [1199, 509] width 13 height 34
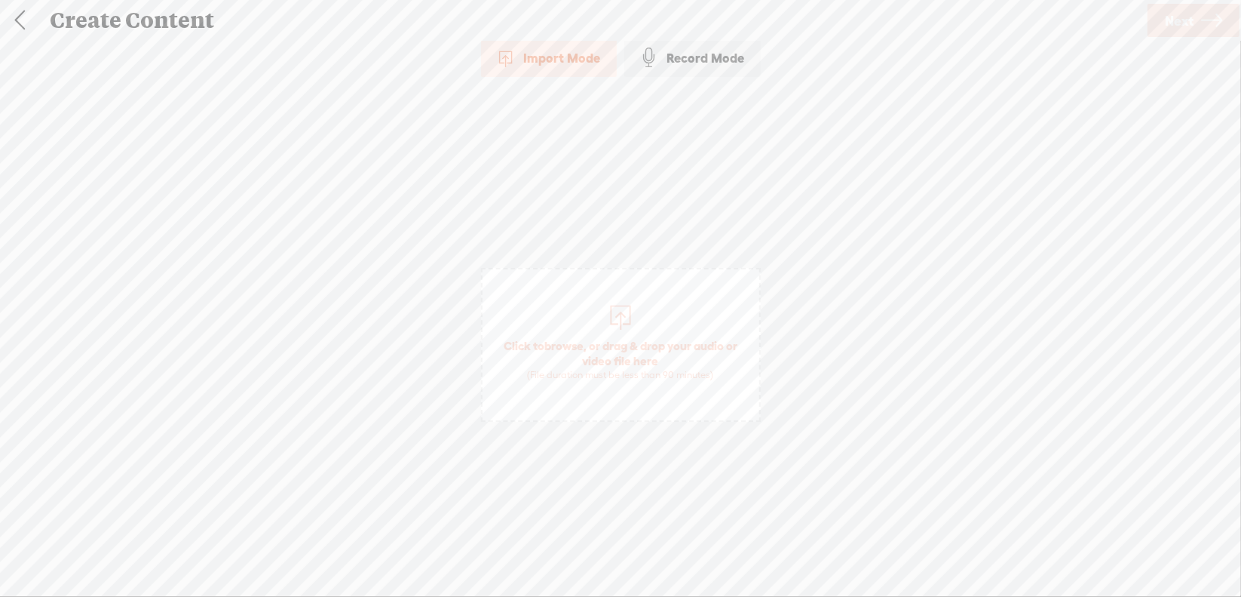
click at [569, 341] on span "browse" at bounding box center [563, 346] width 39 height 14
click at [1184, 19] on span "Next" at bounding box center [1179, 21] width 29 height 38
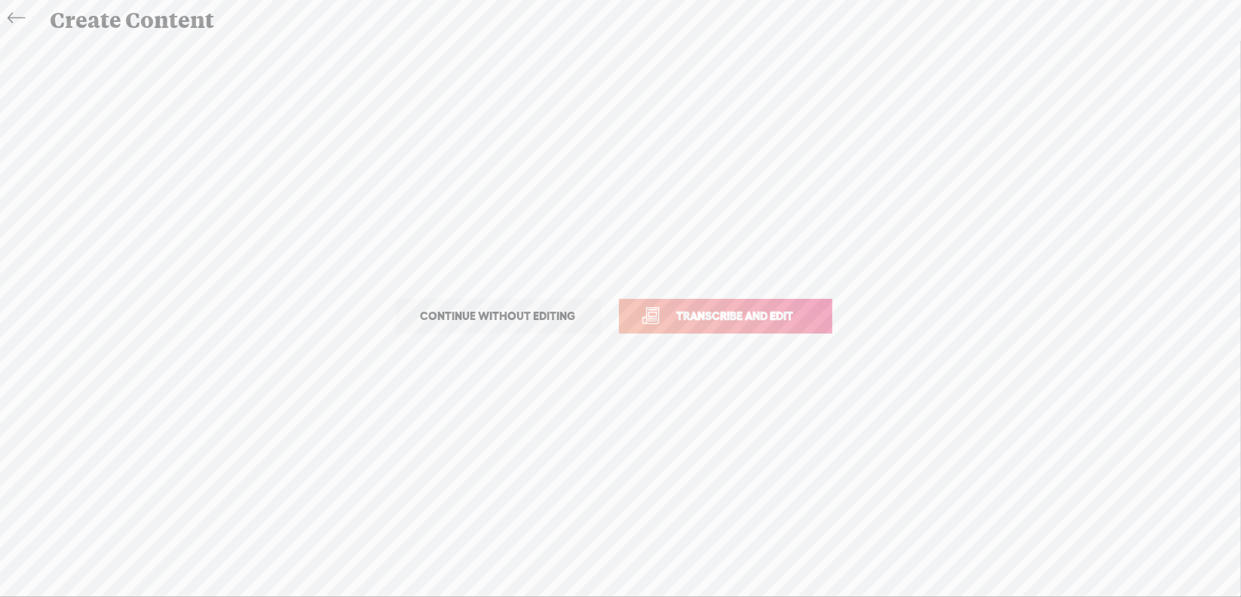
click at [654, 314] on link "Transcribe and edit" at bounding box center [725, 316] width 213 height 35
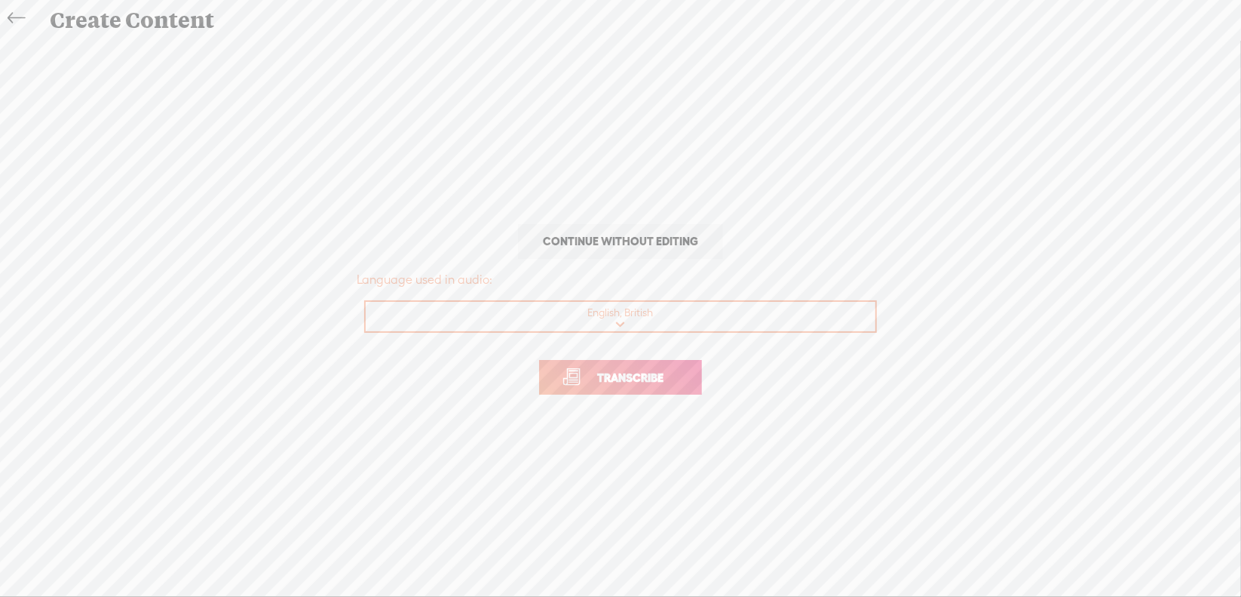
click at [621, 373] on span "Transcribe" at bounding box center [630, 377] width 98 height 17
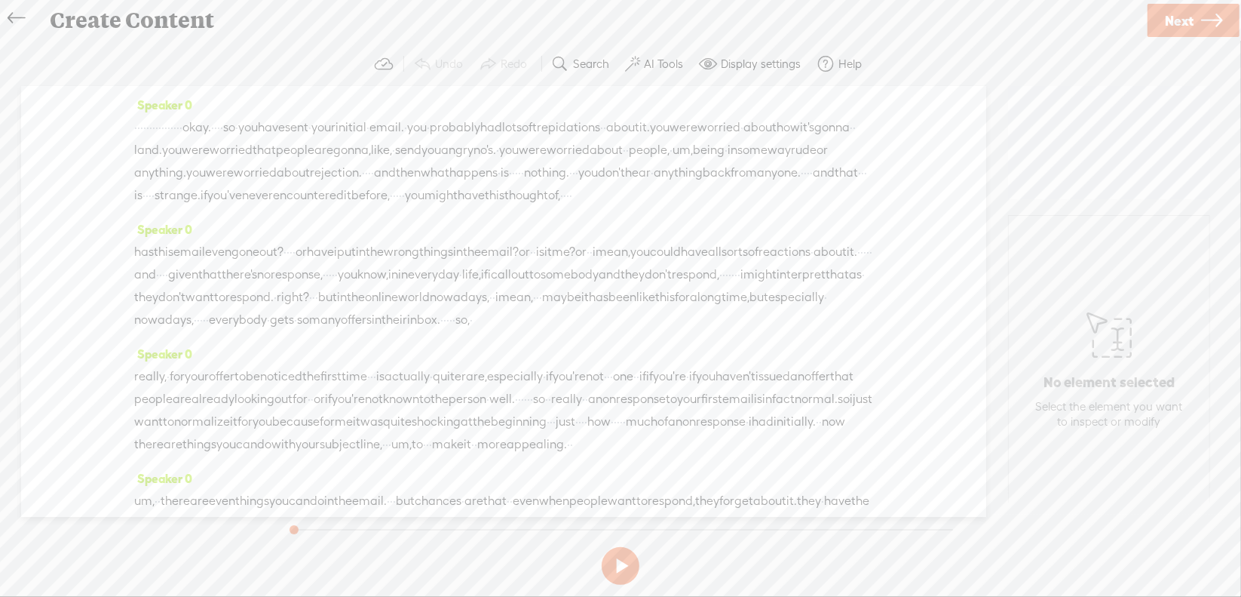
drag, startPoint x: 139, startPoint y: 124, endPoint x: 325, endPoint y: 128, distance: 186.3
click at [325, 128] on div "· · · · · · · · · · · · · · · · okay. · · · · so · you have sent · your initial…" at bounding box center [503, 161] width 739 height 90
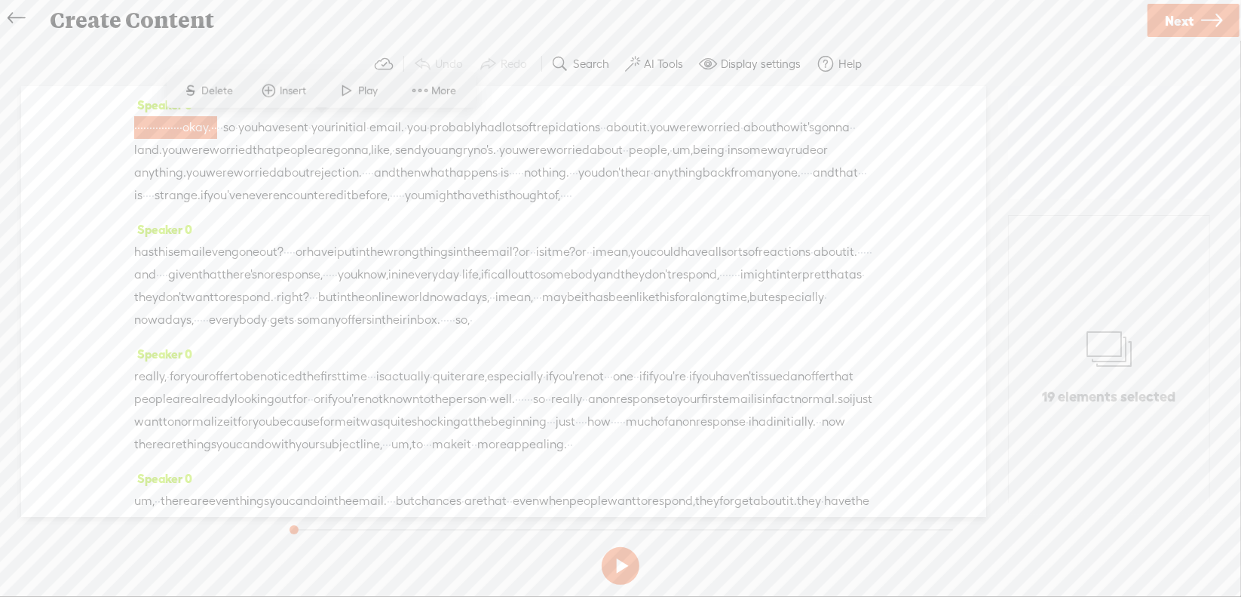
click at [198, 88] on span "S" at bounding box center [190, 90] width 23 height 27
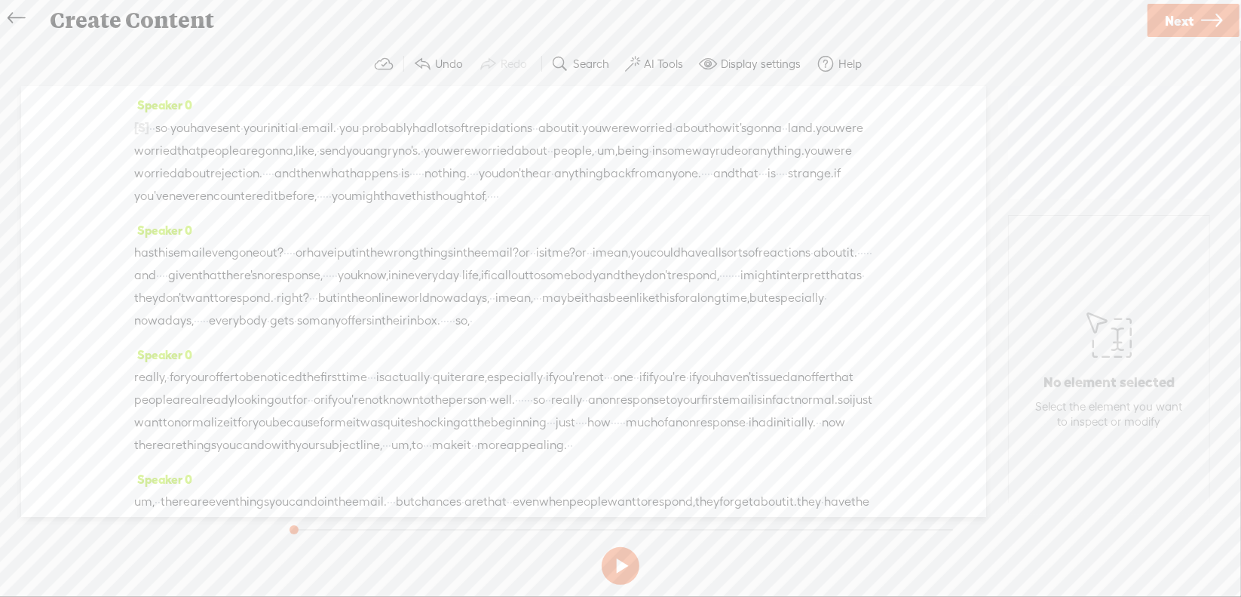
click at [597, 162] on span "um," at bounding box center [607, 151] width 20 height 23
click at [148, 141] on span "Delete" at bounding box center [156, 135] width 35 height 15
click at [268, 170] on span "·" at bounding box center [266, 174] width 3 height 23
click at [617, 141] on span "Delete" at bounding box center [607, 135] width 35 height 15
click at [428, 186] on span "·" at bounding box center [429, 175] width 3 height 23
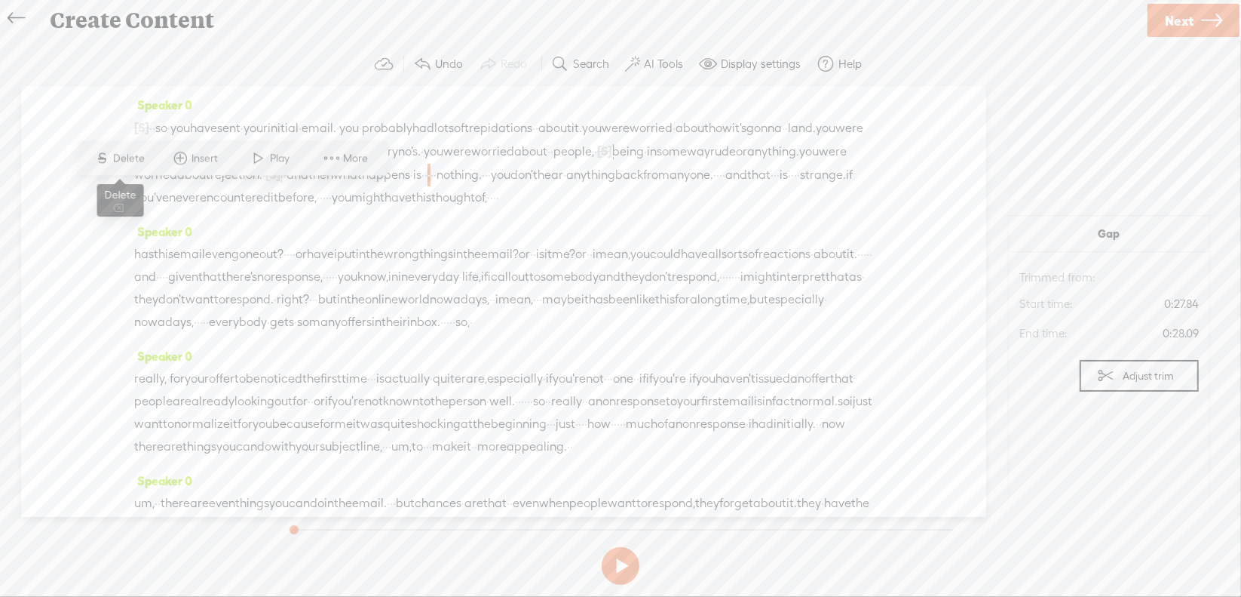
click at [130, 158] on span "Delete" at bounding box center [131, 158] width 35 height 15
click at [732, 186] on span "·" at bounding box center [733, 175] width 3 height 23
click at [523, 159] on span "Delete" at bounding box center [530, 158] width 35 height 15
click at [798, 186] on span "·" at bounding box center [799, 175] width 3 height 23
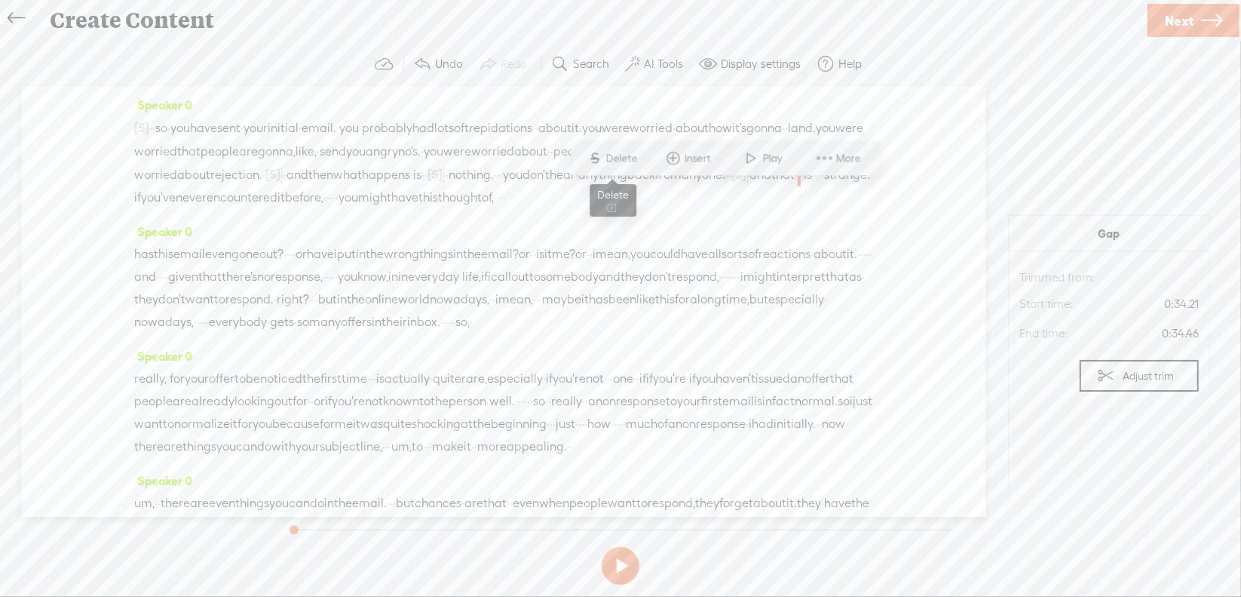
click at [617, 163] on span "Delete" at bounding box center [623, 158] width 35 height 15
click at [830, 186] on span "·" at bounding box center [831, 175] width 3 height 23
click at [696, 152] on span "Delete" at bounding box center [684, 158] width 35 height 15
drag, startPoint x: 367, startPoint y: 216, endPoint x: 375, endPoint y: 218, distance: 8.6
click at [375, 209] on div "[S] · · · · · · · · · · · · · · · · okay. · · · · so · you have sent · your ini…" at bounding box center [503, 162] width 739 height 93
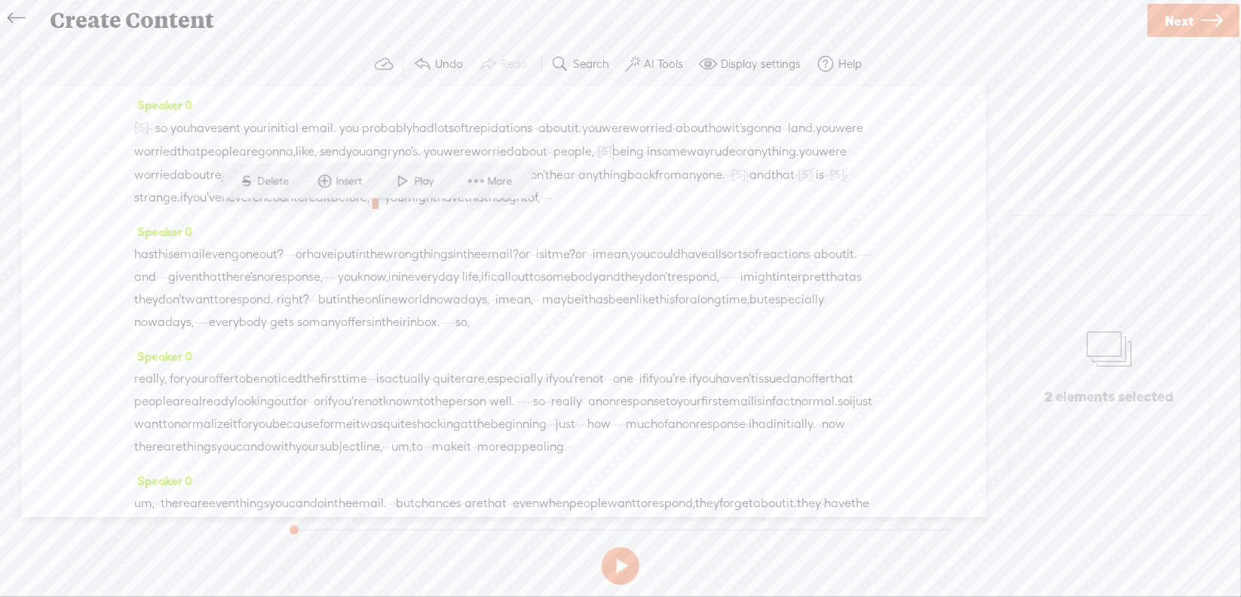
click at [287, 179] on span "Delete" at bounding box center [275, 180] width 35 height 15
drag, startPoint x: 606, startPoint y: 219, endPoint x: 617, endPoint y: 222, distance: 11.9
click at [617, 210] on div "[S] · · · · · · · · · · · · · · · · okay. · · · · so · you have sent · your ini…" at bounding box center [503, 163] width 739 height 94
click at [495, 189] on span "S Delete" at bounding box center [500, 180] width 75 height 27
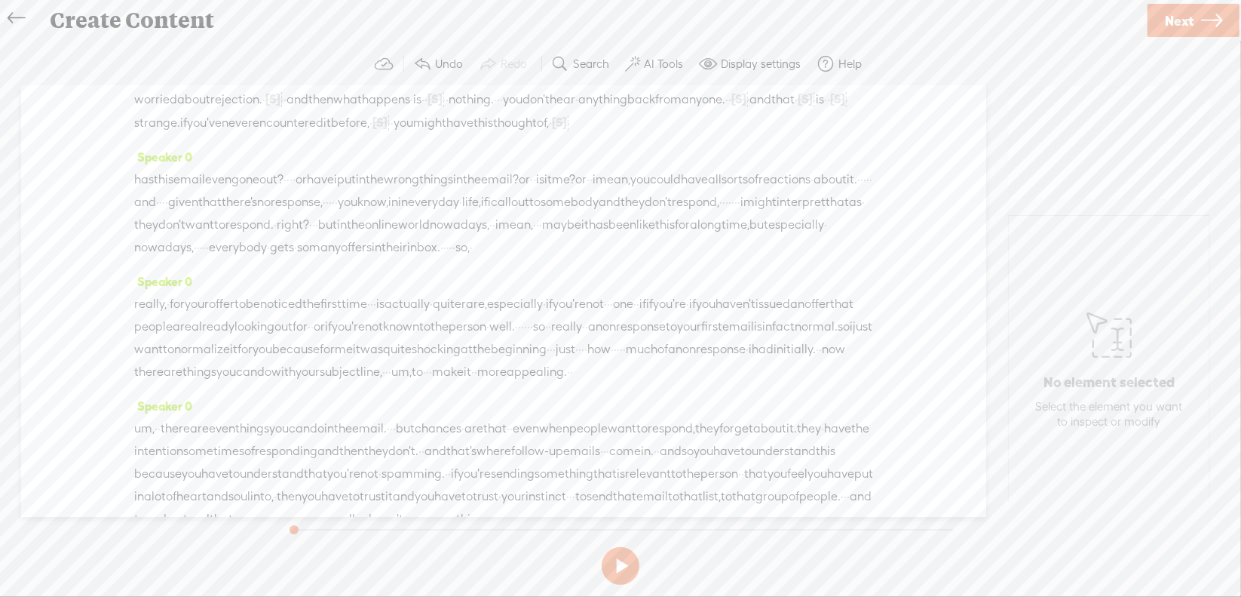
click at [293, 191] on span "·" at bounding box center [291, 179] width 3 height 23
click at [253, 163] on span "Delete" at bounding box center [237, 162] width 35 height 15
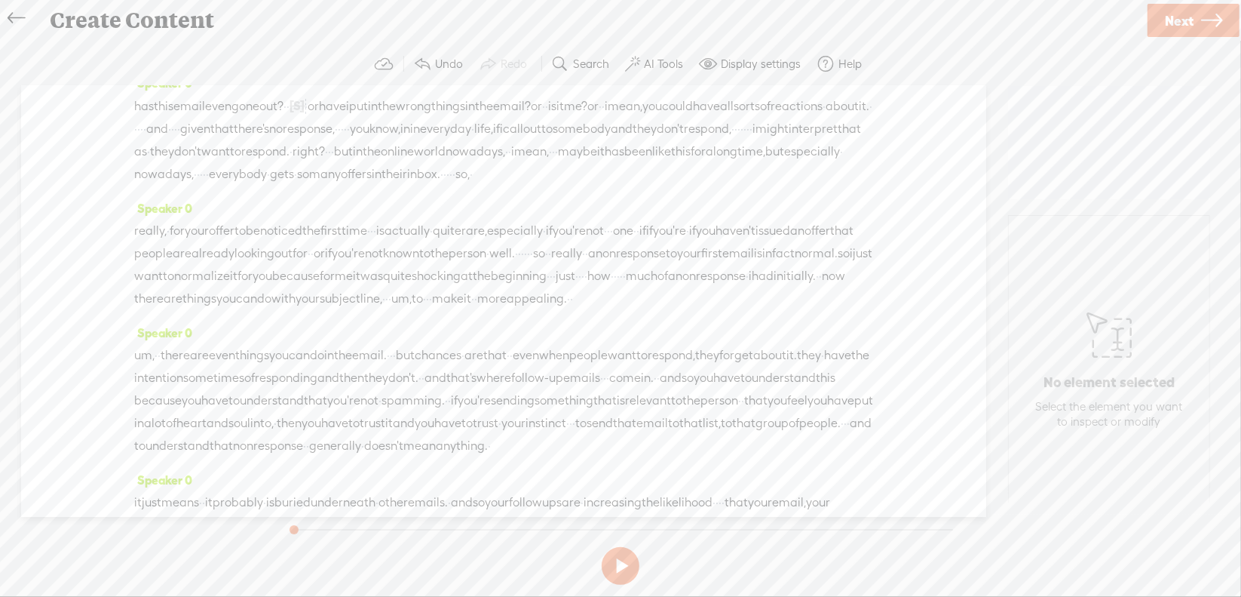
scroll to position [151, 0]
drag, startPoint x: 408, startPoint y: 146, endPoint x: 418, endPoint y: 146, distance: 9.8
click at [418, 146] on div "has this email even gone out? · · [S] · · or have i put in the wrong things in …" at bounding box center [503, 138] width 739 height 91
click at [323, 111] on span "Delete" at bounding box center [319, 109] width 35 height 15
drag, startPoint x: 693, startPoint y: 150, endPoint x: 707, endPoint y: 155, distance: 15.0
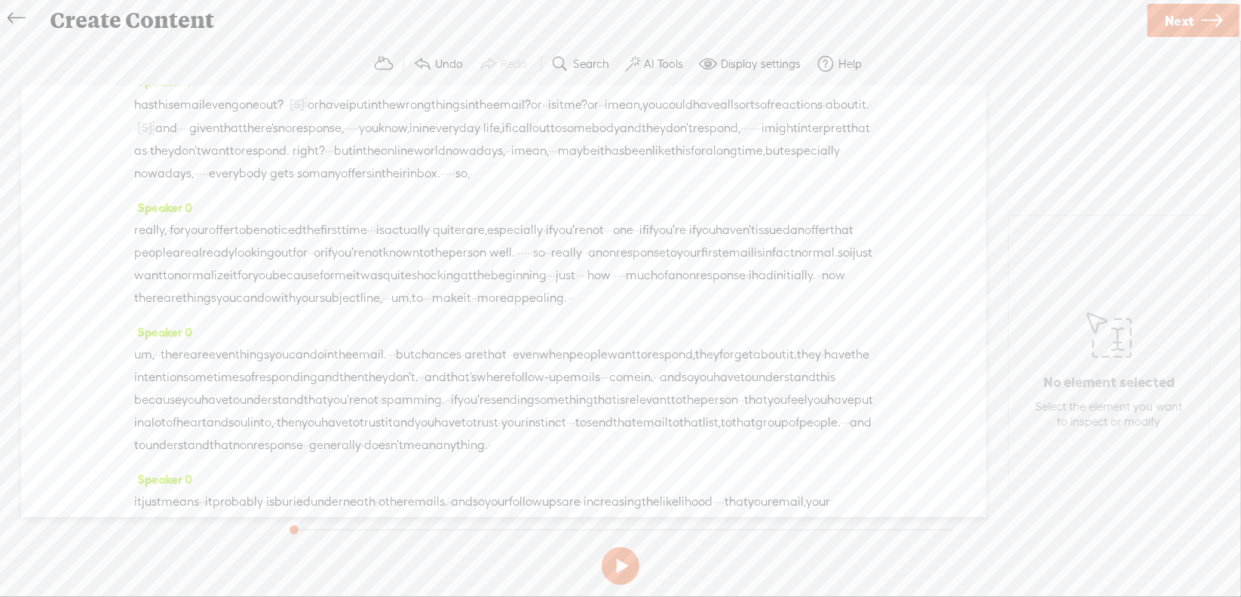
click at [707, 155] on div "has this email even gone out? · · [S] · · or have i put in the wrong things in …" at bounding box center [503, 139] width 739 height 92
click at [617, 115] on span "Delete" at bounding box center [602, 109] width 35 height 15
drag, startPoint x: 739, startPoint y: 148, endPoint x: 782, endPoint y: 150, distance: 43.0
click at [782, 150] on div "has this email even gone out? · · [S] · · or have i put in the wrong things in …" at bounding box center [503, 139] width 739 height 92
drag, startPoint x: 793, startPoint y: 147, endPoint x: 806, endPoint y: 149, distance: 12.9
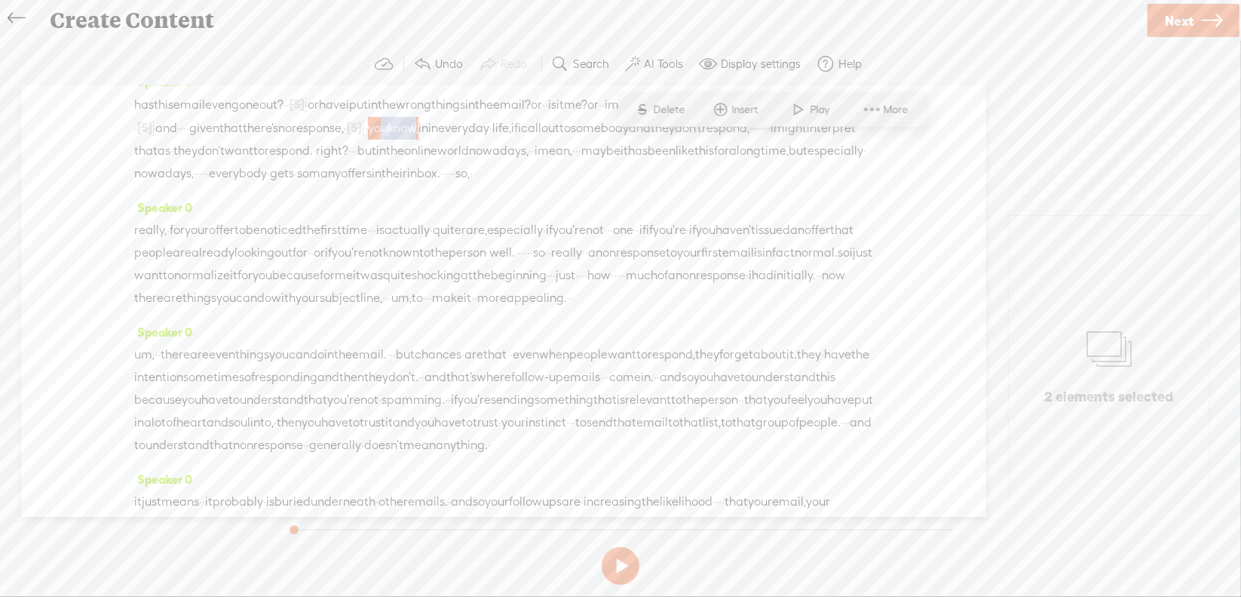
click at [428, 140] on span "in" at bounding box center [424, 128] width 10 height 23
drag, startPoint x: 732, startPoint y: 146, endPoint x: 793, endPoint y: 147, distance: 61.1
click at [793, 147] on div "has this email even gone out? · · [S] · · or have i put in the wrong things in …" at bounding box center [503, 139] width 739 height 92
click at [673, 108] on span "S" at bounding box center [669, 109] width 23 height 27
drag, startPoint x: 455, startPoint y: 170, endPoint x: 467, endPoint y: 170, distance: 12.1
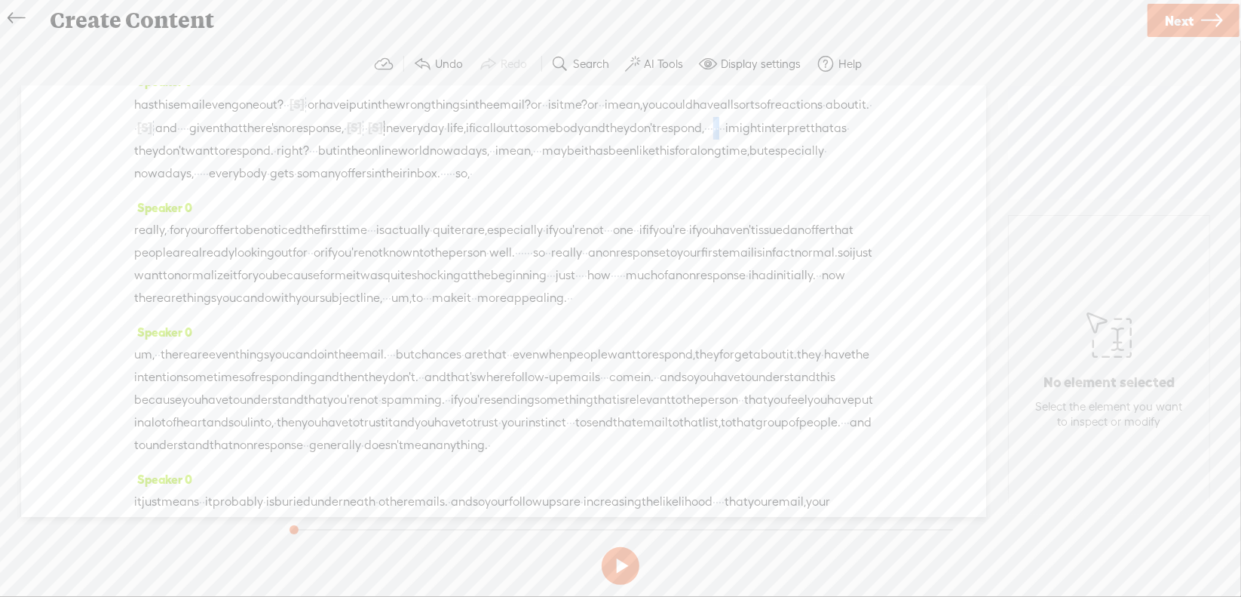
click at [467, 170] on div "has this email even gone out? · · [S] · · or have i put in the wrong things in …" at bounding box center [503, 139] width 739 height 92
click at [386, 135] on span "S Delete" at bounding box center [354, 132] width 75 height 27
click at [309, 162] on span "right?" at bounding box center [293, 151] width 32 height 23
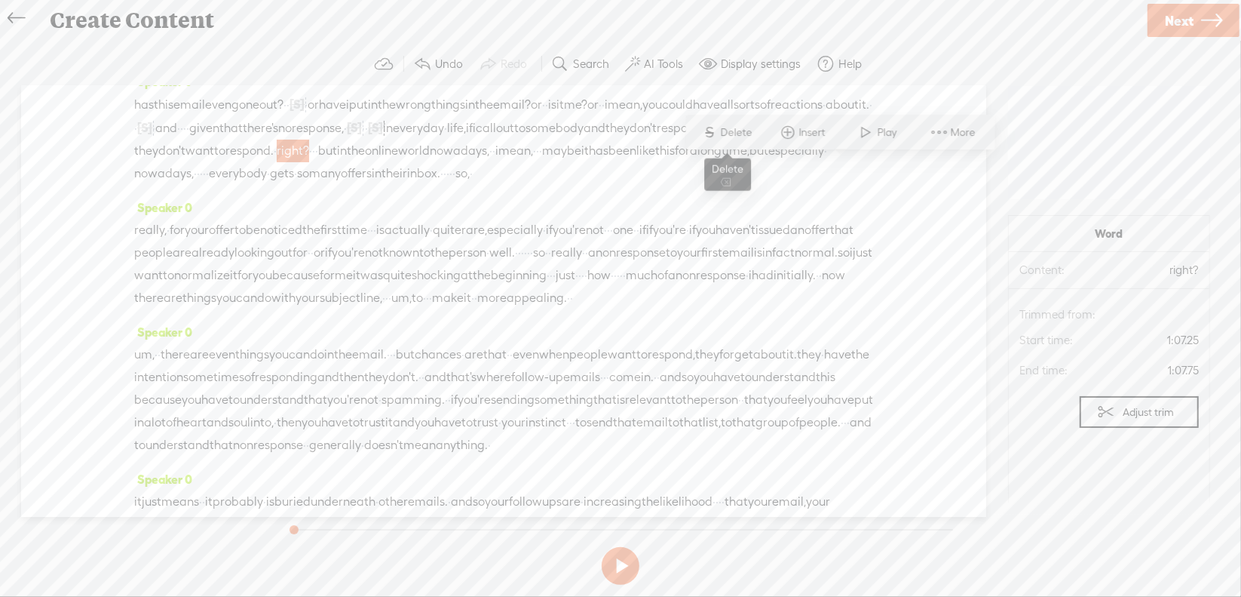
click at [748, 135] on span "Delete" at bounding box center [738, 132] width 35 height 15
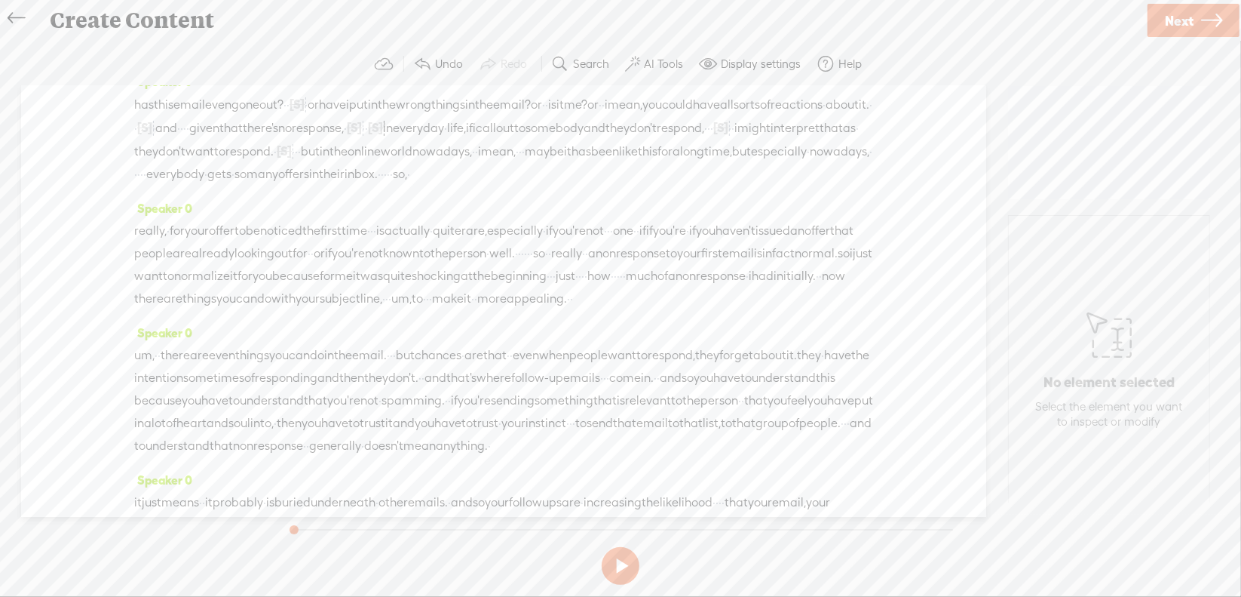
drag, startPoint x: 154, startPoint y: 210, endPoint x: 166, endPoint y: 213, distance: 12.6
click at [166, 186] on div "has this email even gone out? · · [S] · · or have i put in the wrong things in …" at bounding box center [503, 139] width 739 height 93
click at [65, 171] on span "Delete" at bounding box center [62, 177] width 35 height 15
click at [495, 186] on div "has this email even gone out? · · [S] · · or have i put in the wrong things in …" at bounding box center [503, 140] width 739 height 94
click at [377, 179] on span "S" at bounding box center [366, 177] width 23 height 27
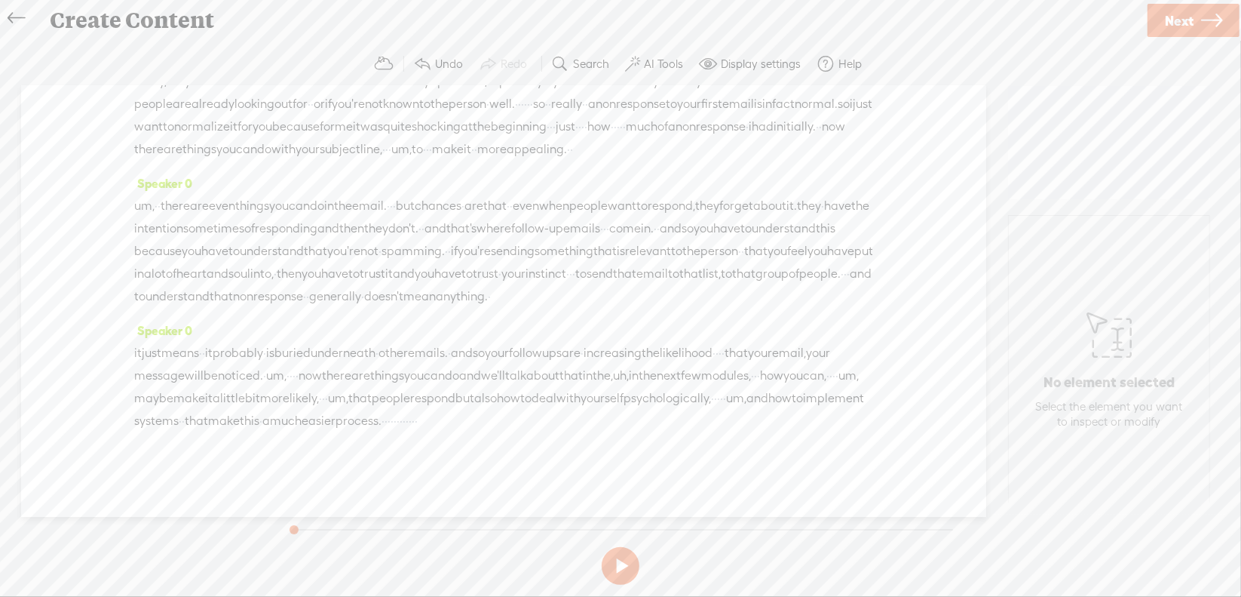
scroll to position [302, 0]
click at [373, 92] on span "·" at bounding box center [371, 80] width 3 height 23
click at [353, 94] on span "S Delete" at bounding box center [325, 83] width 75 height 27
drag, startPoint x: 672, startPoint y: 123, endPoint x: 170, endPoint y: 148, distance: 502.1
click at [170, 148] on div "really, · for your offer to be noticed the first time · [S] · · is actually · q…" at bounding box center [503, 114] width 739 height 91
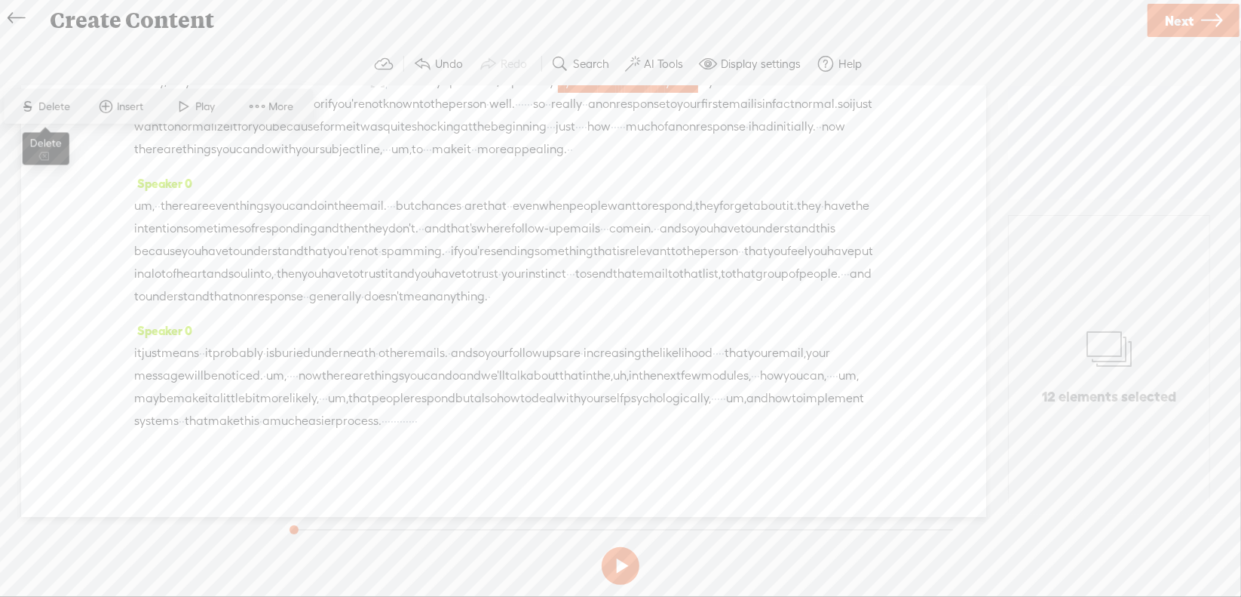
click at [63, 108] on span "Delete" at bounding box center [56, 106] width 35 height 15
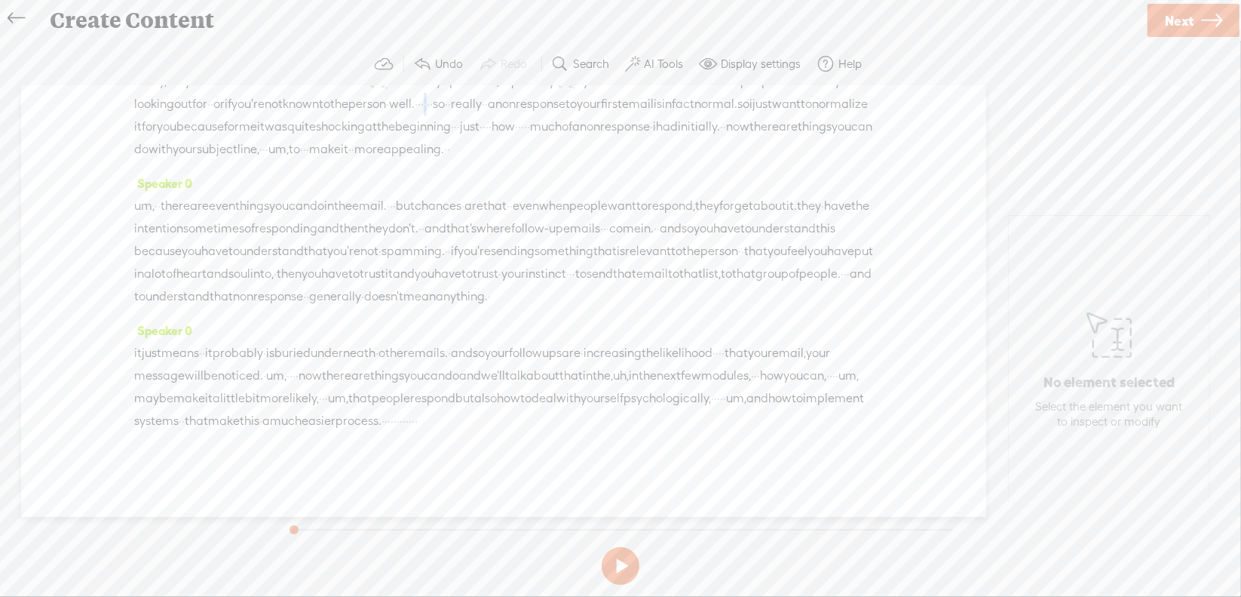
drag, startPoint x: 693, startPoint y: 146, endPoint x: 701, endPoint y: 146, distance: 8.3
click at [701, 146] on div "really, · for your offer to be noticed the first time · [S] · · is actually · q…" at bounding box center [503, 114] width 739 height 91
click at [597, 103] on span "Delete" at bounding box center [602, 106] width 35 height 15
click at [510, 139] on span "·" at bounding box center [511, 127] width 3 height 23
click at [130, 154] on span "Delete" at bounding box center [147, 151] width 35 height 15
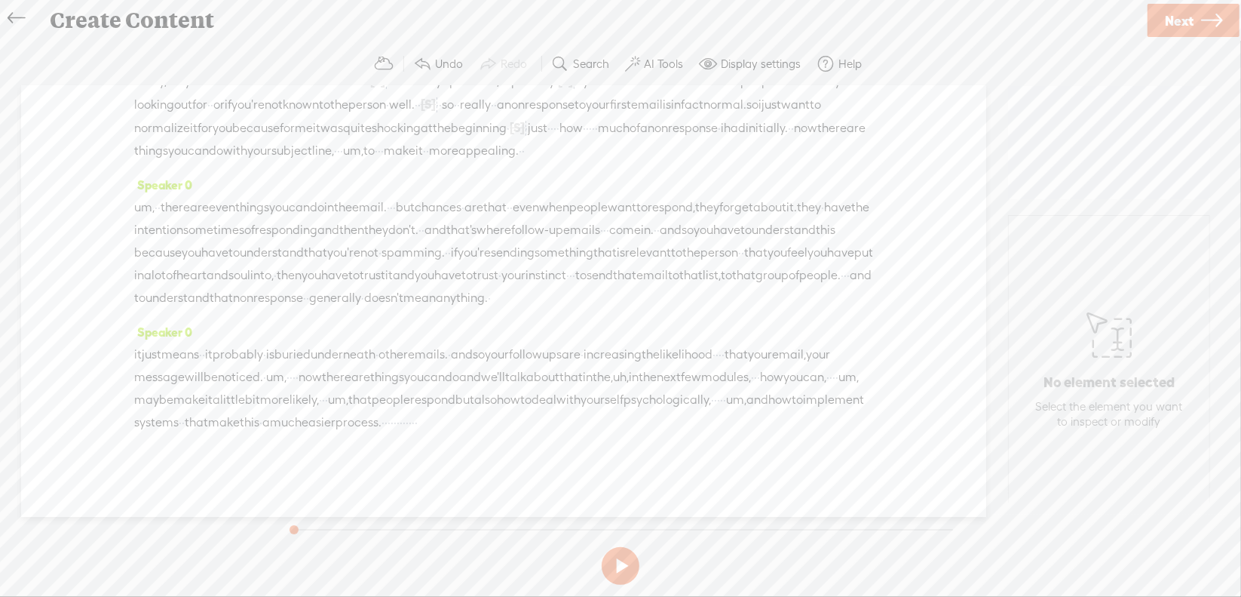
click at [551, 140] on span "·" at bounding box center [552, 128] width 3 height 23
click at [210, 152] on span "Delete" at bounding box center [210, 151] width 35 height 15
click at [601, 140] on span "·" at bounding box center [602, 128] width 3 height 23
click at [275, 150] on span "S" at bounding box center [266, 151] width 23 height 27
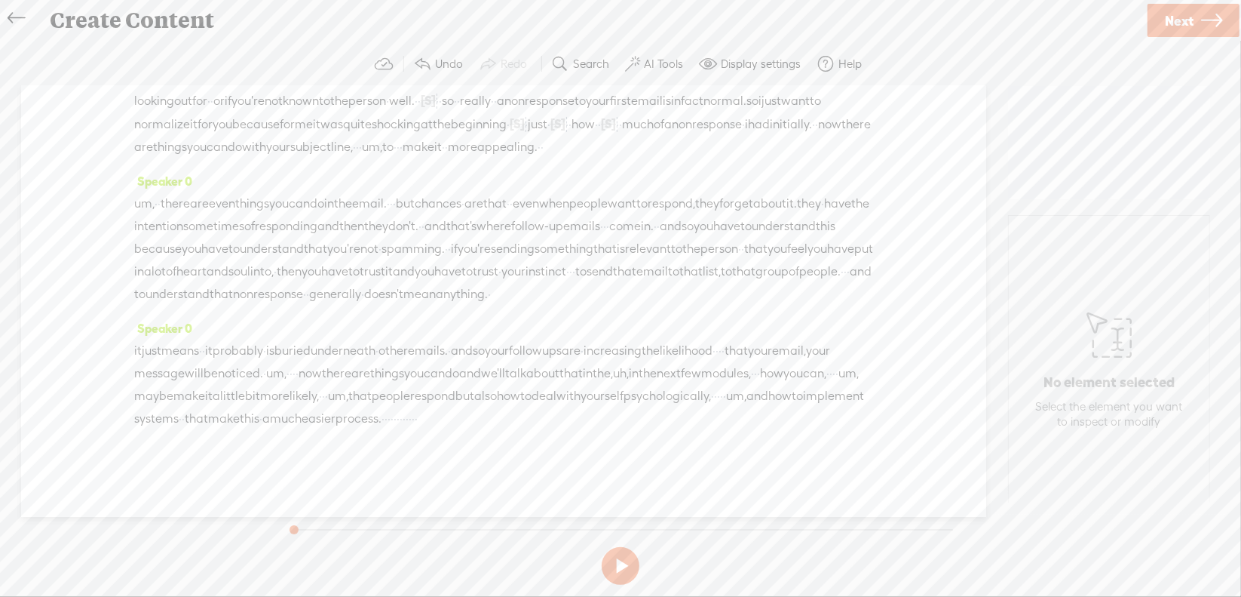
drag, startPoint x: 308, startPoint y: 137, endPoint x: 334, endPoint y: 143, distance: 26.3
click at [334, 143] on div "really, · for your offer to be noticed the first time · [S] · · is actually · q…" at bounding box center [503, 112] width 739 height 93
click at [241, 102] on span "S Delete" at bounding box center [212, 98] width 75 height 27
click at [388, 136] on span "·" at bounding box center [389, 147] width 3 height 23
click at [251, 106] on span "Delete" at bounding box center [252, 98] width 35 height 15
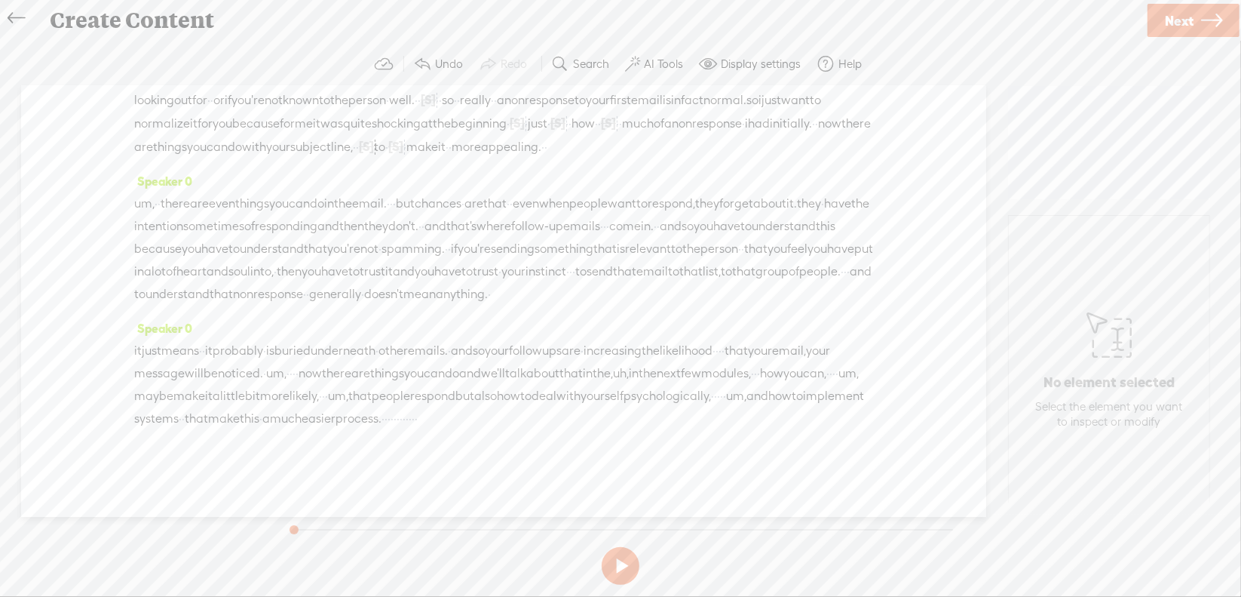
click at [150, 196] on span "um," at bounding box center [144, 203] width 20 height 23
click at [70, 160] on span "Delete" at bounding box center [56, 156] width 35 height 15
click at [388, 194] on span "·" at bounding box center [386, 203] width 3 height 23
click at [354, 155] on span "Delete" at bounding box center [364, 156] width 35 height 15
click at [621, 238] on span "·" at bounding box center [622, 226] width 3 height 23
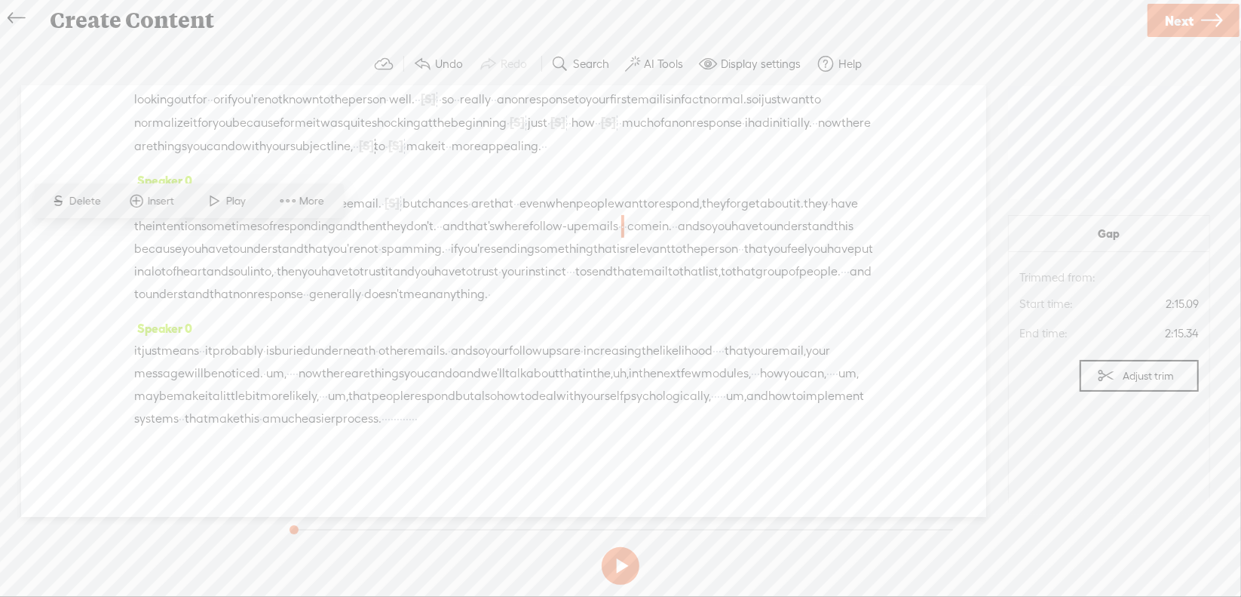
click at [97, 203] on span "Delete" at bounding box center [86, 201] width 35 height 15
click at [572, 283] on span "·" at bounding box center [570, 271] width 3 height 23
click at [513, 246] on span "Delete" at bounding box center [506, 246] width 35 height 15
click at [856, 283] on span "·" at bounding box center [857, 271] width 3 height 23
click at [159, 265] on span "Delete" at bounding box center [175, 269] width 35 height 15
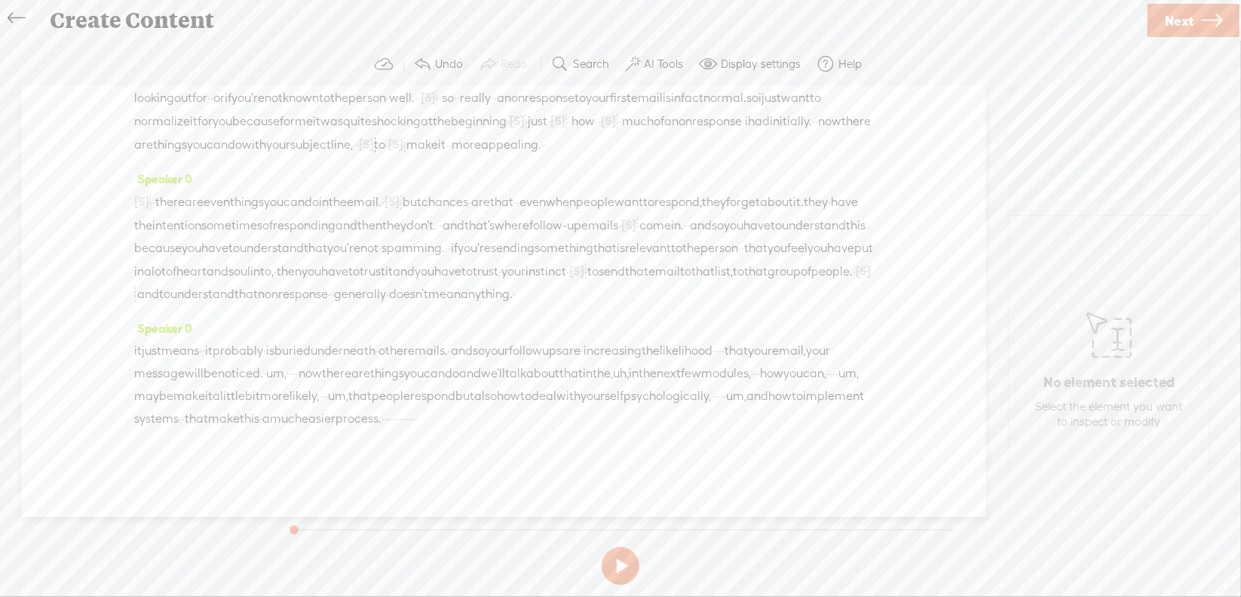
click at [719, 362] on span "·" at bounding box center [720, 350] width 3 height 23
click at [57, 346] on span "Delete" at bounding box center [56, 349] width 35 height 15
drag, startPoint x: 469, startPoint y: 388, endPoint x: 489, endPoint y: 389, distance: 20.4
click at [489, 389] on div "it just means · · it probably · is buried underneath · other emails. · and so y…" at bounding box center [503, 384] width 739 height 91
click at [390, 348] on span "Delete" at bounding box center [384, 349] width 35 height 15
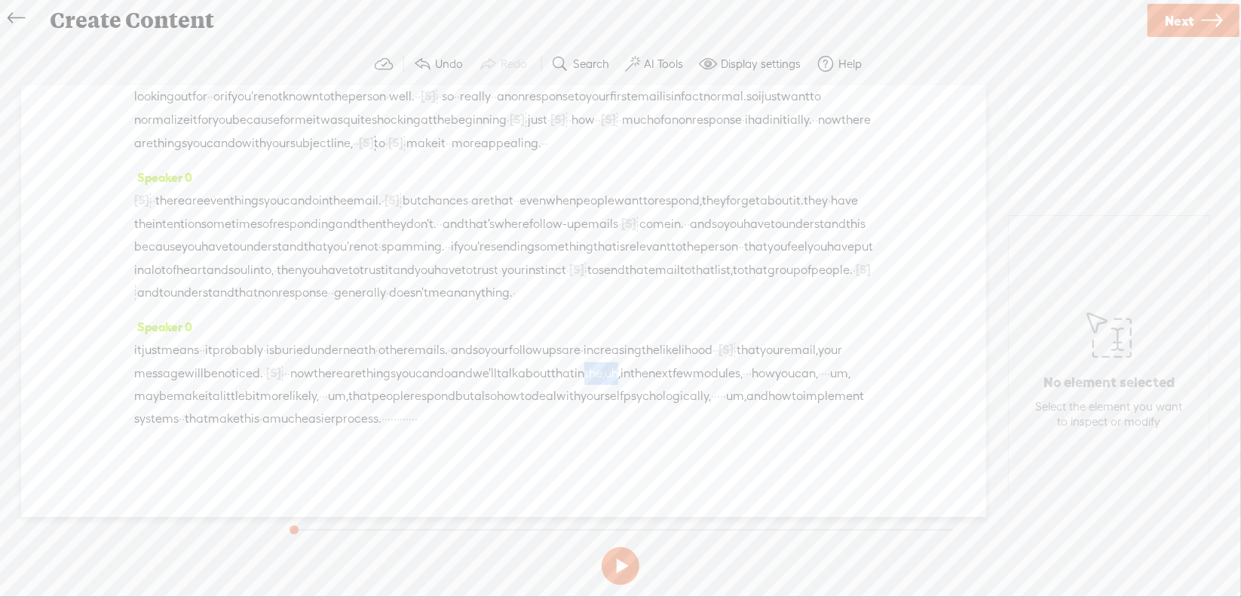
drag, startPoint x: 140, startPoint y: 403, endPoint x: 187, endPoint y: 409, distance: 47.8
click at [187, 409] on div "it just means · · it probably · is buried underneath · other emails. · and so y…" at bounding box center [503, 384] width 739 height 92
click at [87, 369] on span "Delete" at bounding box center [84, 370] width 35 height 15
click at [715, 385] on span "·" at bounding box center [716, 373] width 3 height 23
click at [194, 367] on span "S" at bounding box center [187, 370] width 23 height 27
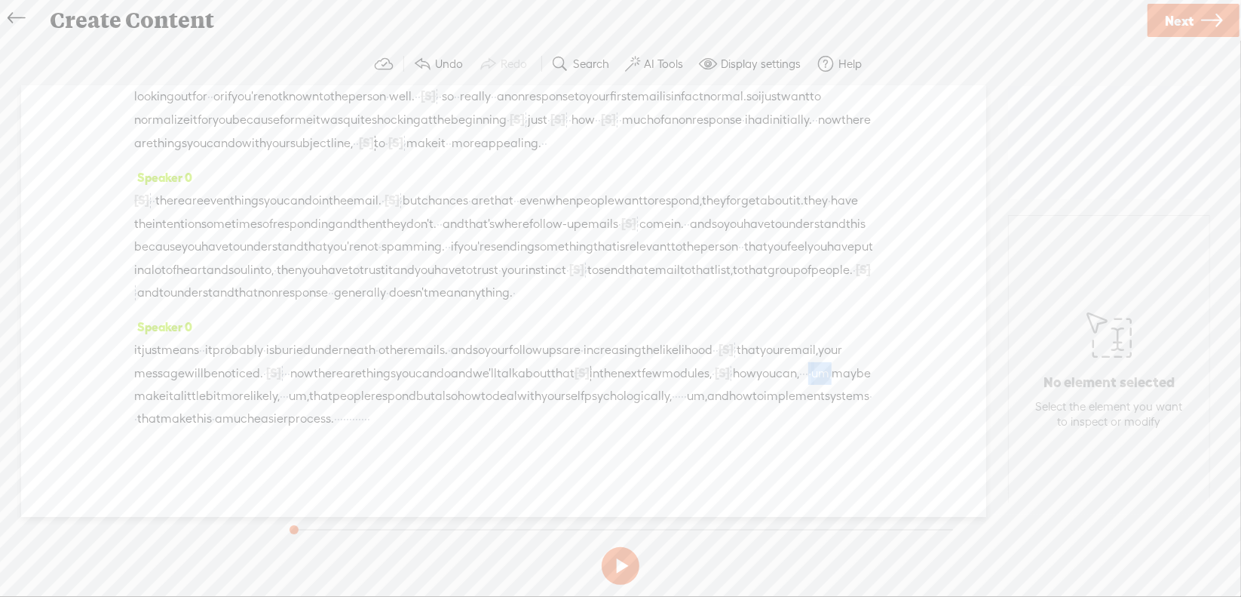
drag, startPoint x: 452, startPoint y: 416, endPoint x: 480, endPoint y: 417, distance: 27.2
click at [480, 417] on div "it just means · · it probably · is buried underneath · other emails. · and so y…" at bounding box center [503, 384] width 739 height 92
click at [375, 374] on span "Delete" at bounding box center [372, 370] width 35 height 15
drag, startPoint x: 720, startPoint y: 406, endPoint x: 738, endPoint y: 409, distance: 18.2
click at [738, 409] on div "it just means · · it probably · is buried underneath · other emails. · and so y…" at bounding box center [503, 384] width 739 height 92
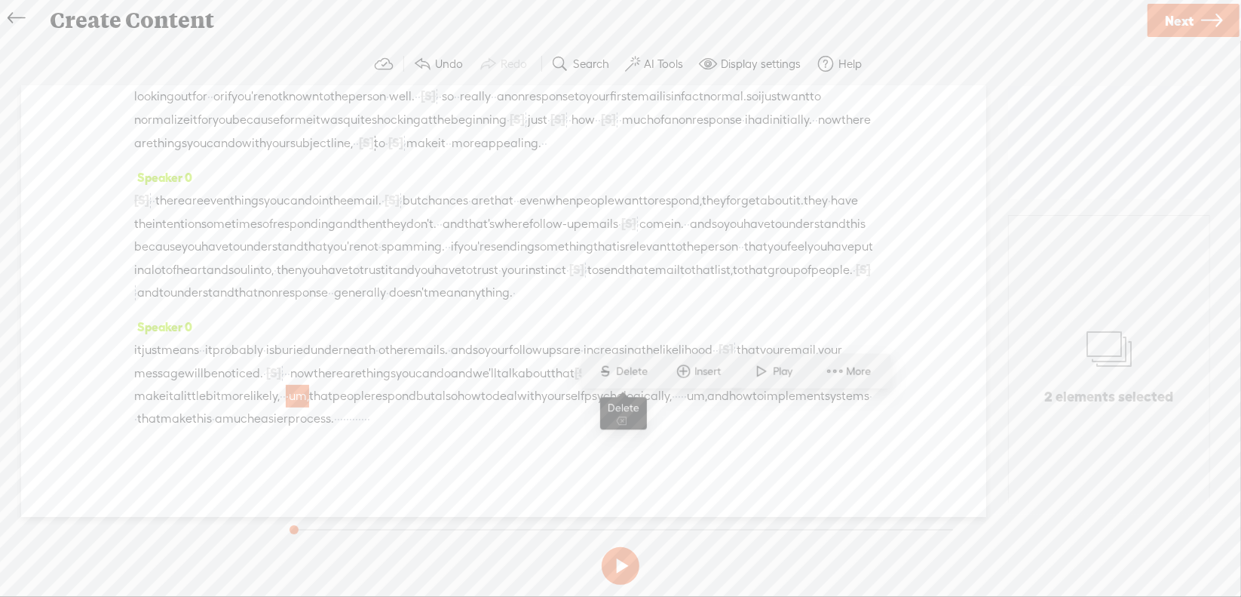
click at [635, 382] on span "S Delete" at bounding box center [622, 370] width 75 height 27
drag, startPoint x: 459, startPoint y: 434, endPoint x: 486, endPoint y: 431, distance: 27.3
click at [486, 430] on div "it just means · · it probably · is buried underneath · other emails. · and so y…" at bounding box center [503, 383] width 739 height 93
click at [386, 390] on span "Delete" at bounding box center [387, 394] width 35 height 15
drag, startPoint x: 241, startPoint y: 451, endPoint x: 338, endPoint y: 468, distance: 98.1
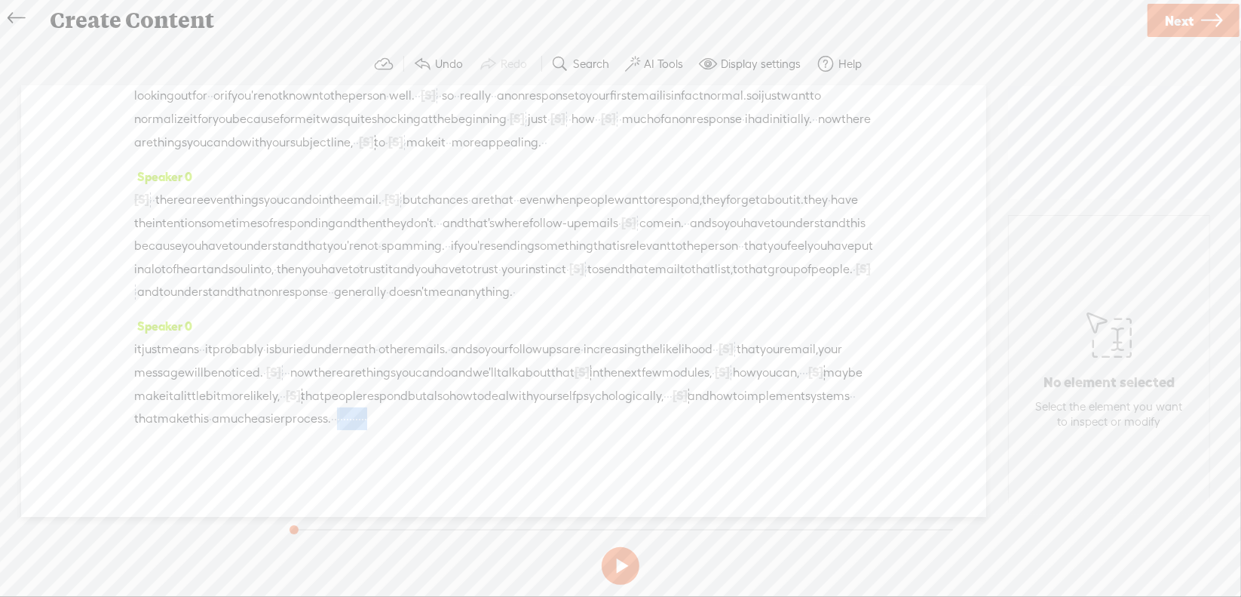
click at [338, 441] on div "Speaker 0 it just means · · it probably · is buried underneath · other emails. …" at bounding box center [503, 377] width 739 height 127
click at [205, 411] on span "S Delete" at bounding box center [210, 416] width 75 height 27
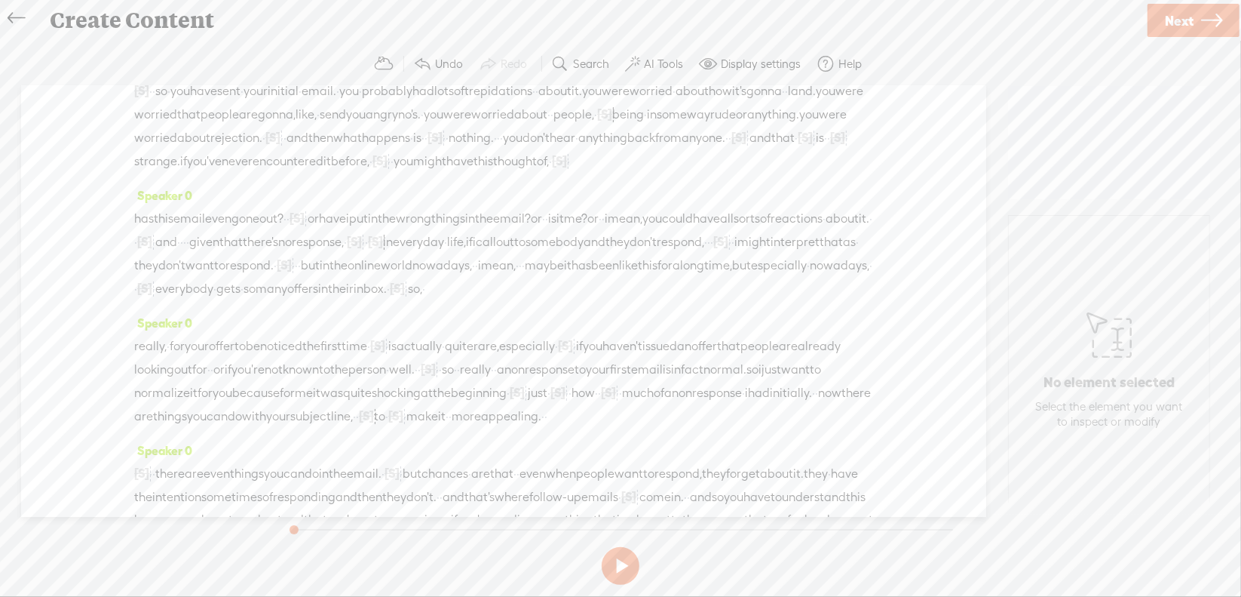
scroll to position [0, 0]
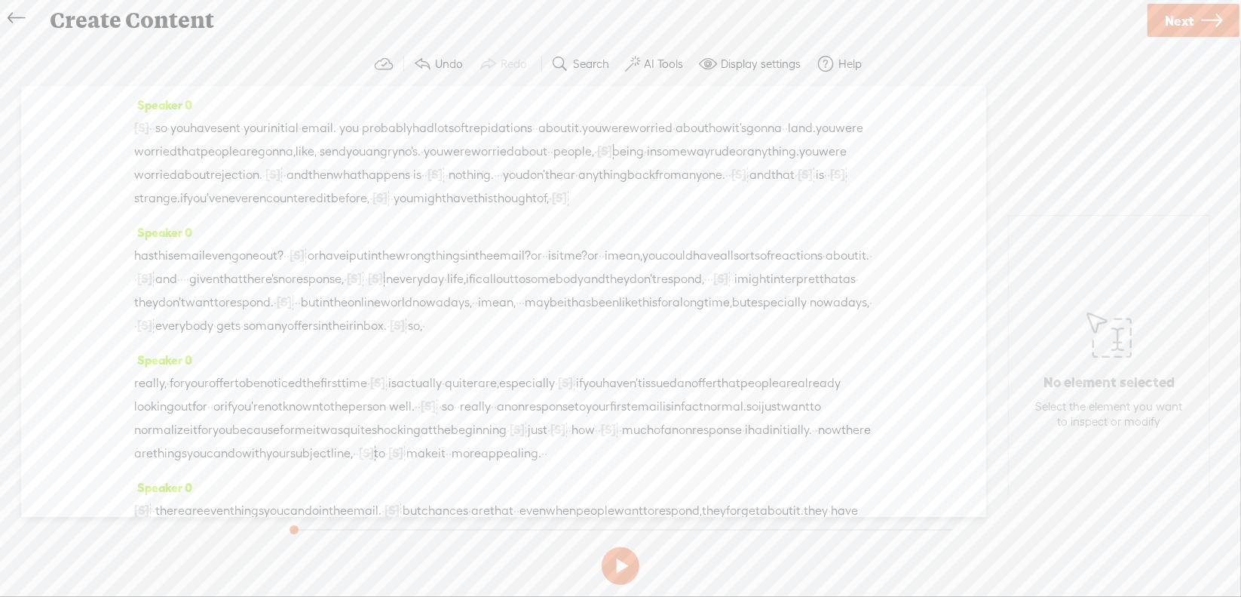
click at [152, 123] on span "·" at bounding box center [150, 128] width 3 height 23
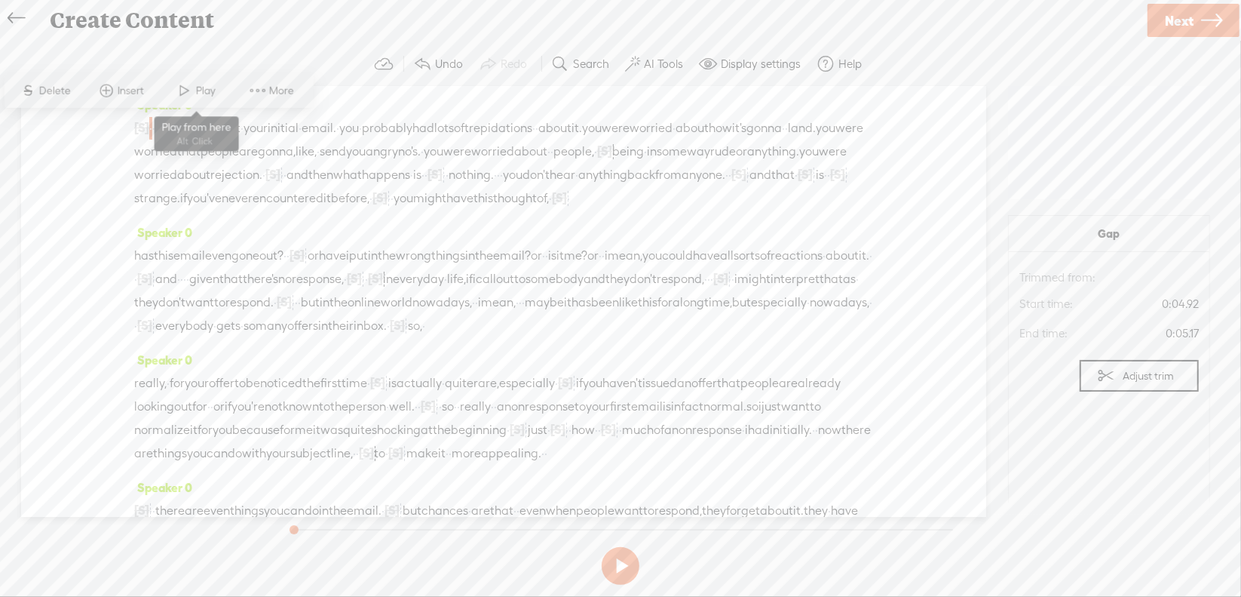
click at [212, 97] on span "Play" at bounding box center [207, 90] width 23 height 15
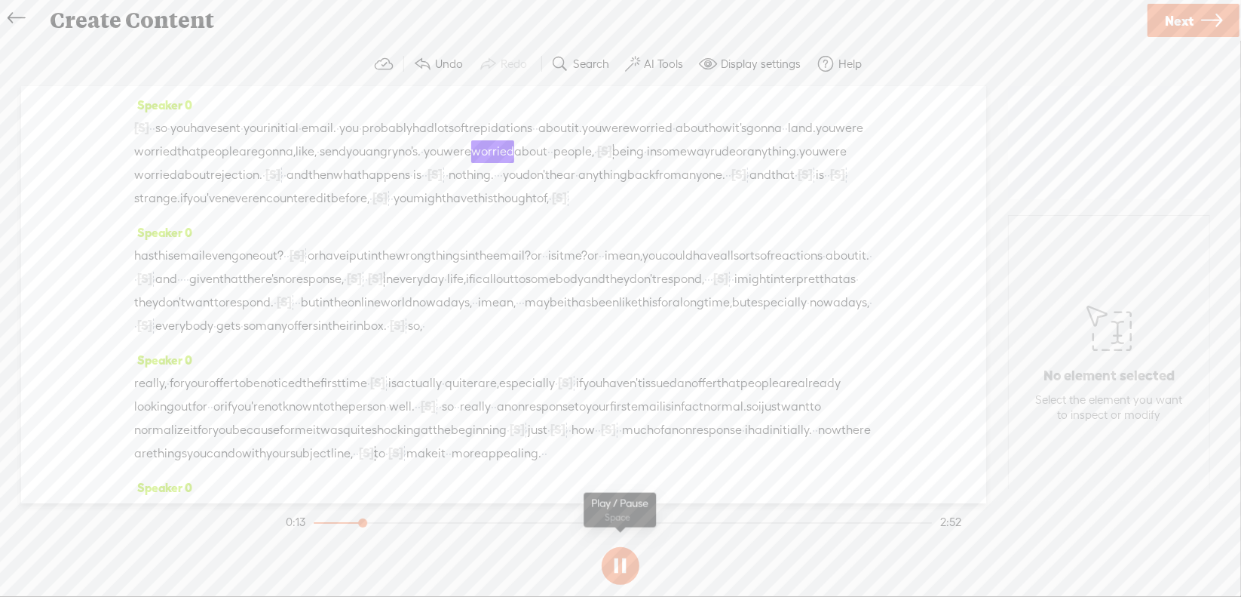
click at [627, 560] on button at bounding box center [621, 566] width 38 height 38
click at [317, 155] on span "like," at bounding box center [306, 151] width 21 height 23
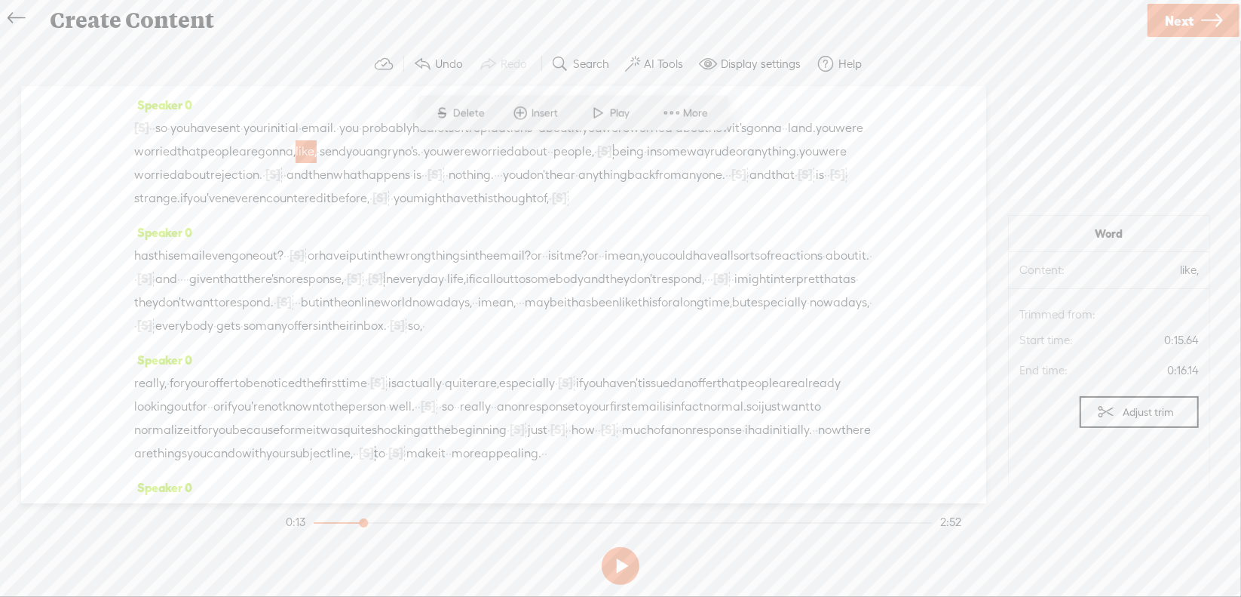
click at [471, 108] on span "Delete" at bounding box center [470, 113] width 35 height 15
click at [239, 146] on span "people" at bounding box center [220, 151] width 38 height 23
click at [505, 115] on span at bounding box center [496, 113] width 23 height 27
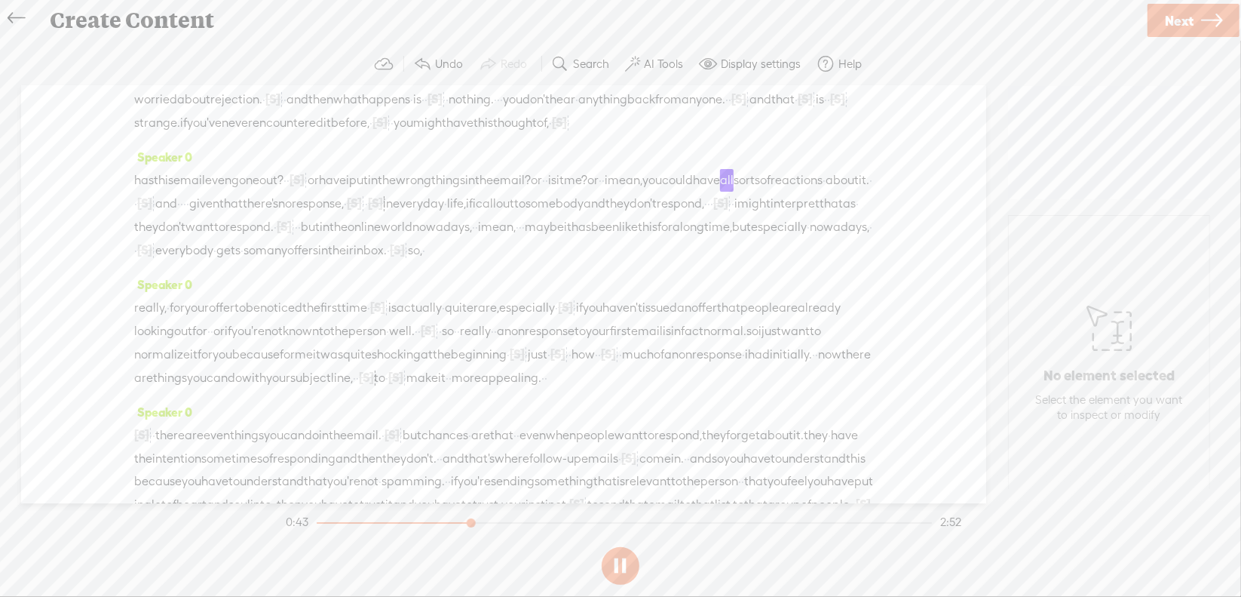
scroll to position [151, 0]
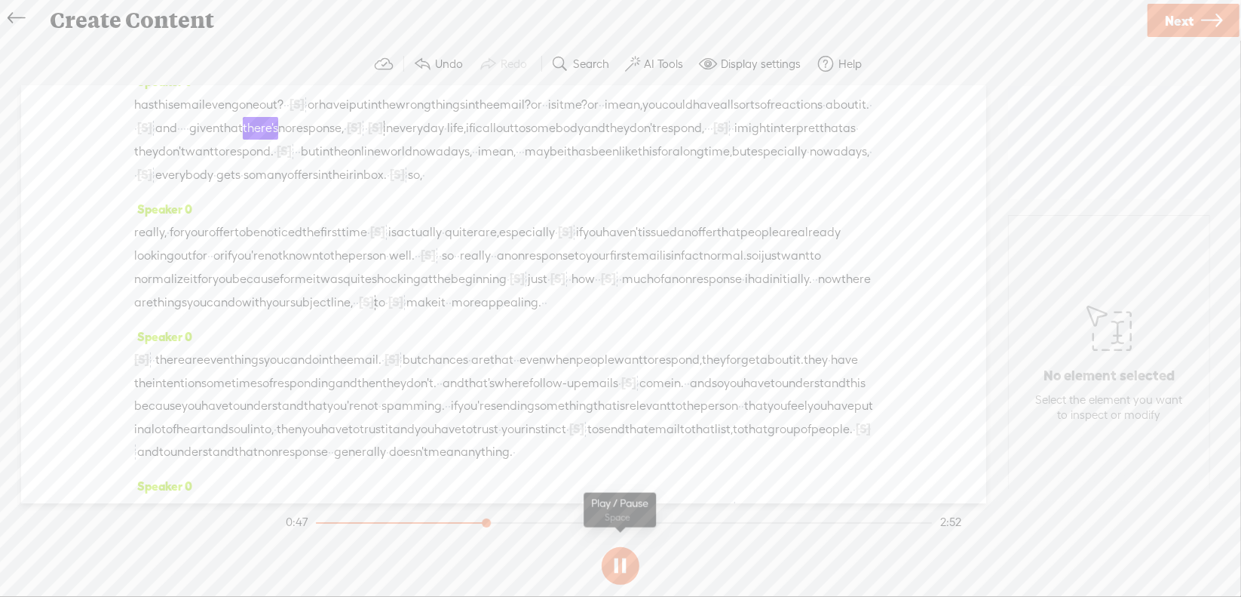
click at [621, 560] on button at bounding box center [621, 566] width 38 height 38
click at [186, 140] on span "·" at bounding box center [184, 128] width 3 height 23
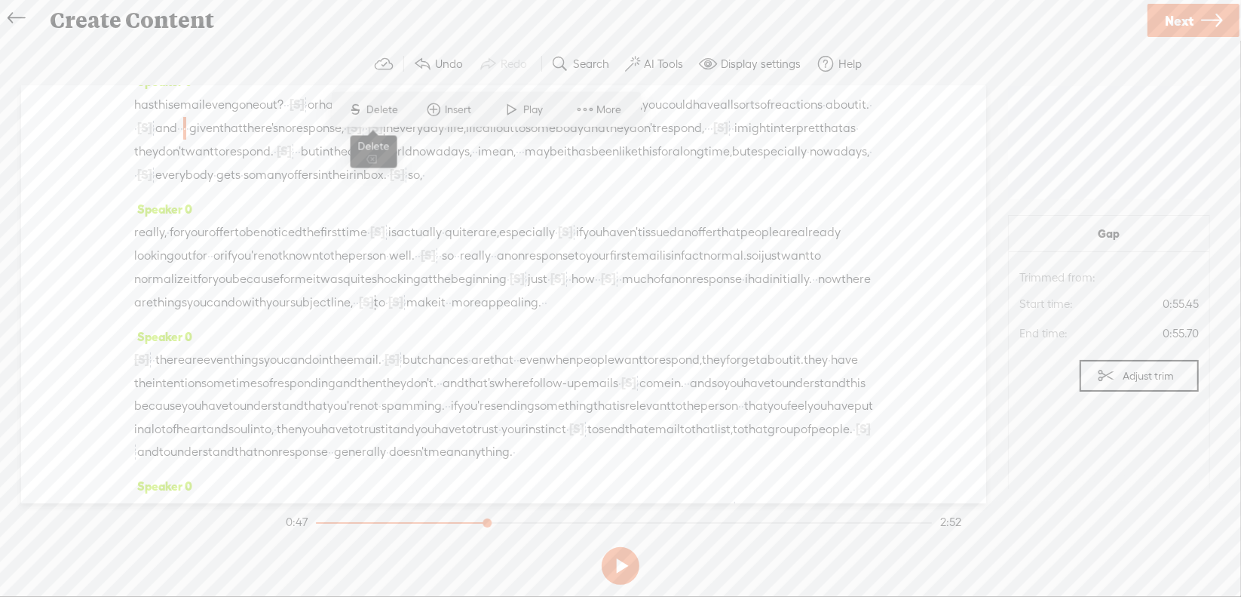
click at [394, 108] on span "Delete" at bounding box center [384, 109] width 35 height 15
click at [826, 116] on span "about" at bounding box center [842, 105] width 33 height 23
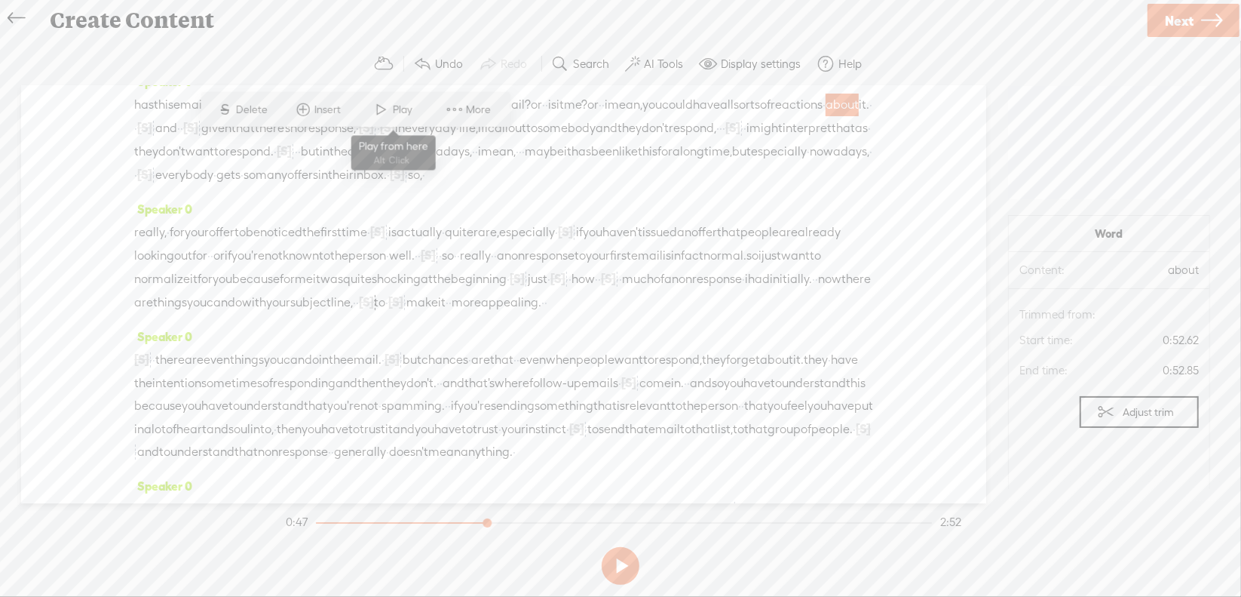
click at [391, 115] on span at bounding box center [381, 109] width 23 height 27
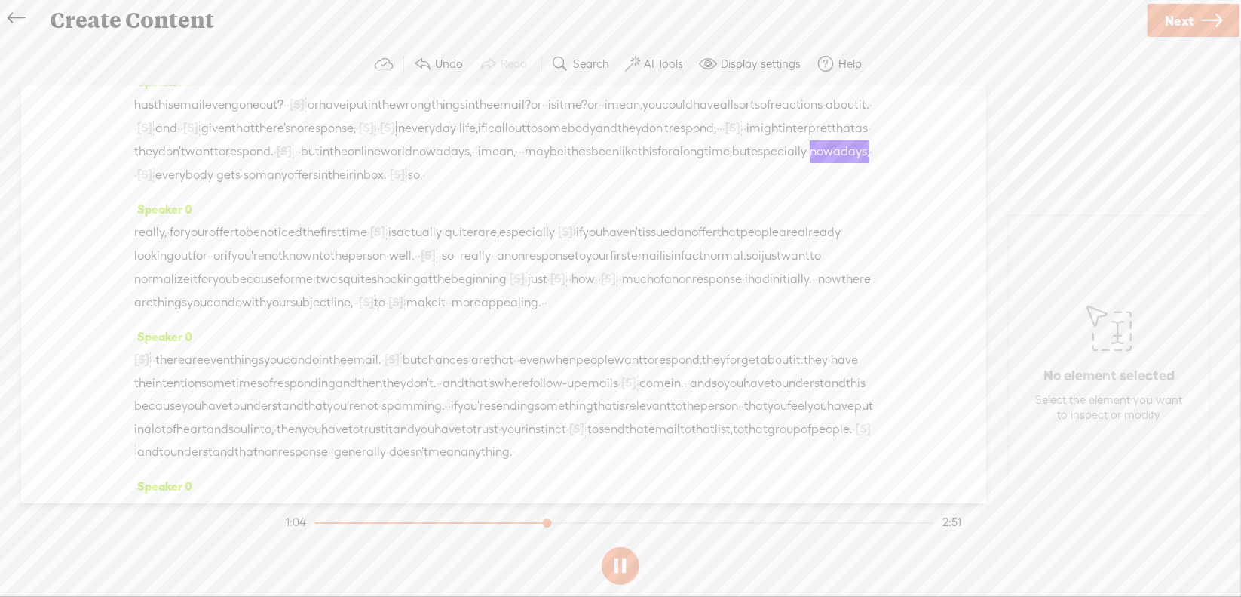
click at [618, 561] on button at bounding box center [621, 566] width 38 height 38
drag, startPoint x: 403, startPoint y: 189, endPoint x: 459, endPoint y: 198, distance: 55.8
click at [459, 186] on div "has this email even gone out? · · [S] · · or have i put in the wrong things in …" at bounding box center [503, 140] width 739 height 94
click at [354, 149] on span "Delete" at bounding box center [353, 154] width 35 height 15
click at [301, 163] on span "but" at bounding box center [310, 151] width 19 height 23
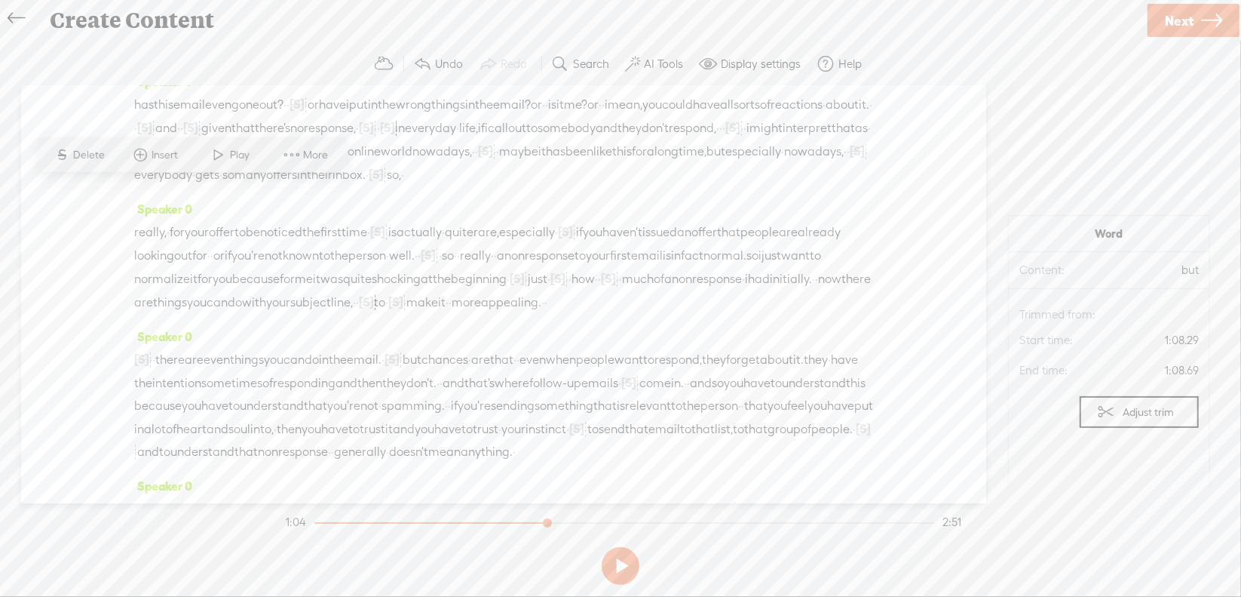
click at [230, 154] on span "Play" at bounding box center [230, 154] width 75 height 27
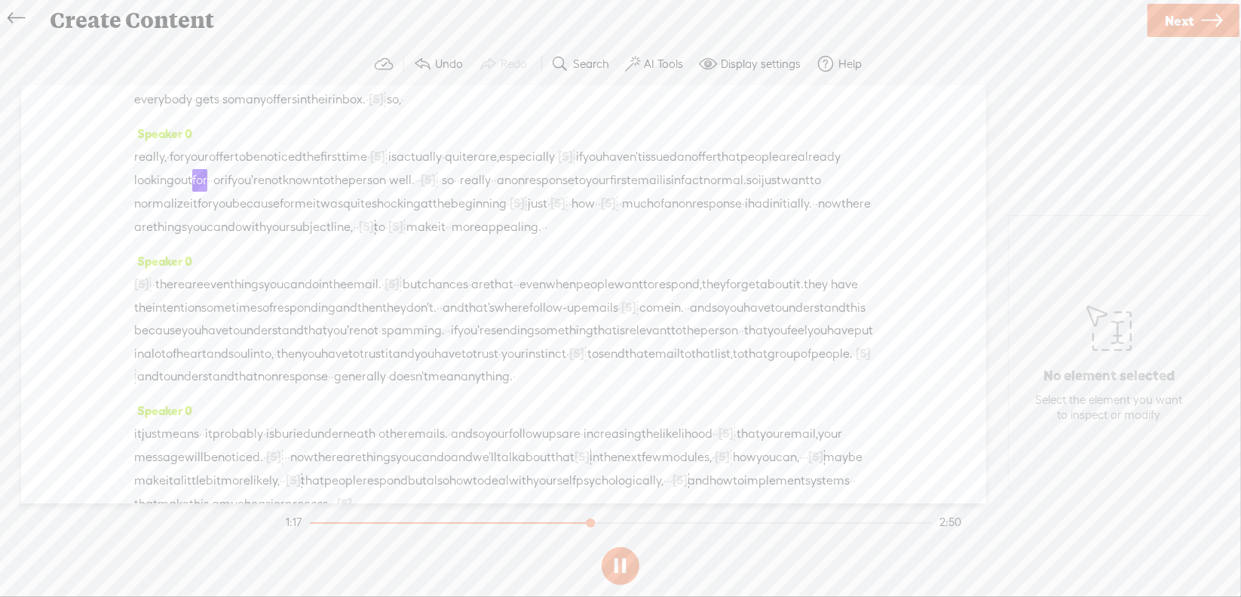
click at [614, 563] on button at bounding box center [621, 566] width 38 height 38
click at [573, 163] on span "[S]" at bounding box center [565, 156] width 15 height 14
click at [673, 167] on span "Restore" at bounding box center [689, 159] width 40 height 15
click at [474, 168] on span "quite" at bounding box center [459, 157] width 29 height 23
click at [575, 158] on span at bounding box center [578, 159] width 23 height 27
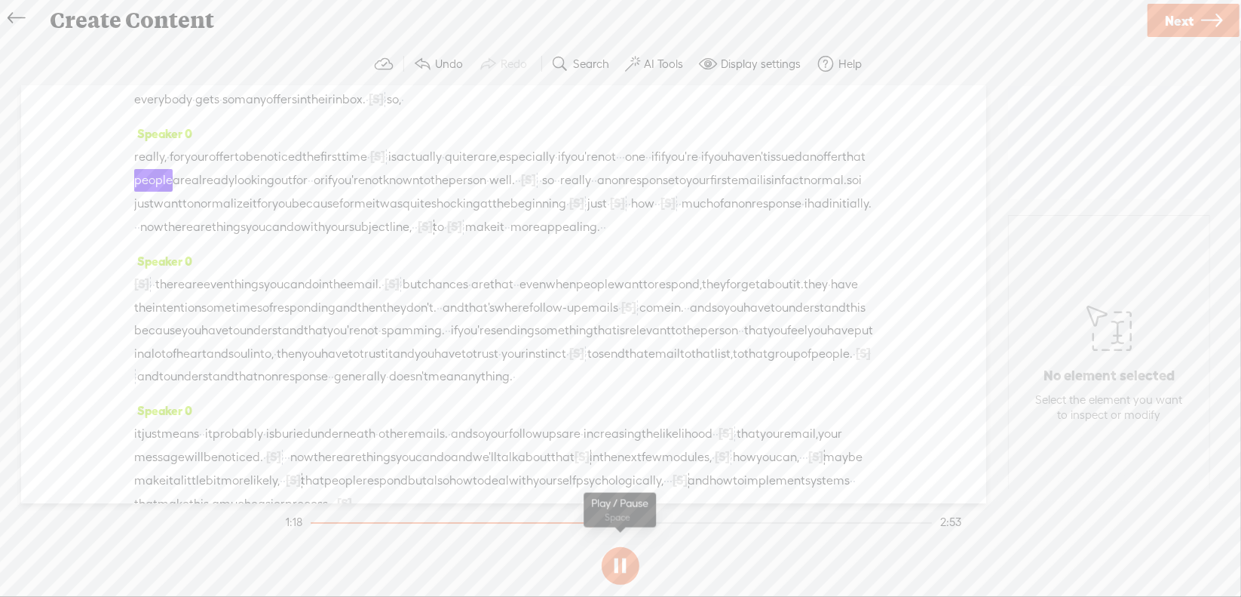
click at [621, 564] on button at bounding box center [621, 566] width 38 height 38
drag, startPoint x: 765, startPoint y: 192, endPoint x: 795, endPoint y: 195, distance: 30.3
click at [795, 195] on div "really, · for your offer to be noticed the first time · [S] · · is actually · q…" at bounding box center [503, 192] width 739 height 94
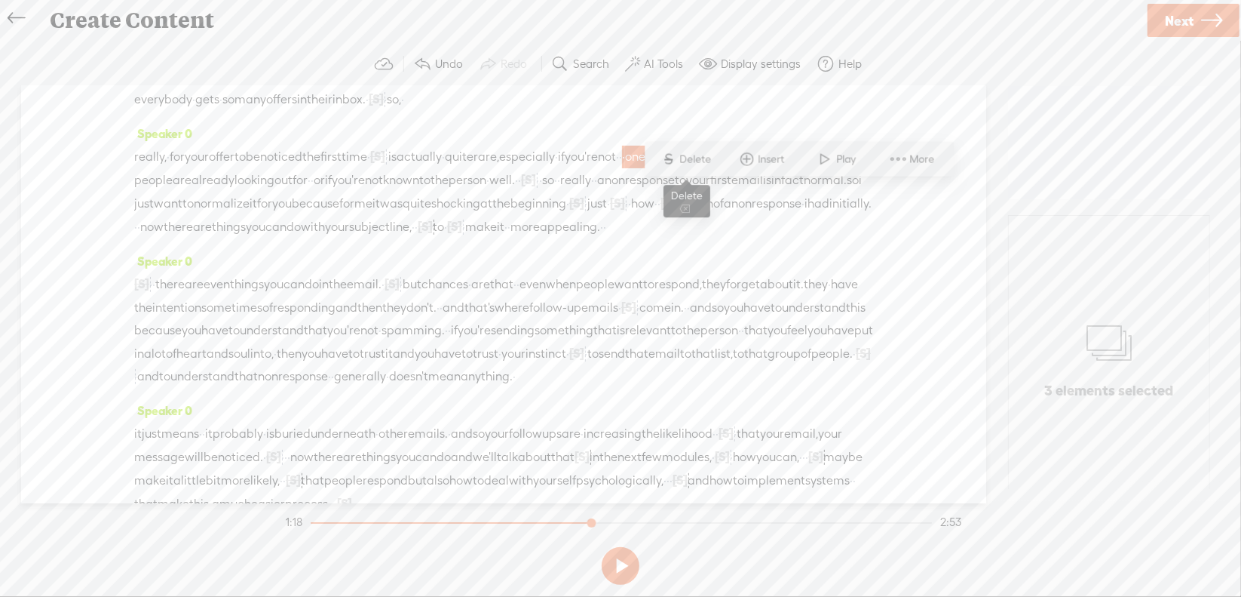
click at [682, 157] on span "Delete" at bounding box center [697, 159] width 35 height 15
click at [647, 168] on span "if" at bounding box center [643, 157] width 7 height 23
click at [710, 153] on span "S Delete" at bounding box center [681, 159] width 75 height 27
click at [555, 168] on span "especially" at bounding box center [527, 157] width 56 height 23
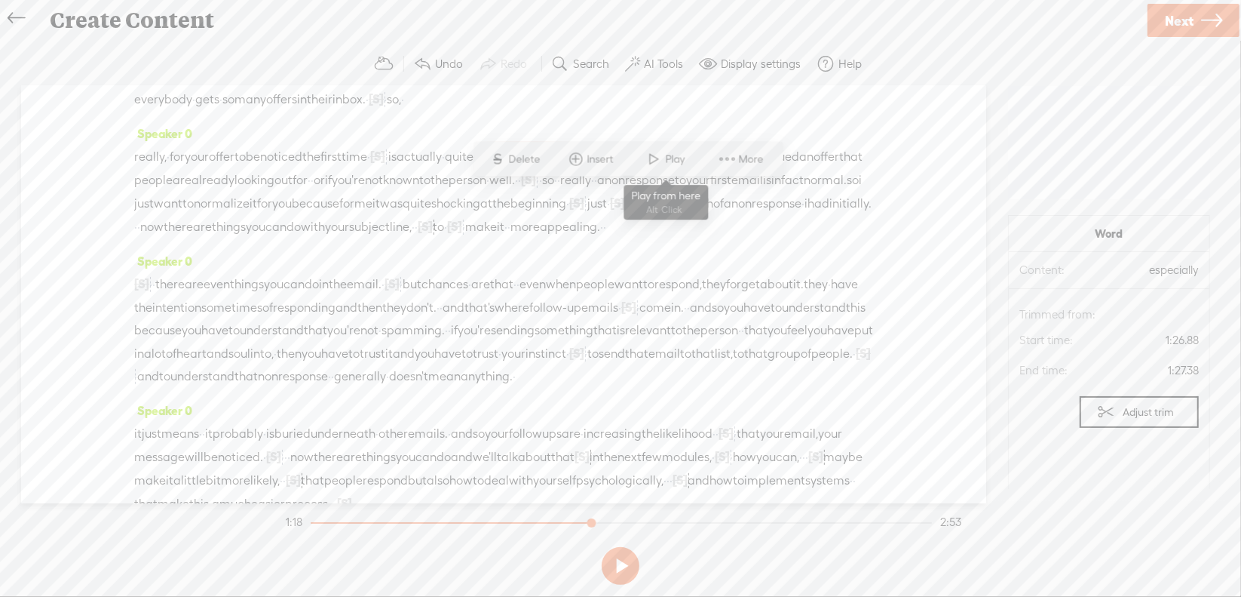
click at [666, 152] on span "Play" at bounding box center [677, 159] width 23 height 15
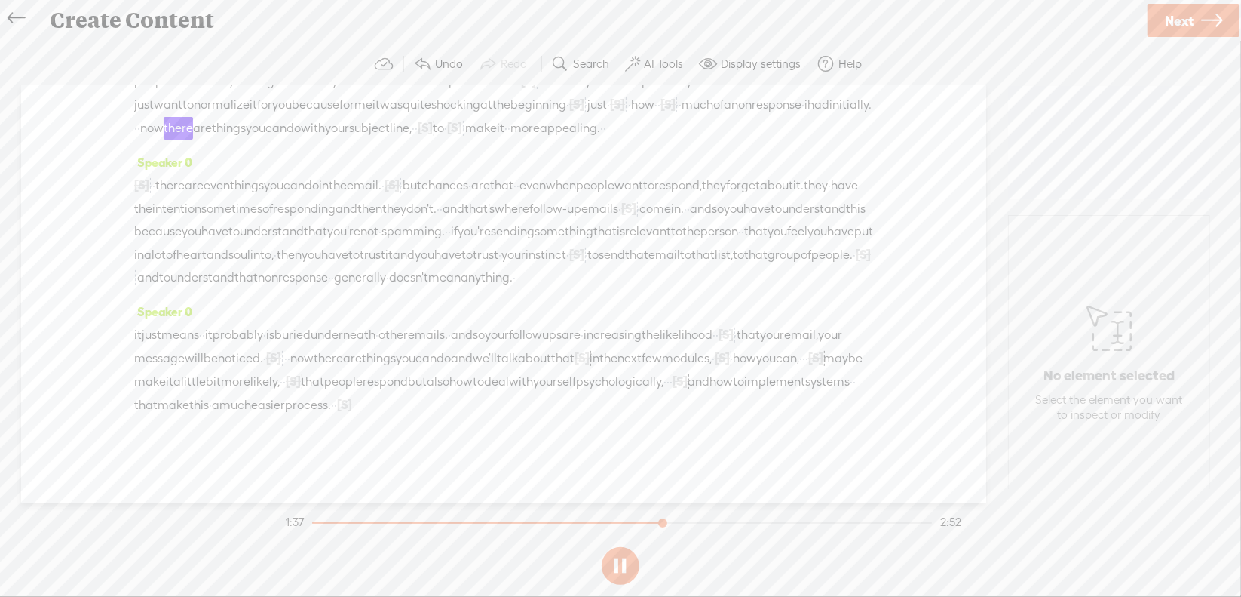
scroll to position [377, 0]
click at [622, 562] on button at bounding box center [621, 566] width 38 height 38
click at [805, 370] on span "·" at bounding box center [806, 358] width 3 height 23
click at [352, 364] on span "S Delete" at bounding box center [334, 370] width 75 height 27
drag, startPoint x: 356, startPoint y: 413, endPoint x: 362, endPoint y: 400, distance: 14.2
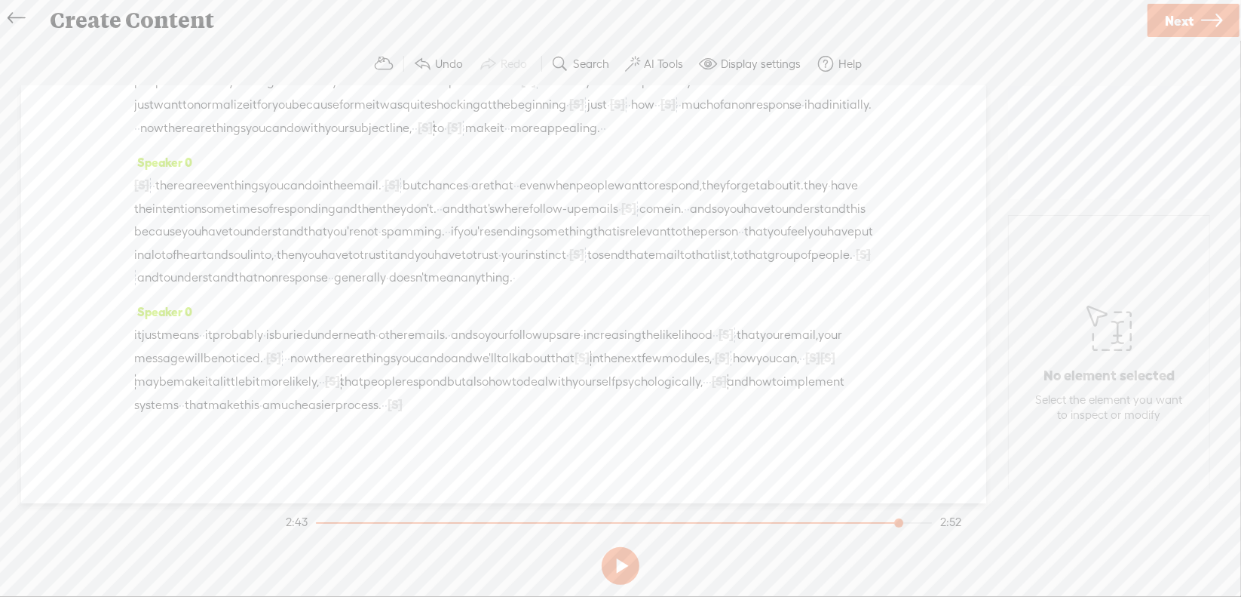
click at [733, 370] on span "how" at bounding box center [744, 358] width 23 height 23
click at [382, 370] on span at bounding box center [382, 370] width 23 height 27
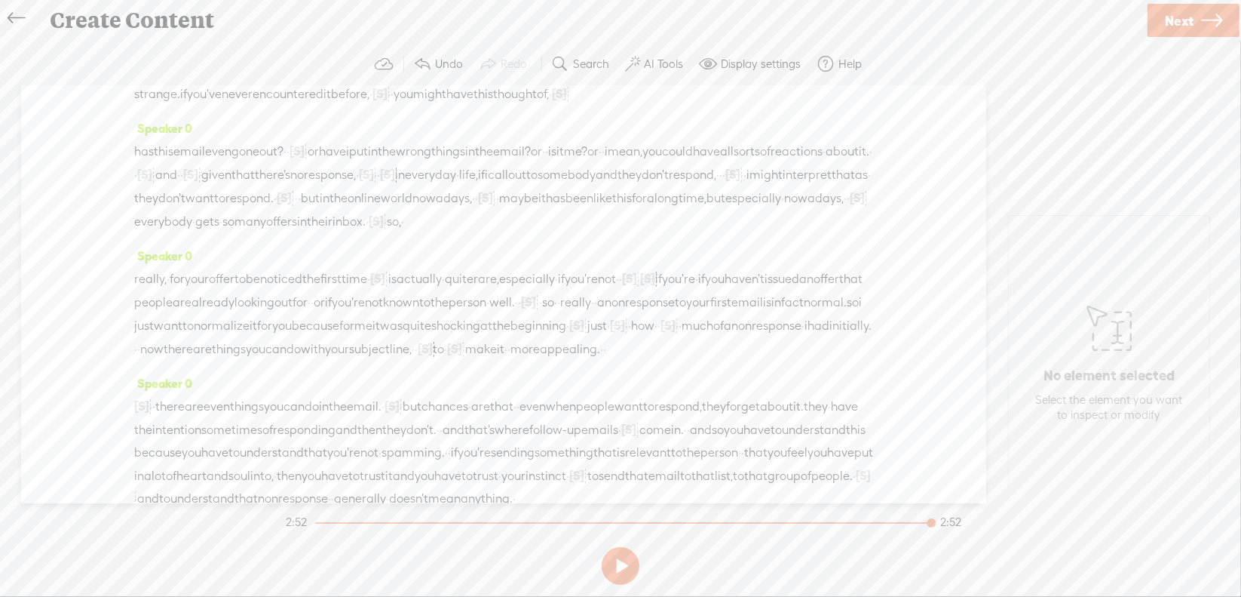
scroll to position [0, 0]
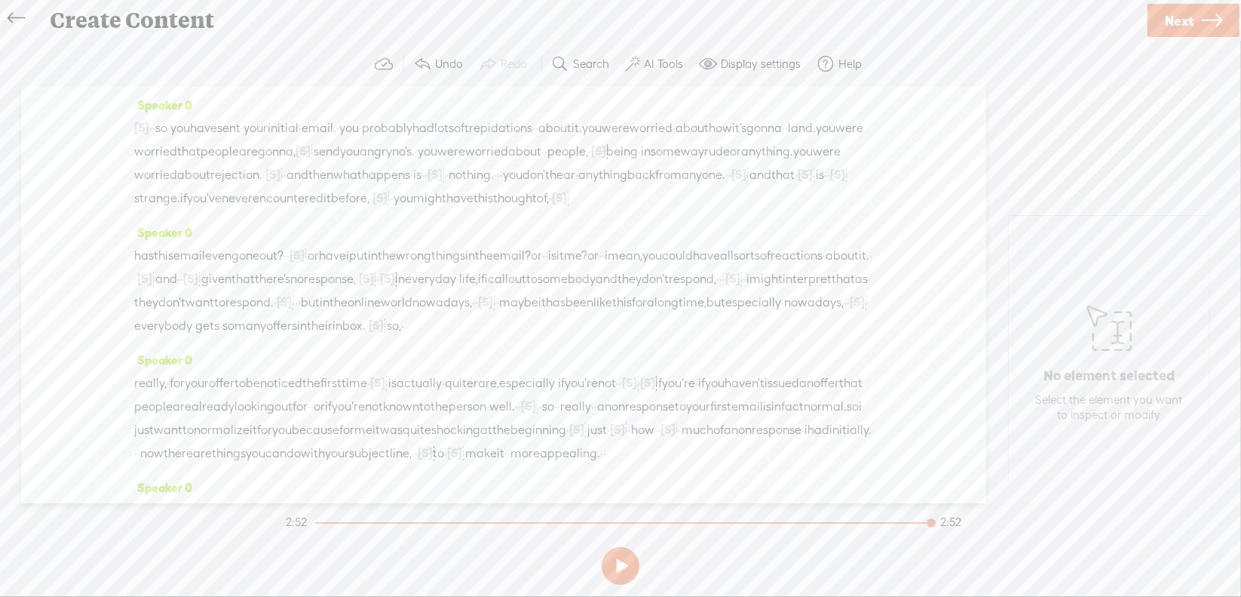
click at [152, 121] on span "·" at bounding box center [150, 128] width 3 height 23
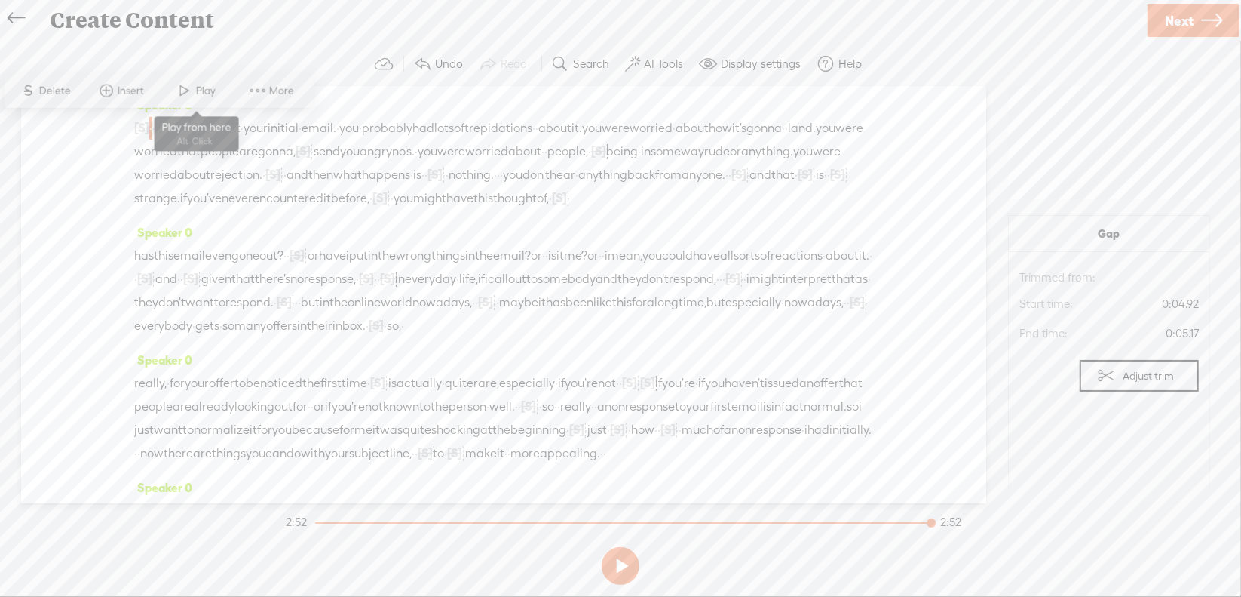
click at [205, 90] on span "Play" at bounding box center [207, 90] width 23 height 15
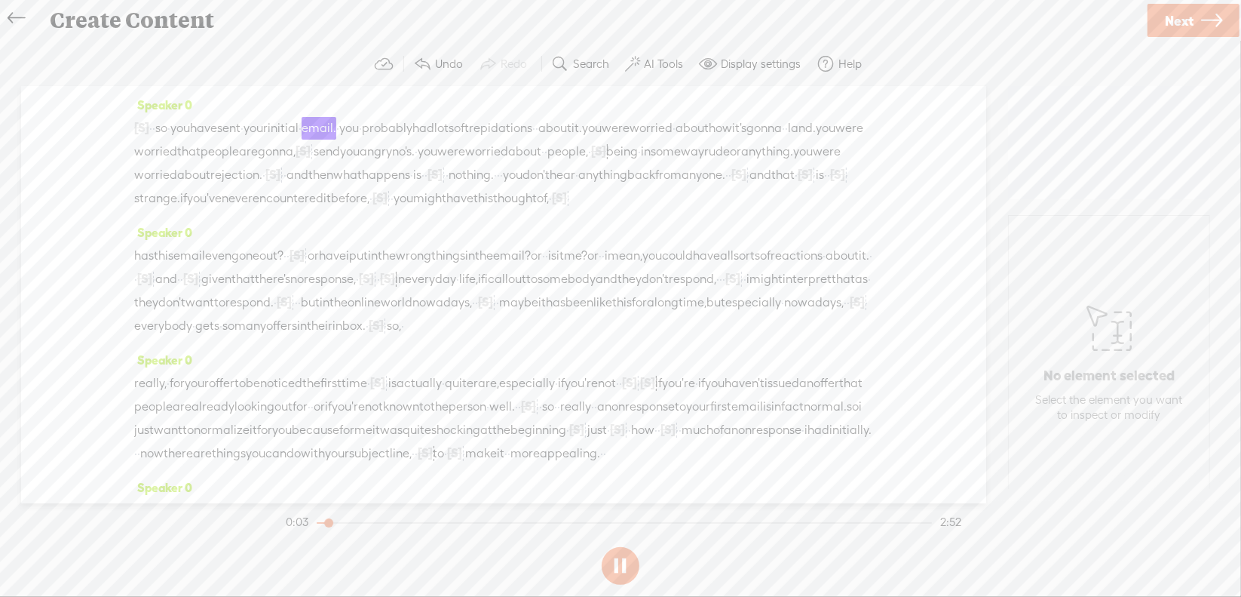
click at [618, 566] on section at bounding box center [621, 566] width 676 height 50
click at [620, 560] on button at bounding box center [621, 566] width 38 height 38
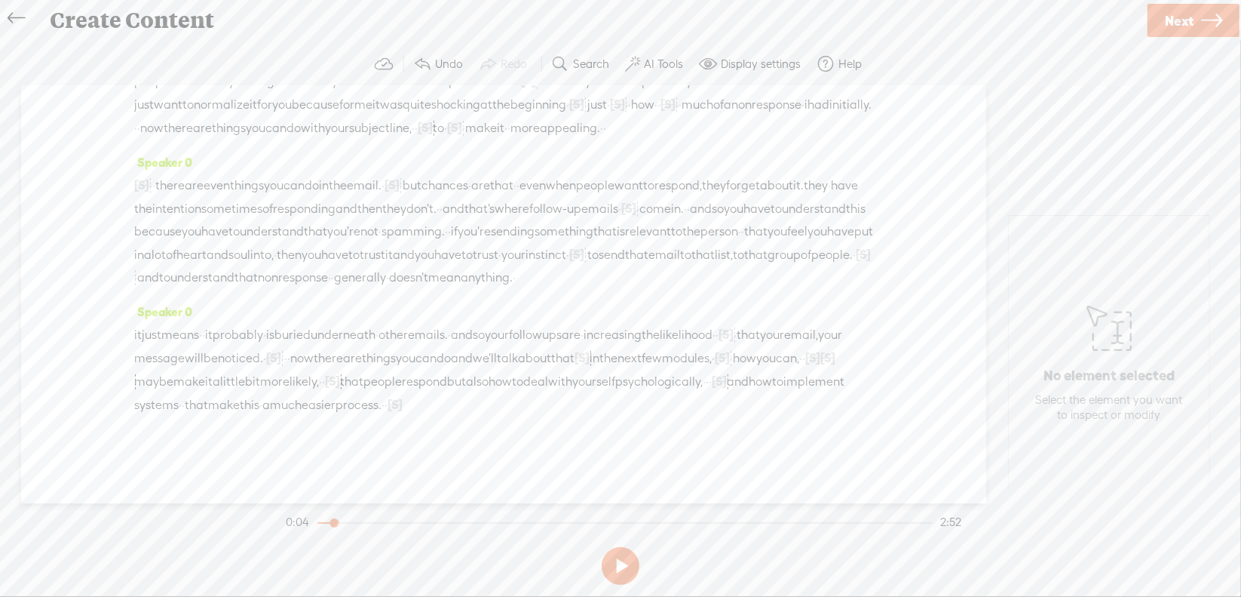
scroll to position [425, 0]
click at [270, 404] on span "much" at bounding box center [286, 405] width 32 height 23
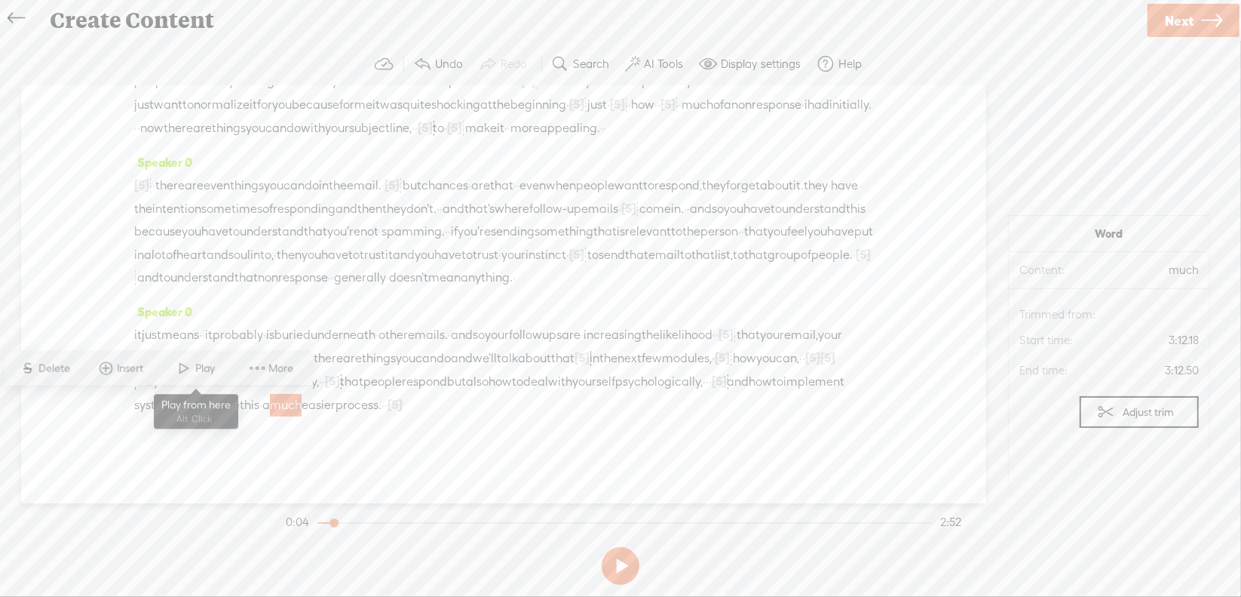
click at [188, 372] on span at bounding box center [184, 367] width 23 height 27
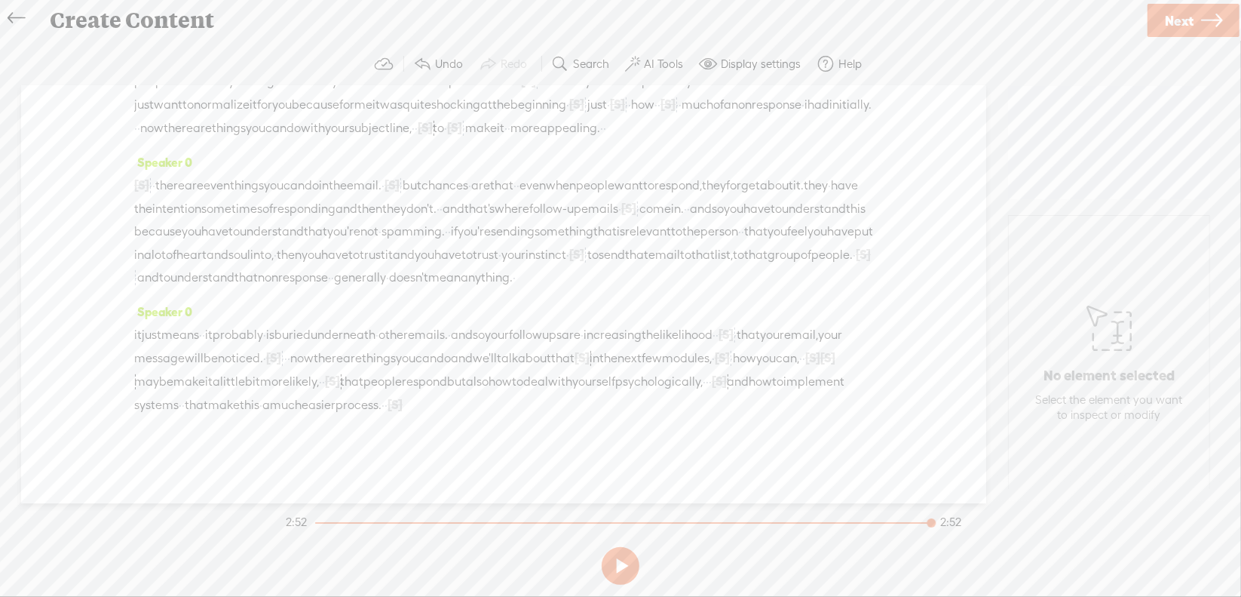
click at [1169, 13] on span "Next" at bounding box center [1179, 21] width 29 height 38
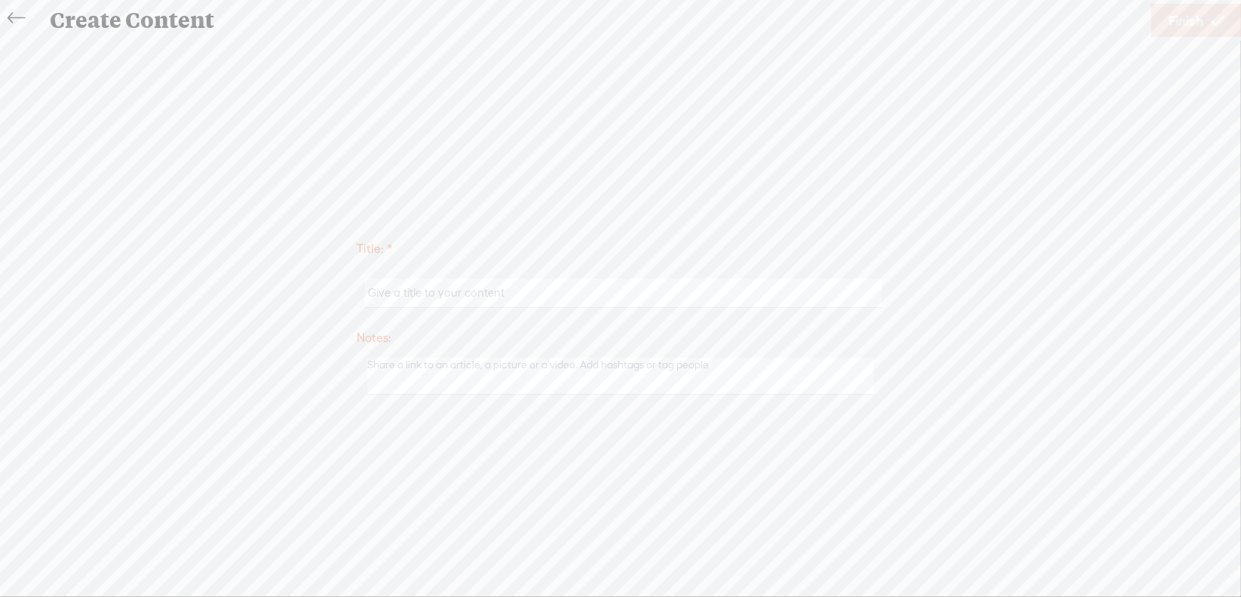
scroll to position [425, 0]
click at [609, 289] on input "text" at bounding box center [623, 292] width 517 height 29
type input "A"
type input "Sales6Mod2"
click at [1182, 22] on span "Finish" at bounding box center [1186, 21] width 35 height 38
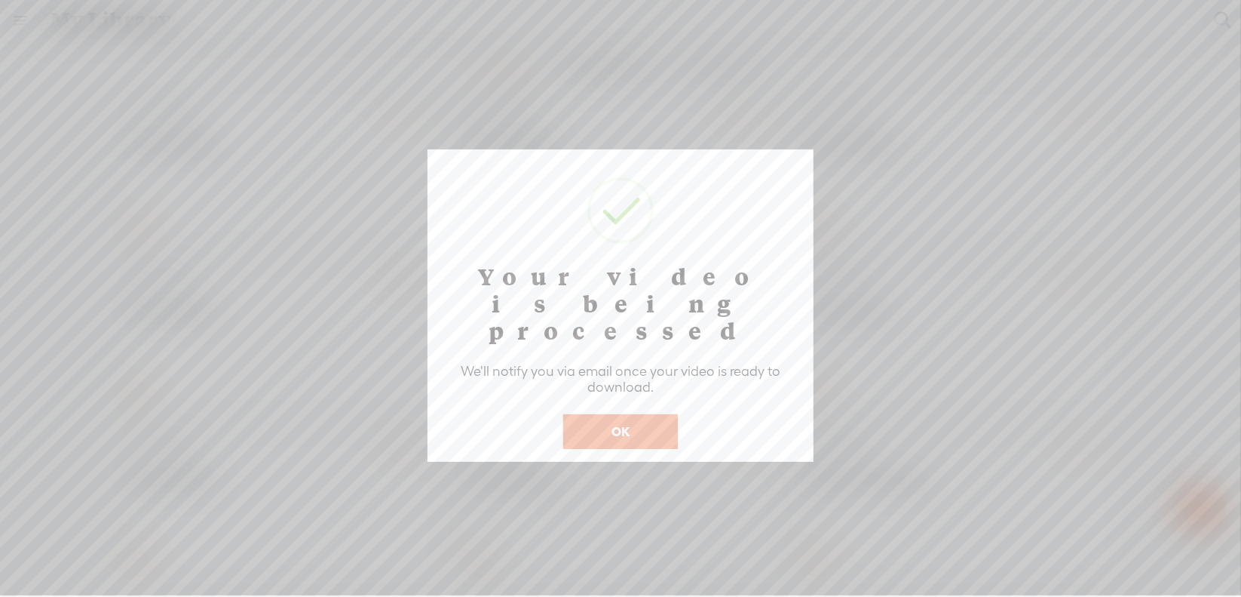
click at [615, 414] on button "OK" at bounding box center [620, 431] width 115 height 35
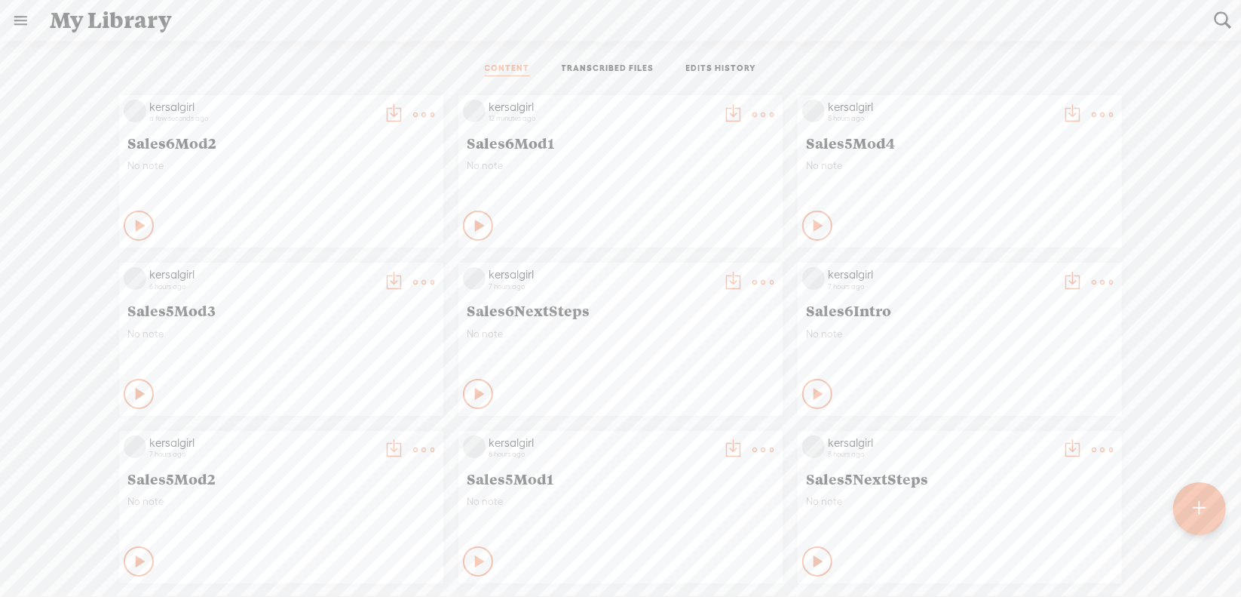
click at [434, 115] on t at bounding box center [423, 114] width 21 height 21
click at [695, 258] on link "Download as..." at bounding box center [680, 268] width 151 height 35
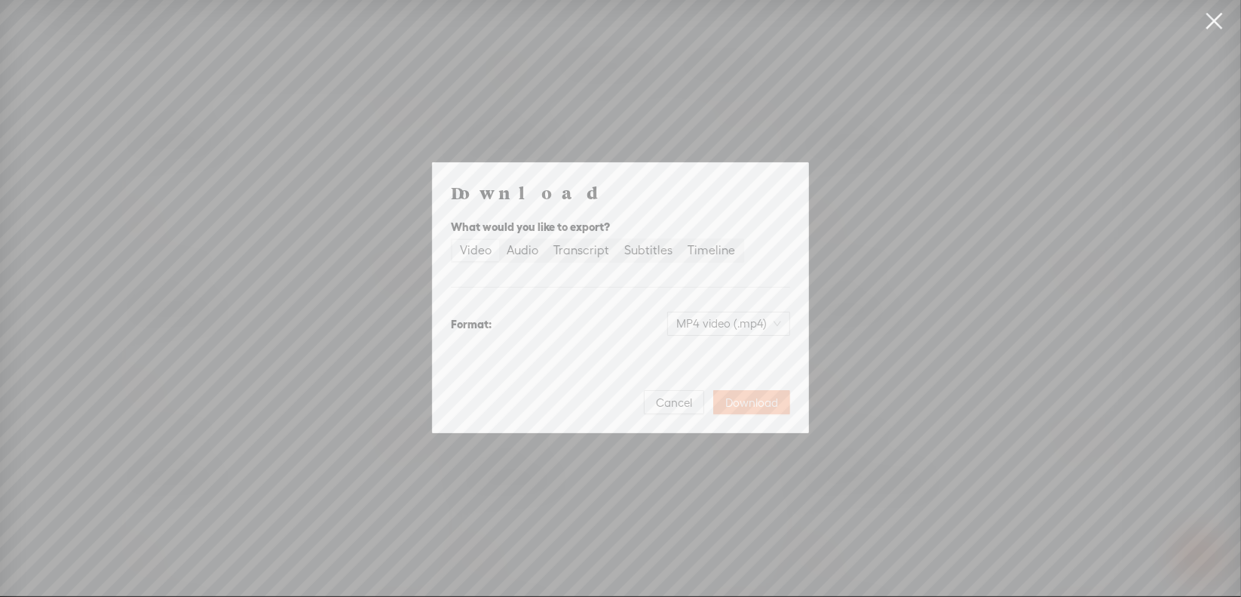
click at [747, 401] on span "Download" at bounding box center [751, 402] width 53 height 15
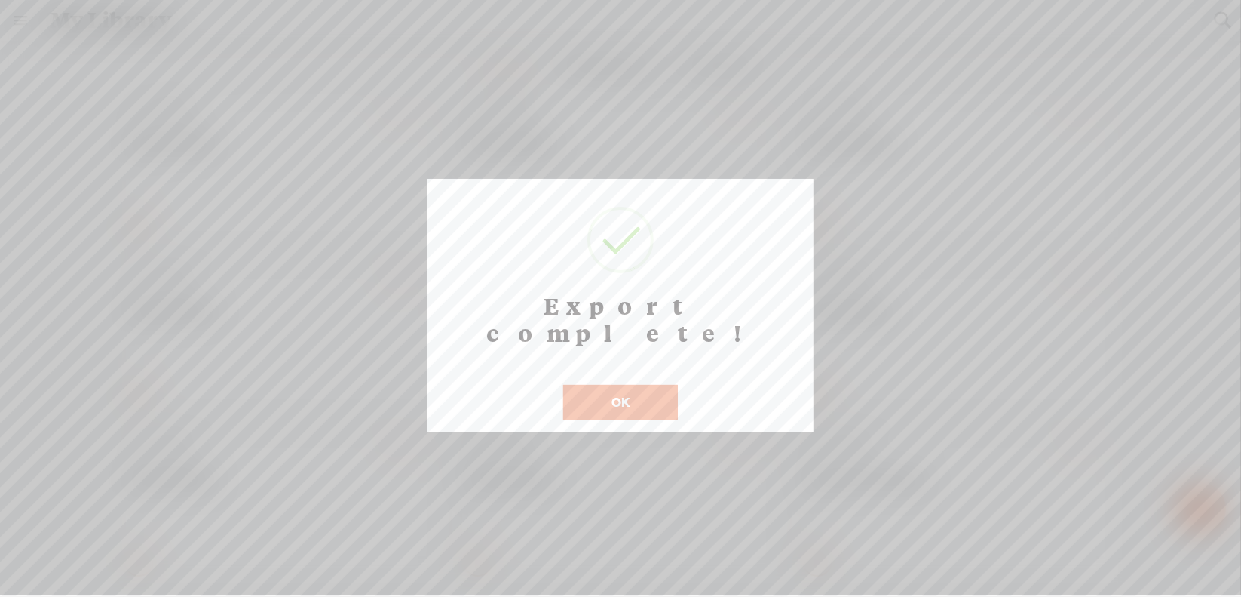
click at [650, 385] on button "OK" at bounding box center [620, 402] width 115 height 35
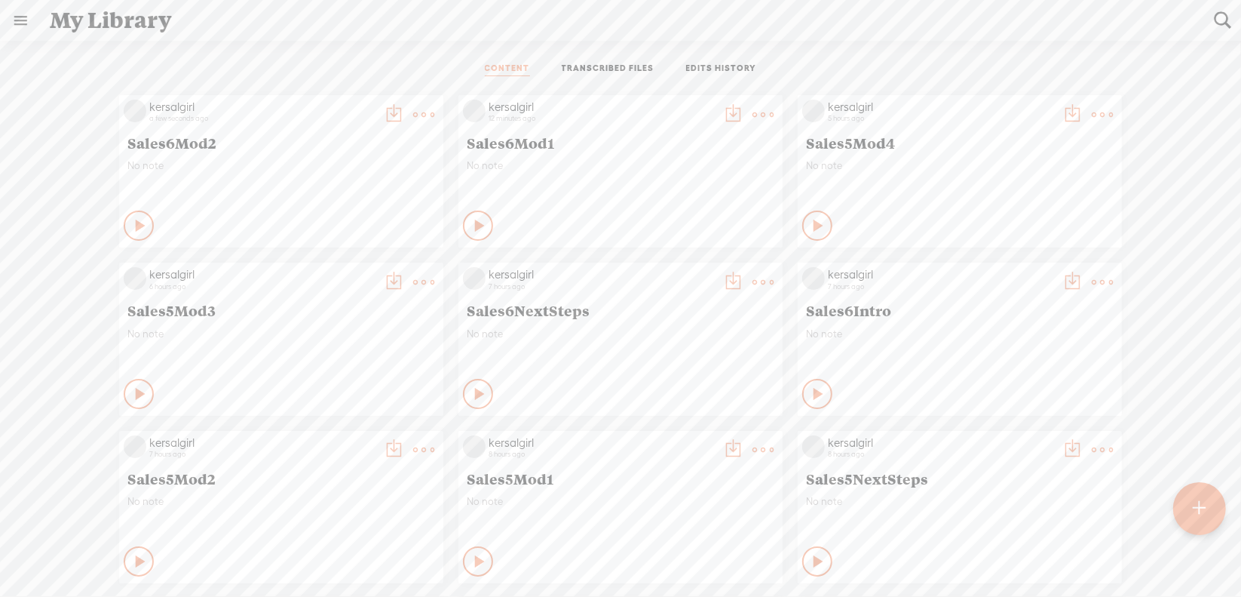
click at [22, 24] on link at bounding box center [20, 20] width 39 height 39
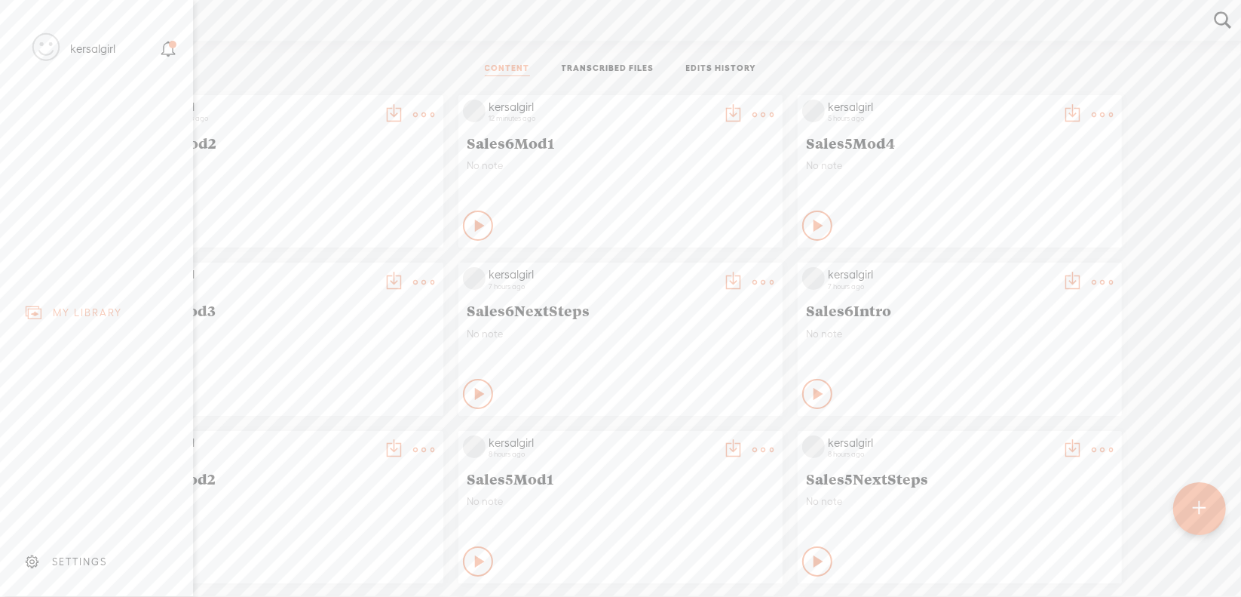
click at [87, 53] on div "kersalgirl" at bounding box center [92, 48] width 45 height 15
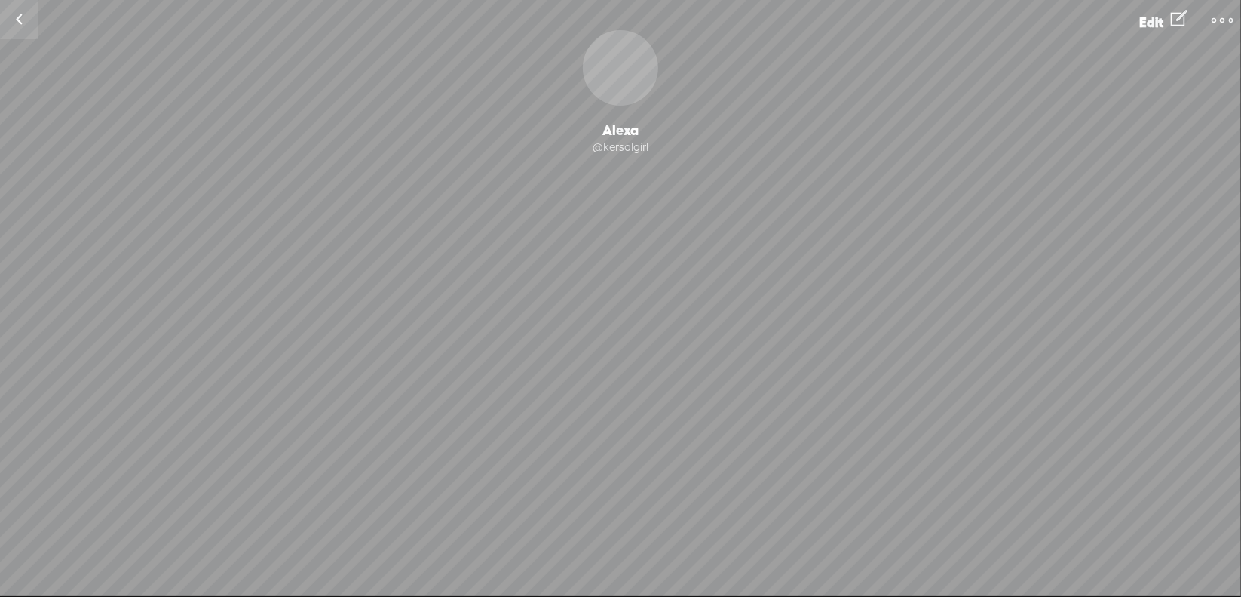
click at [24, 13] on link at bounding box center [19, 19] width 38 height 39
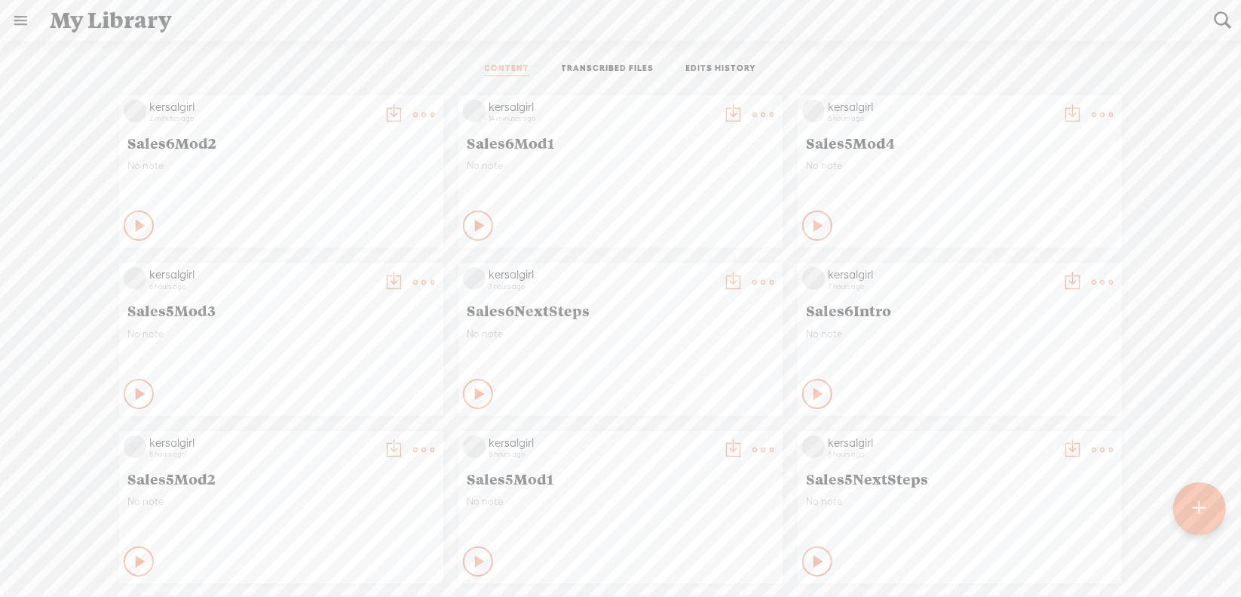
click at [28, 18] on link at bounding box center [20, 20] width 39 height 39
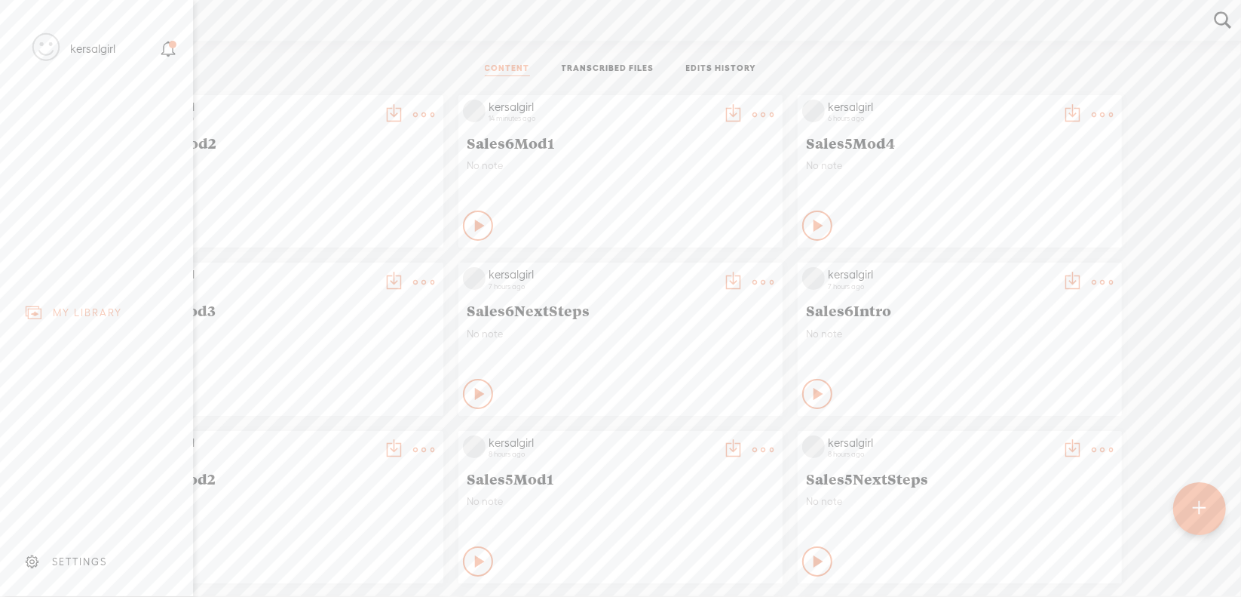
click at [88, 543] on div "SETTINGS" at bounding box center [99, 560] width 176 height 45
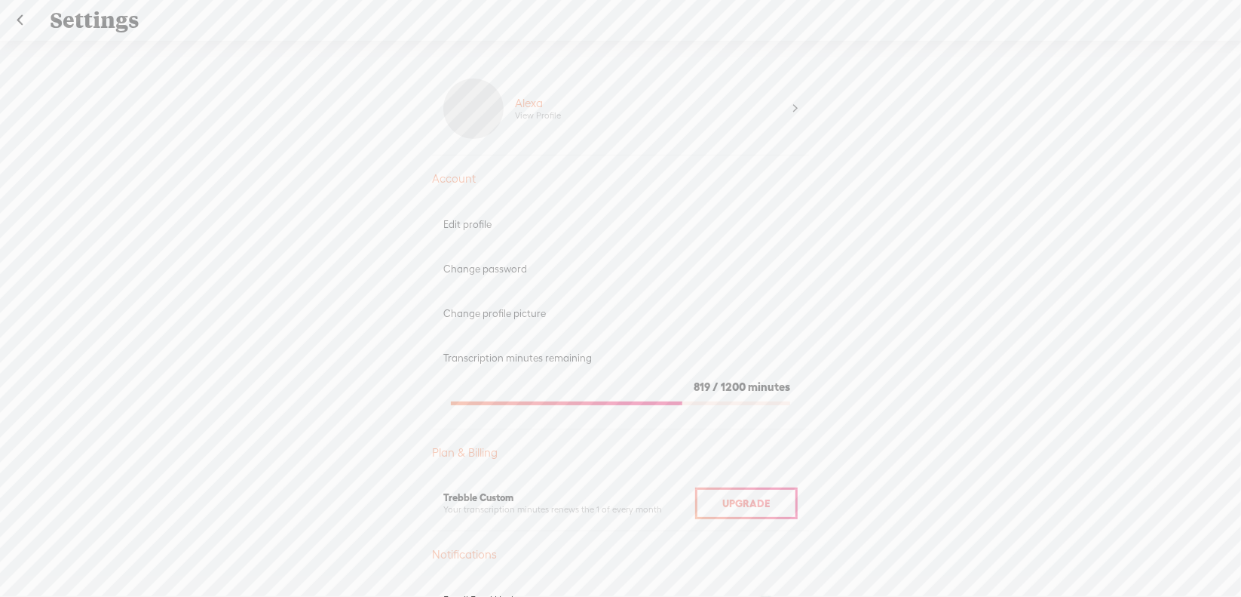
click at [24, 22] on link at bounding box center [20, 20] width 38 height 39
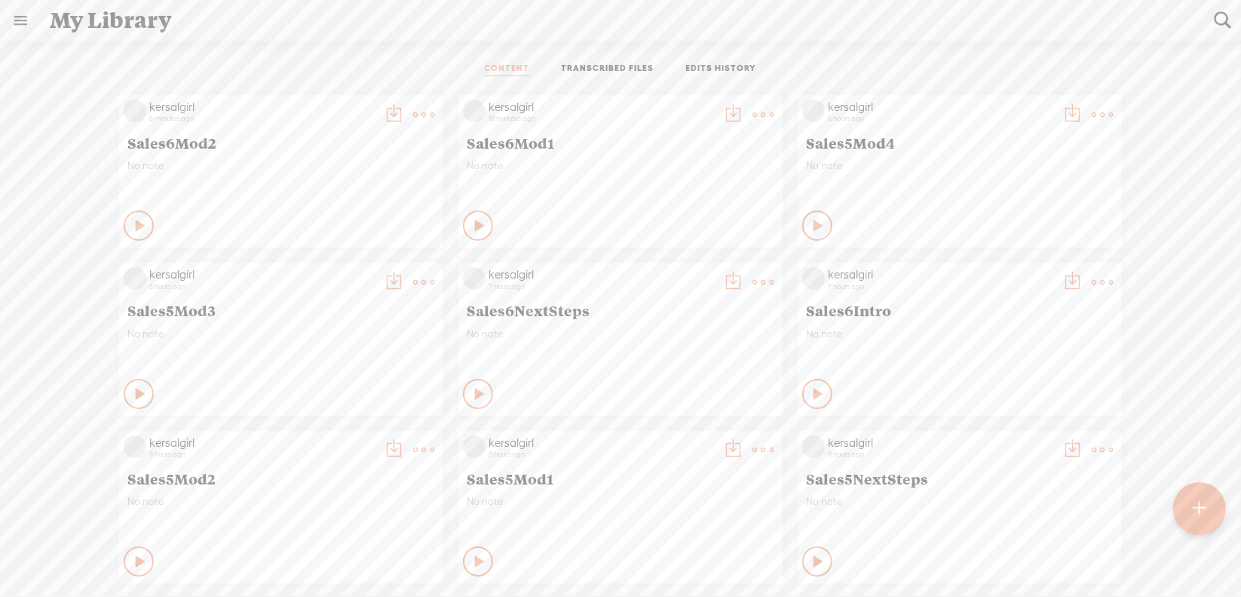
click at [416, 118] on t at bounding box center [423, 114] width 21 height 21
click at [345, 269] on link "Download as..." at bounding box center [340, 268] width 151 height 35
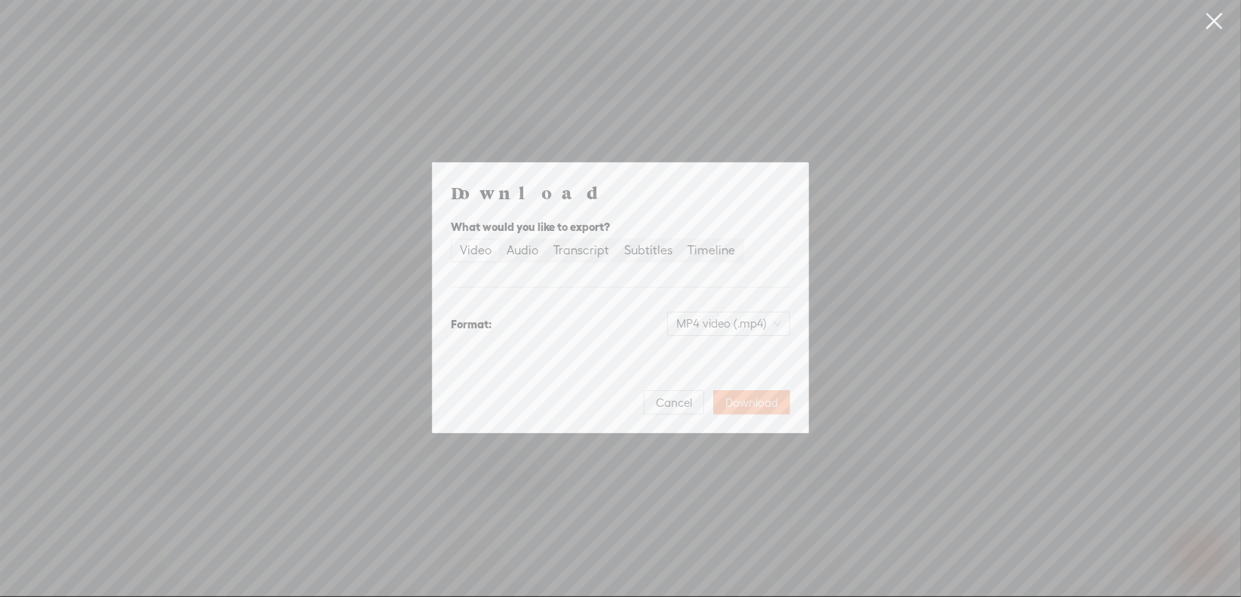
click at [747, 400] on span "Download" at bounding box center [751, 402] width 53 height 15
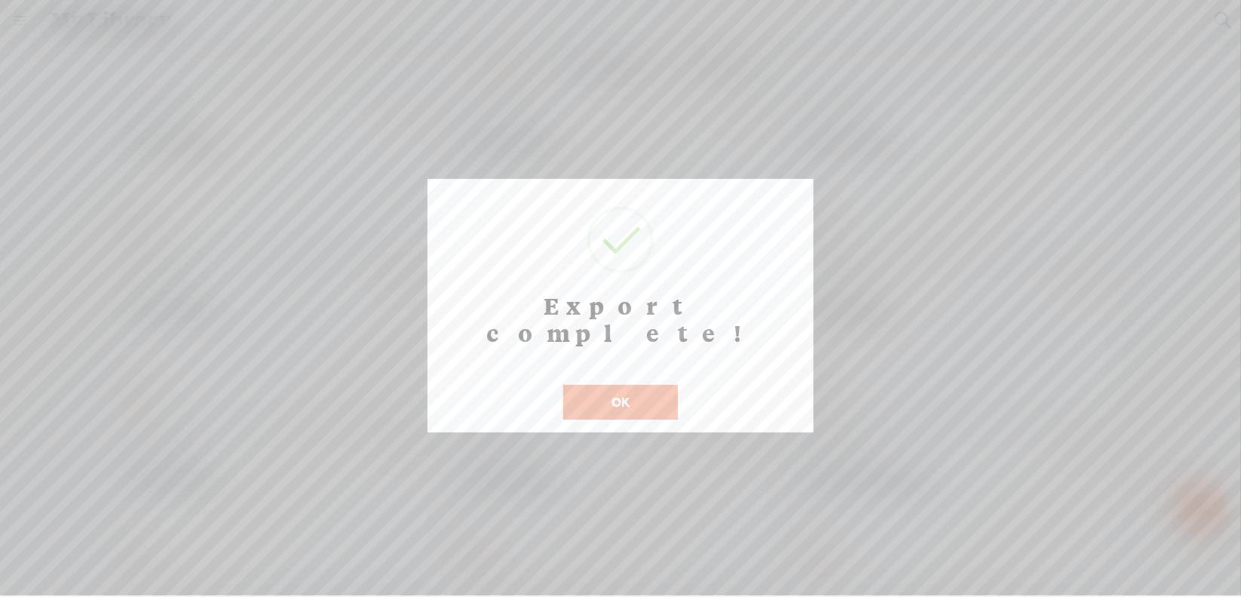
click at [597, 385] on button "OK" at bounding box center [620, 402] width 115 height 35
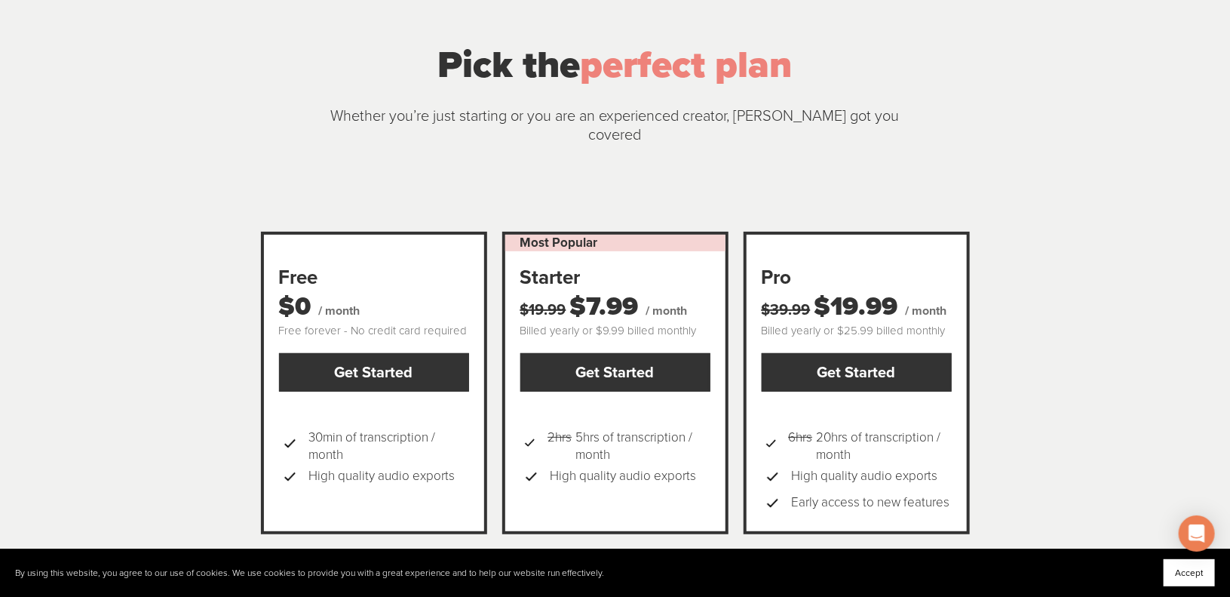
scroll to position [75, 0]
